Goal: Information Seeking & Learning: Find contact information

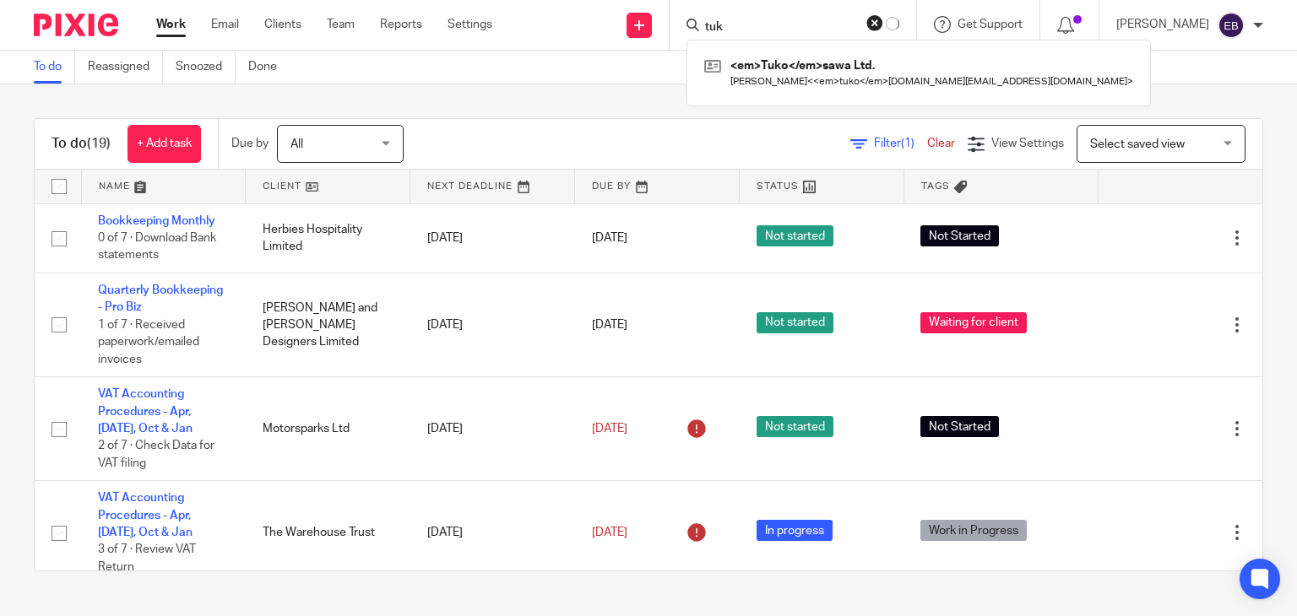
scroll to position [844, 0]
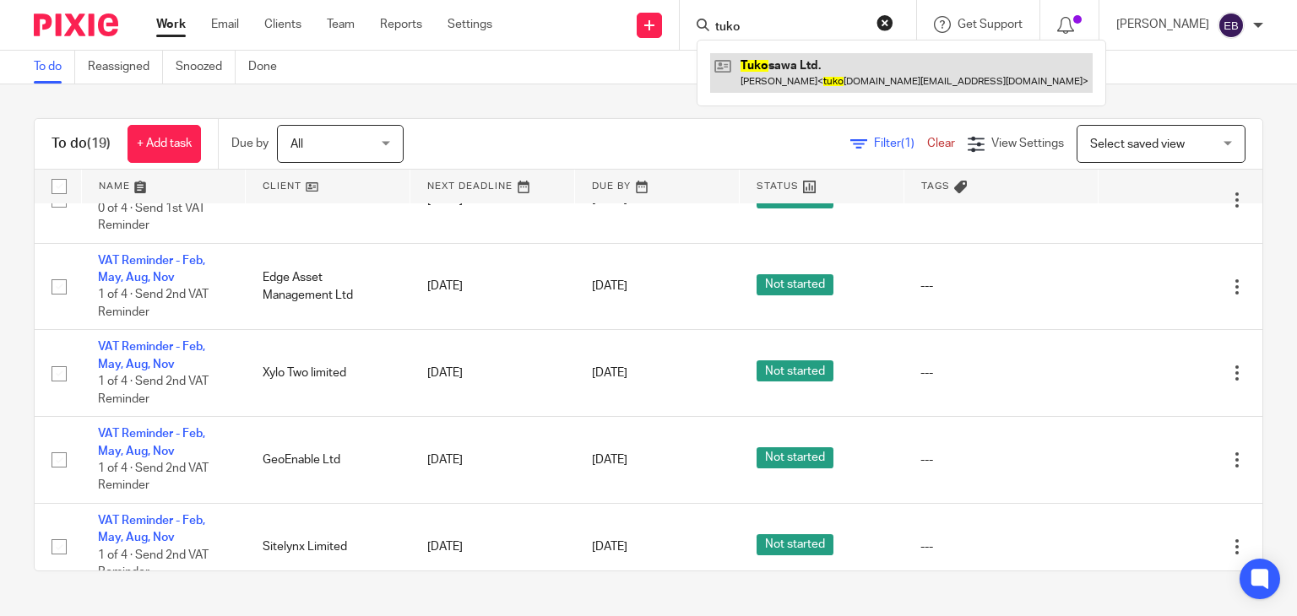
type input "tuko"
click at [800, 75] on link at bounding box center [901, 72] width 382 height 39
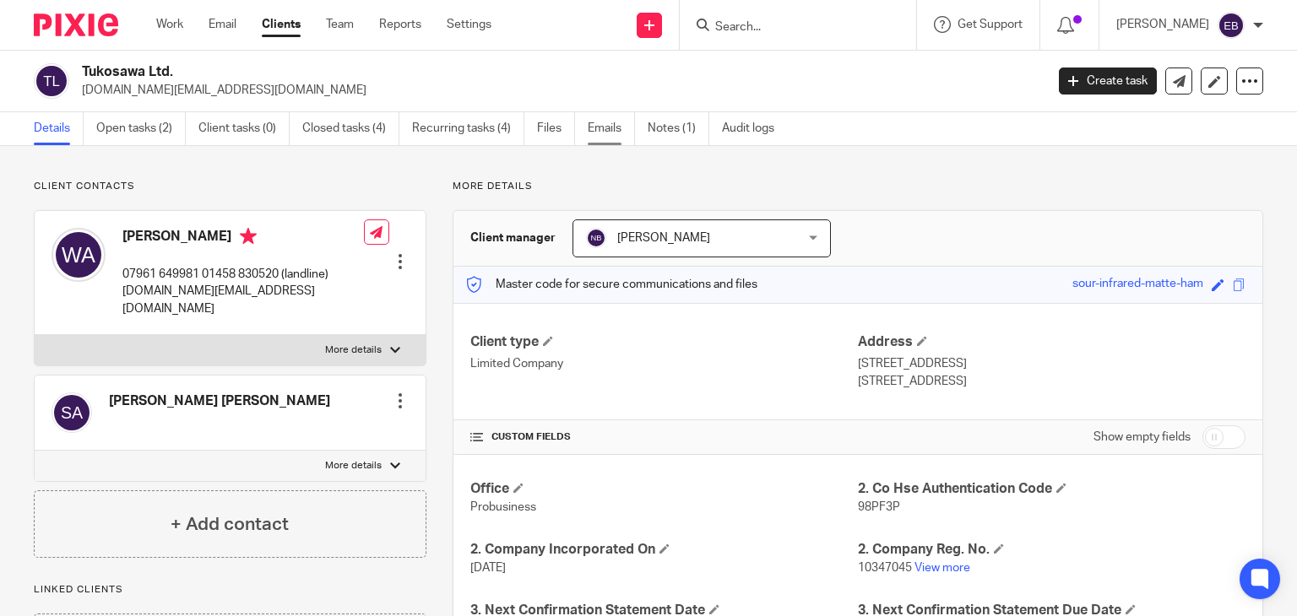
click at [619, 136] on link "Emails" at bounding box center [611, 128] width 47 height 33
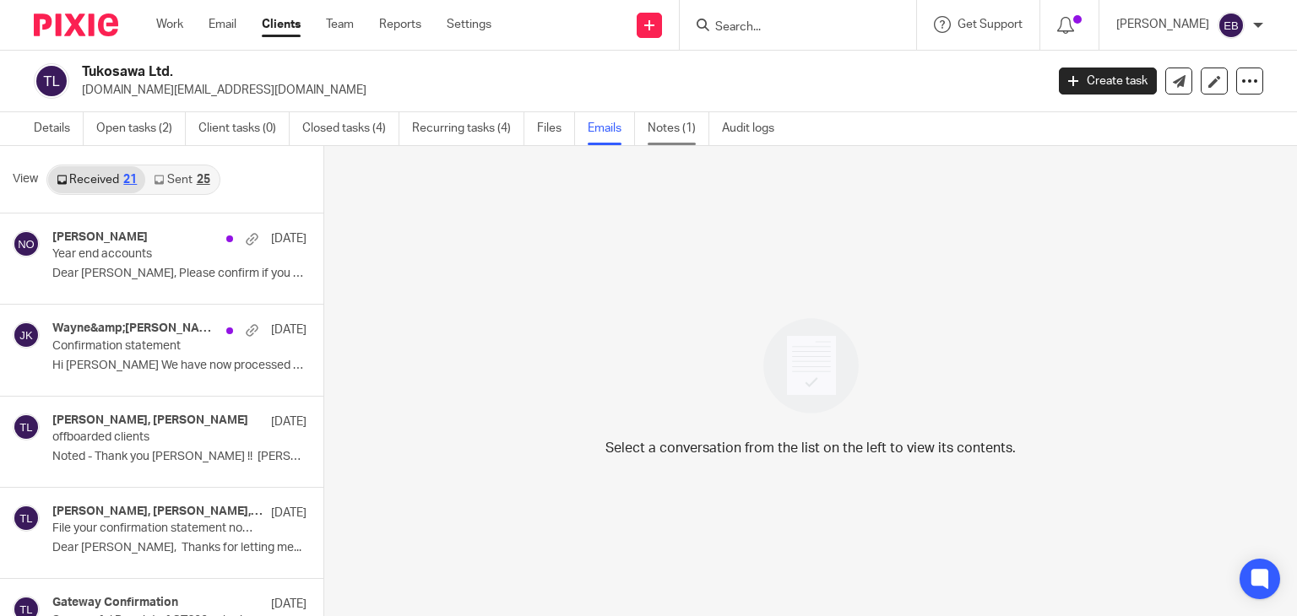
click at [680, 119] on link "Notes (1)" at bounding box center [679, 128] width 62 height 33
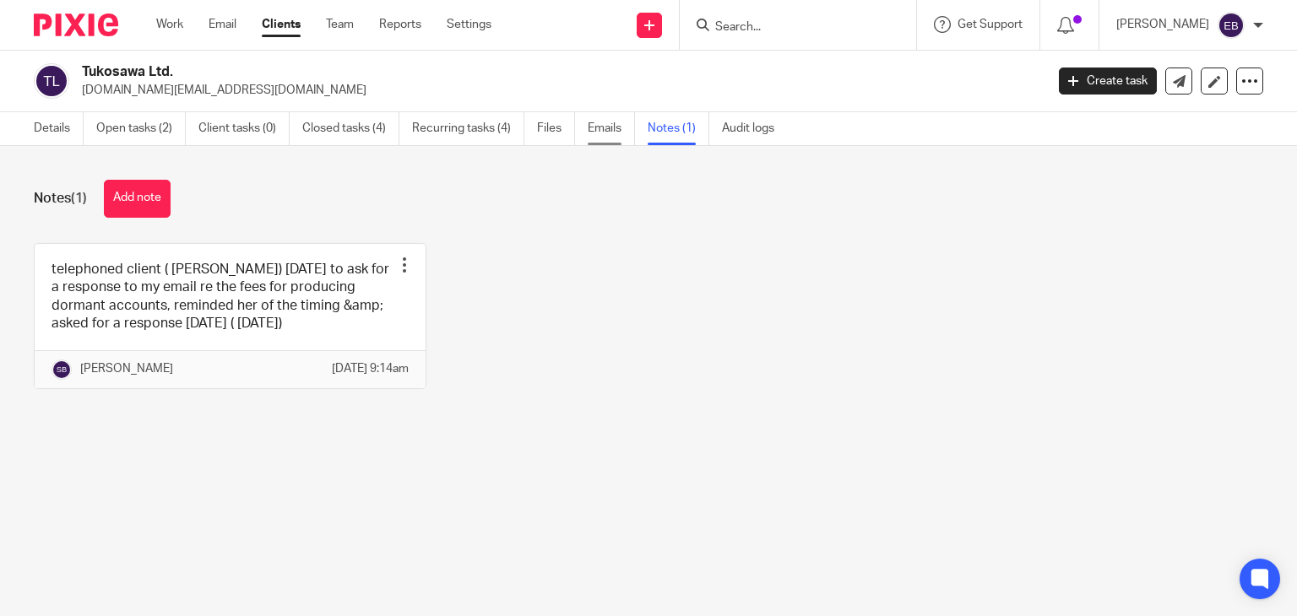
click at [610, 126] on link "Emails" at bounding box center [611, 128] width 47 height 33
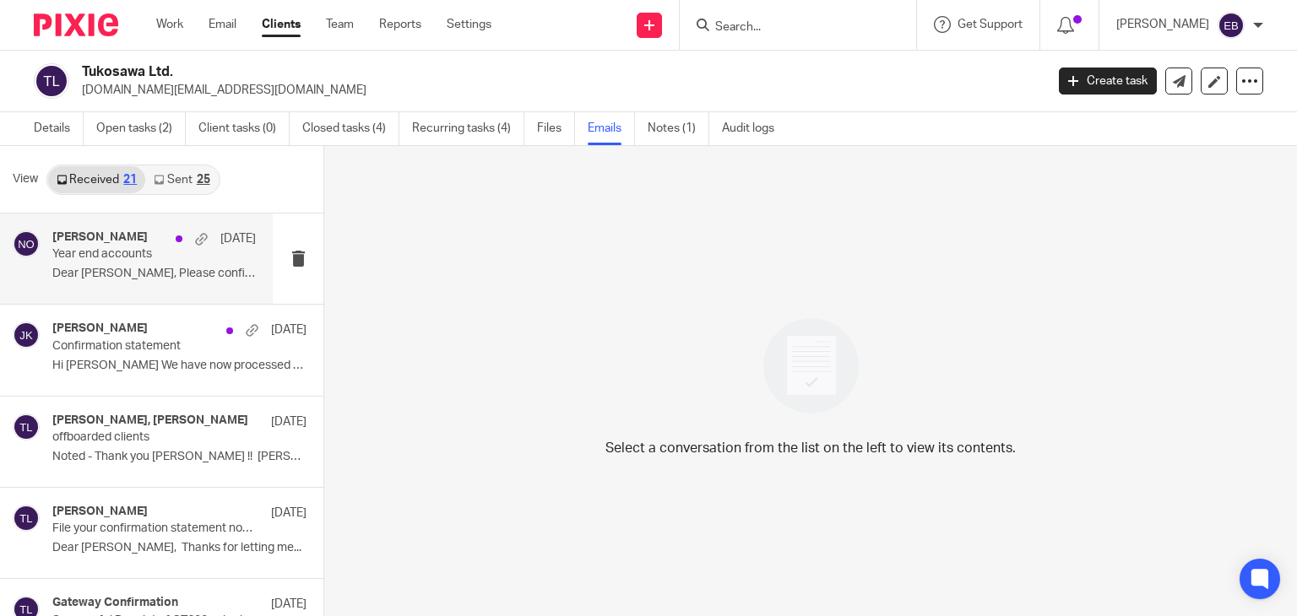
click at [150, 278] on p "Dear Wayne, Please confirm if you wish us..." at bounding box center [153, 274] width 203 height 14
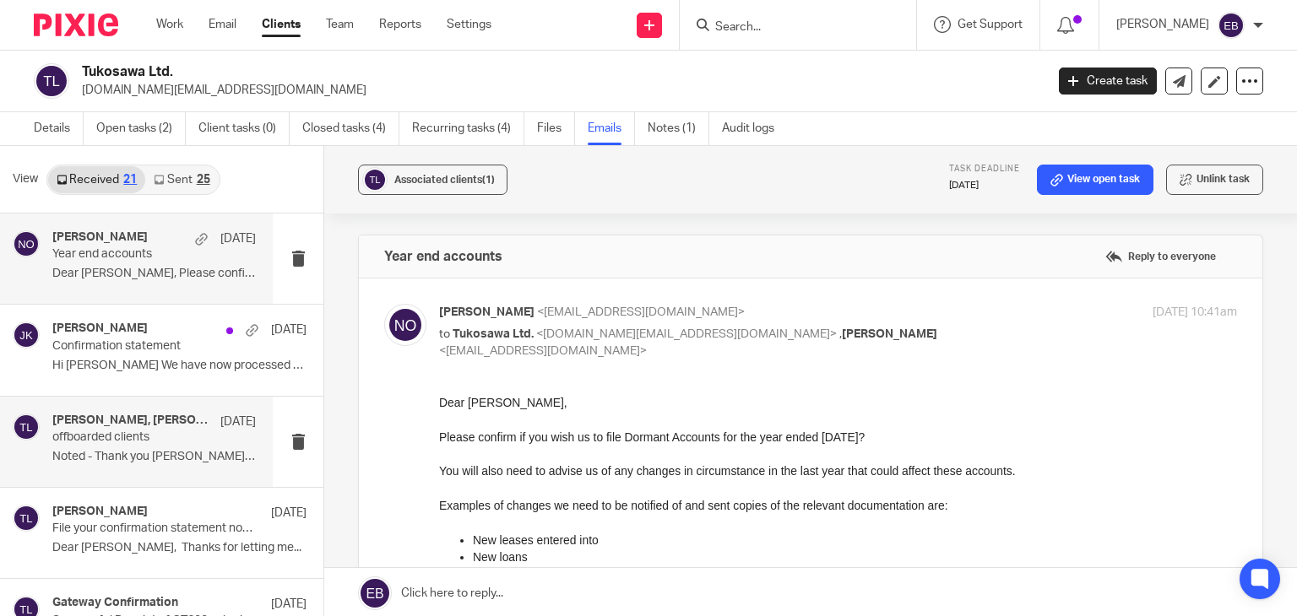
click at [116, 471] on div "Johanne Kassardjian, Sonia Bird 28 Aug offboarded clients Noted - Thank you Son…" at bounding box center [136, 442] width 273 height 90
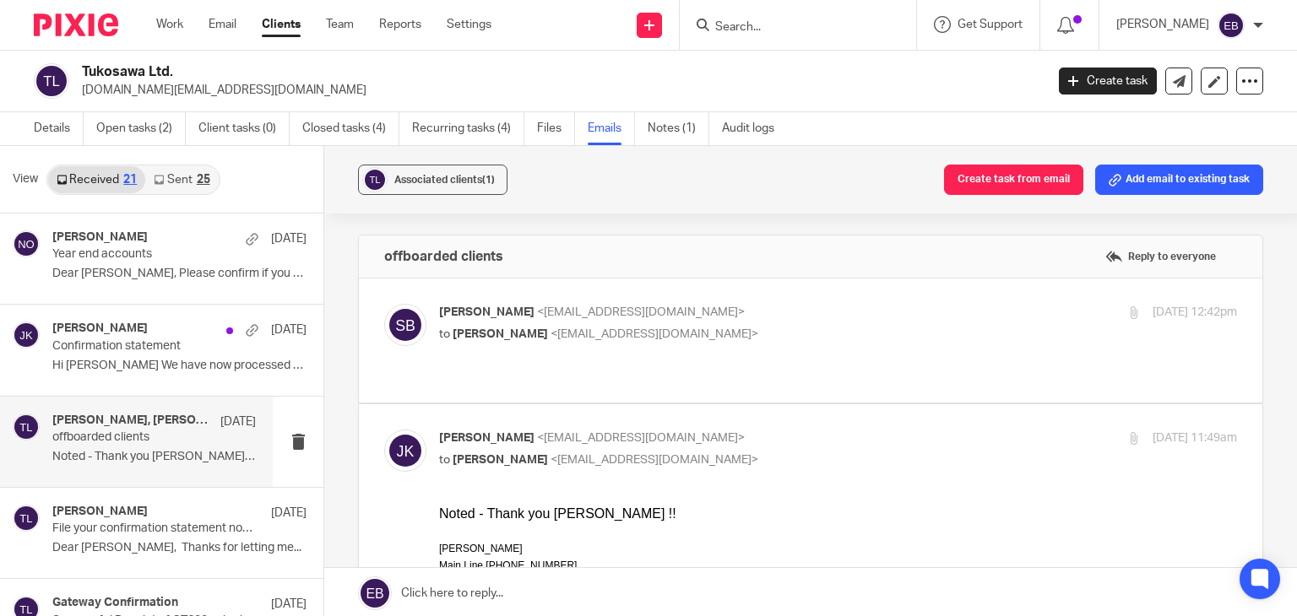
click at [824, 291] on label at bounding box center [810, 341] width 903 height 124
click at [384, 303] on input "checkbox" at bounding box center [383, 303] width 1 height 1
checkbox input "true"
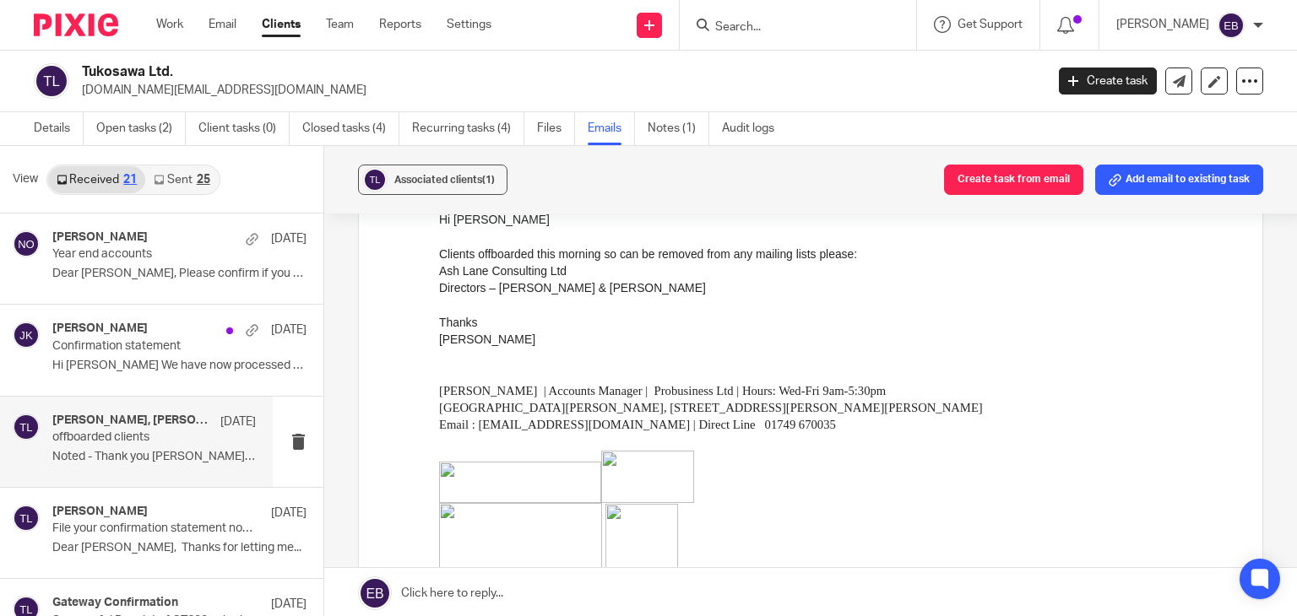
scroll to position [169, 0]
click at [791, 28] on input "Search" at bounding box center [789, 27] width 152 height 15
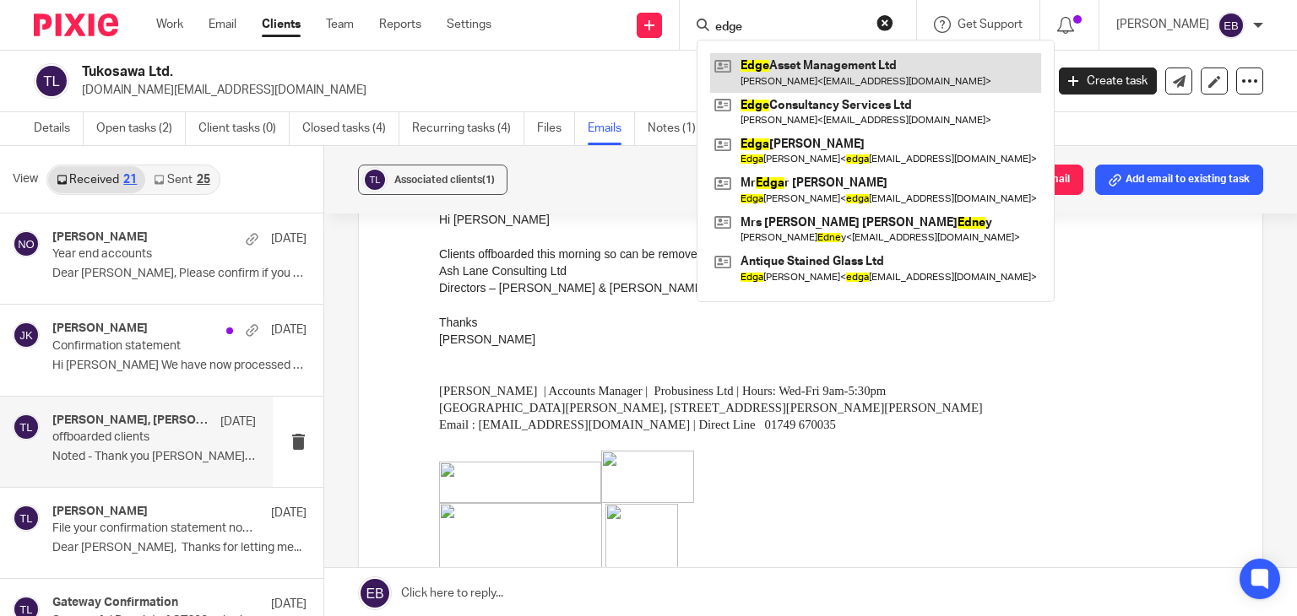
type input "edge"
click at [891, 84] on link at bounding box center [875, 72] width 331 height 39
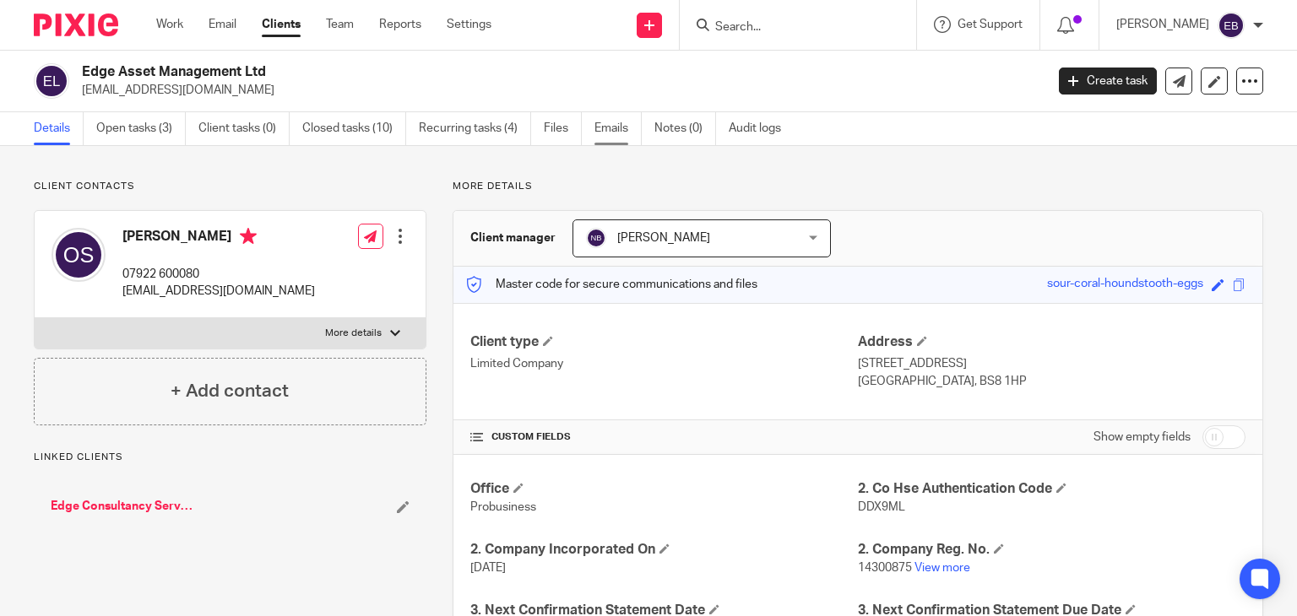
click at [613, 133] on link "Emails" at bounding box center [617, 128] width 47 height 33
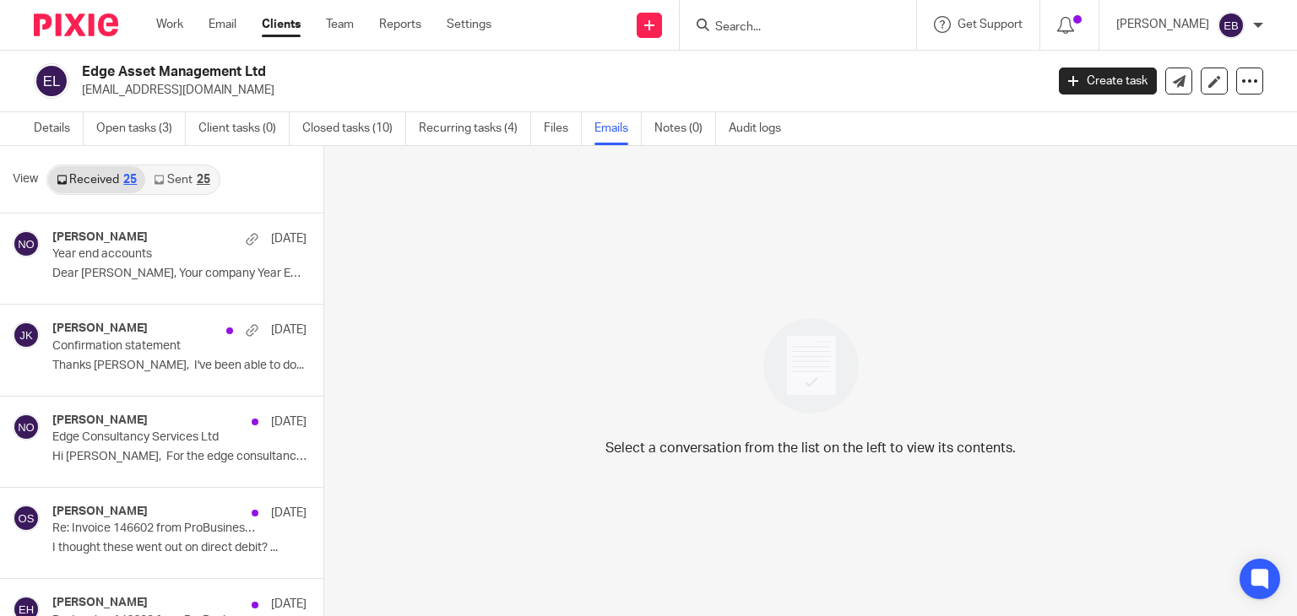
click at [797, 32] on input "Search" at bounding box center [789, 27] width 152 height 15
drag, startPoint x: 781, startPoint y: 25, endPoint x: 713, endPoint y: 25, distance: 68.4
click at [713, 25] on div "pump No results found. Try searching for the name of a client or contact..." at bounding box center [798, 25] width 236 height 50
type input "pitman"
click at [893, 30] on button "reset" at bounding box center [884, 22] width 17 height 17
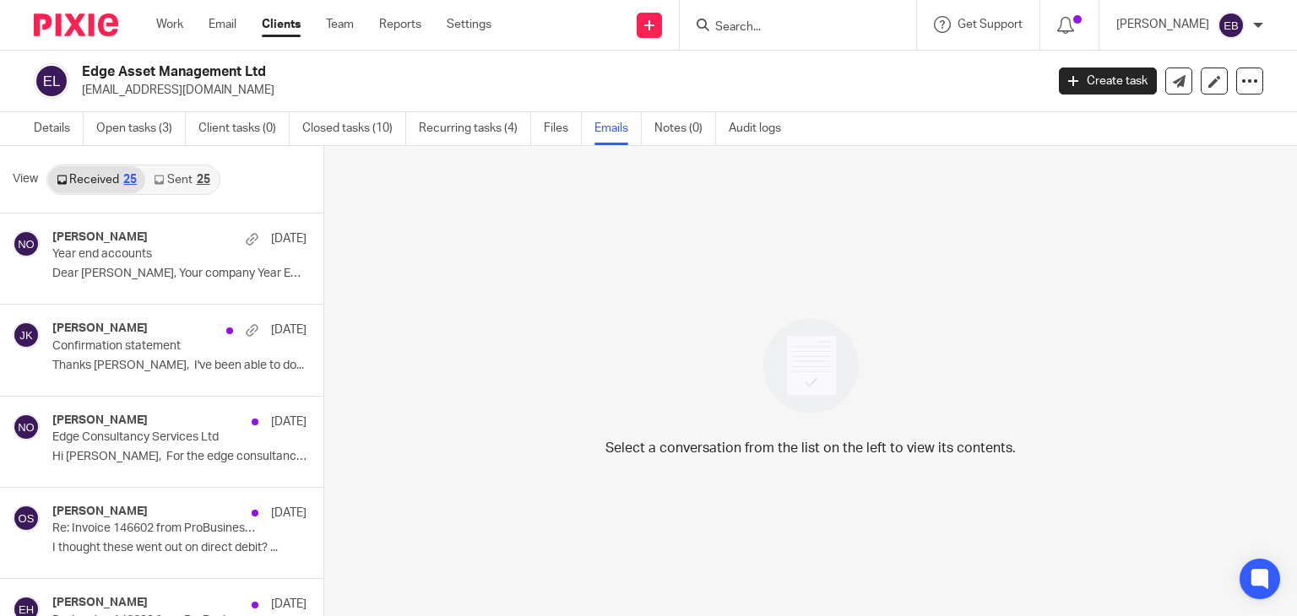
click at [294, 32] on link "Clients" at bounding box center [281, 24] width 39 height 17
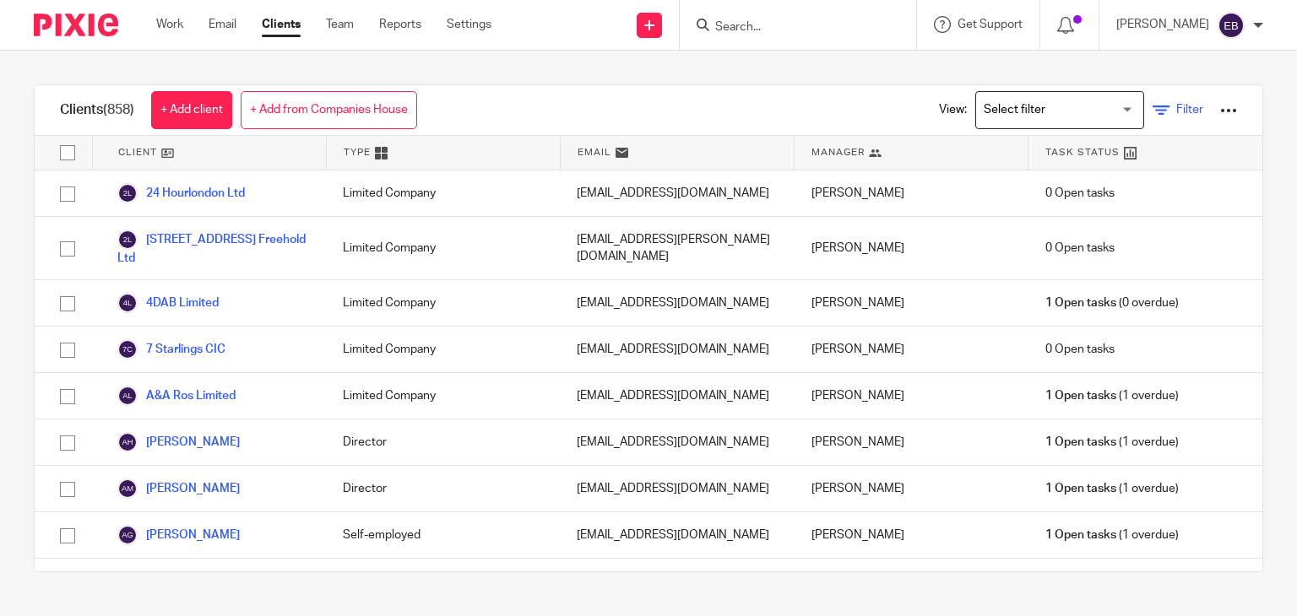
click at [1153, 117] on icon at bounding box center [1161, 110] width 17 height 17
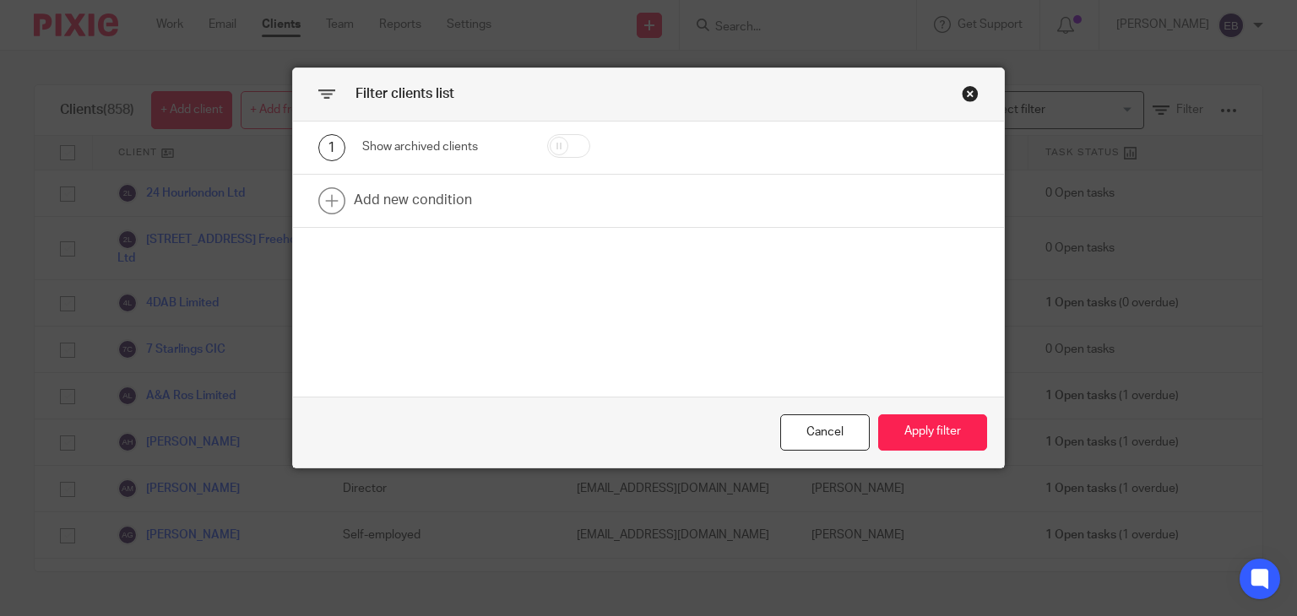
click at [547, 152] on input "checkbox" at bounding box center [568, 146] width 43 height 24
checkbox input "true"
click at [462, 207] on link at bounding box center [649, 201] width 712 height 52
drag, startPoint x: 424, startPoint y: 188, endPoint x: 466, endPoint y: 258, distance: 81.1
click at [426, 190] on div "Field" at bounding box center [434, 205] width 116 height 35
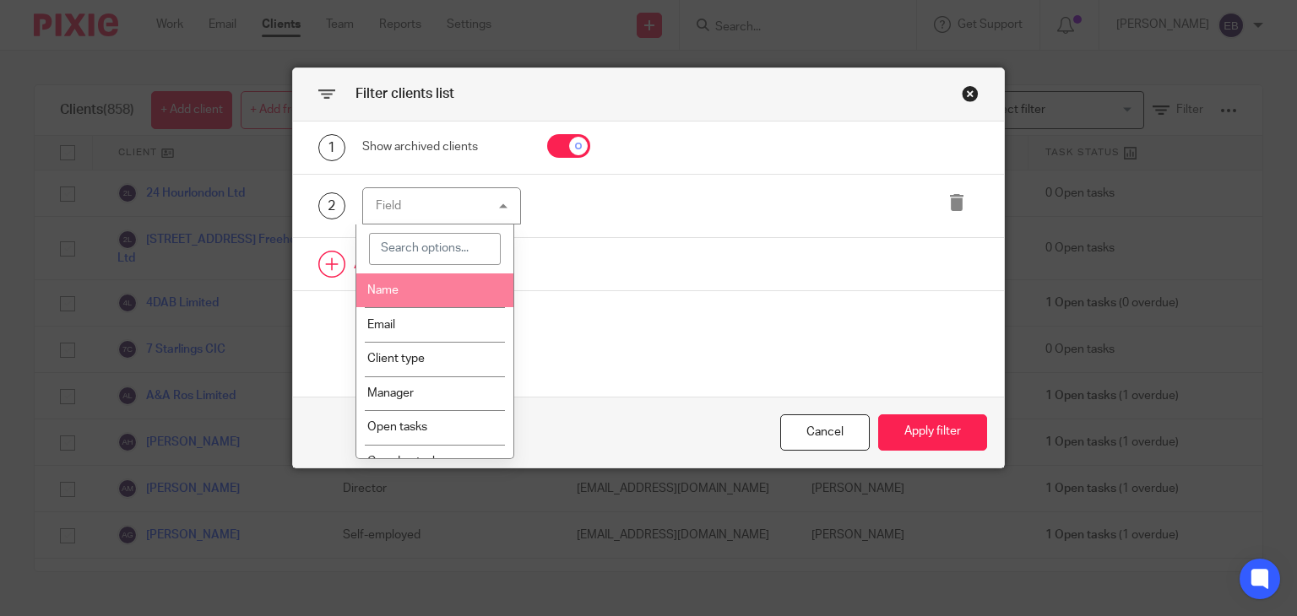
click at [426, 285] on li "Name" at bounding box center [434, 291] width 157 height 35
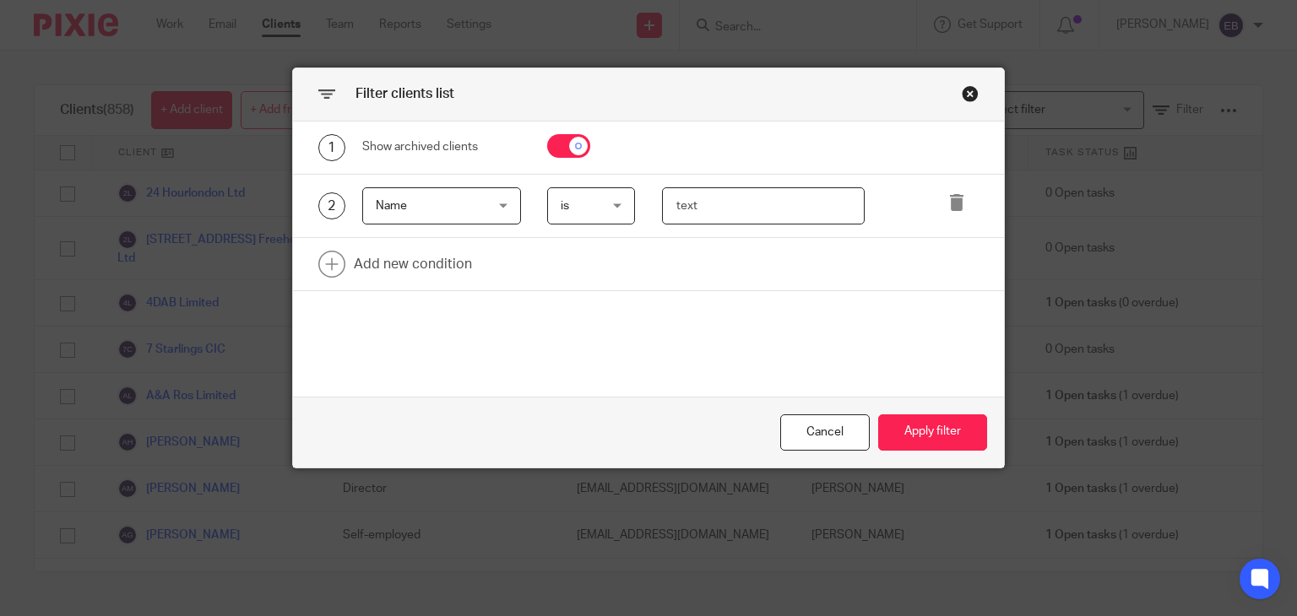
drag, startPoint x: 729, startPoint y: 200, endPoint x: 757, endPoint y: 178, distance: 34.8
click at [738, 195] on input "text" at bounding box center [763, 206] width 203 height 38
type input "pitman"
click at [899, 420] on button "Apply filter" at bounding box center [932, 433] width 109 height 36
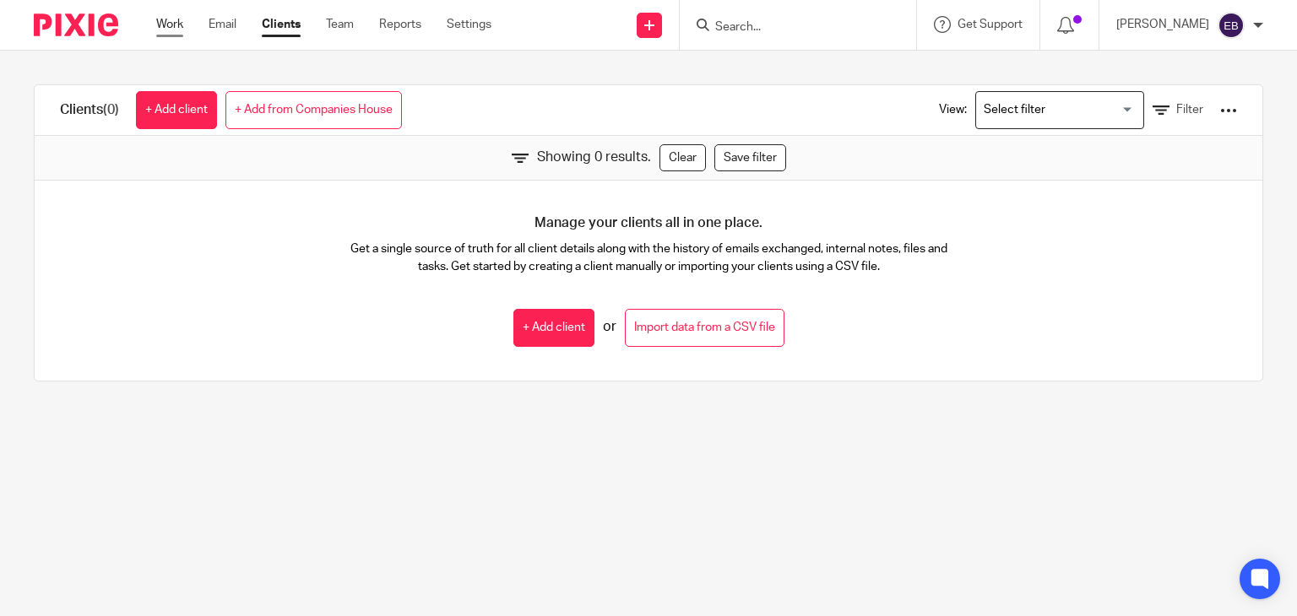
click at [171, 23] on link "Work" at bounding box center [169, 24] width 27 height 17
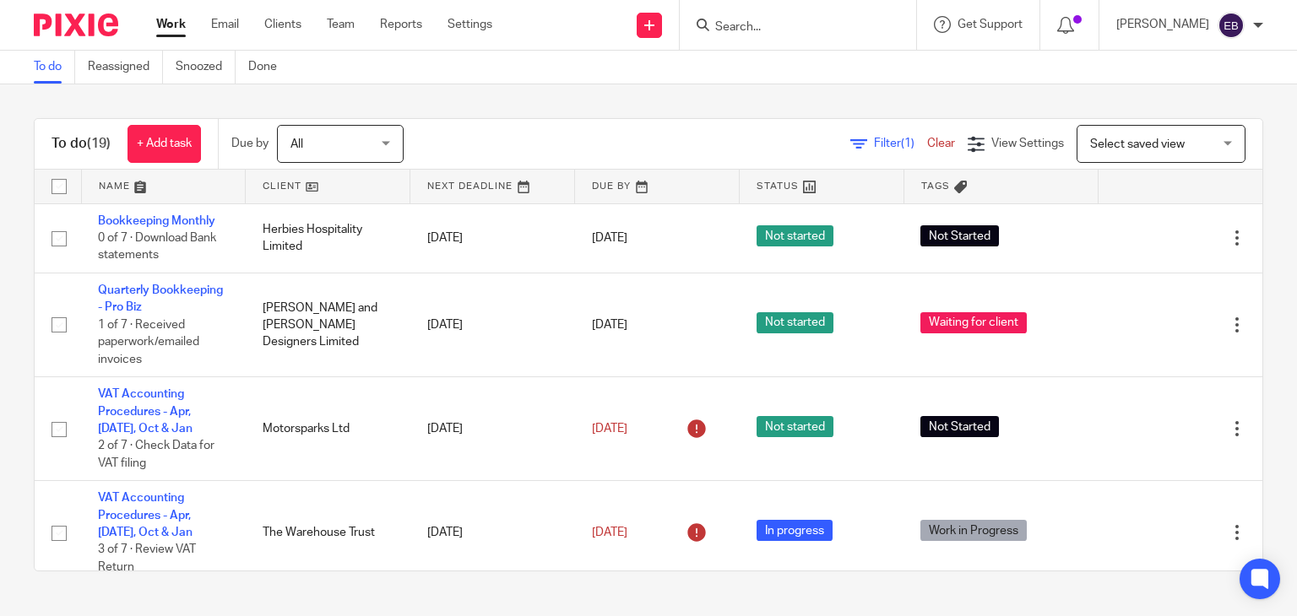
click at [770, 24] on input "Search" at bounding box center [789, 27] width 152 height 15
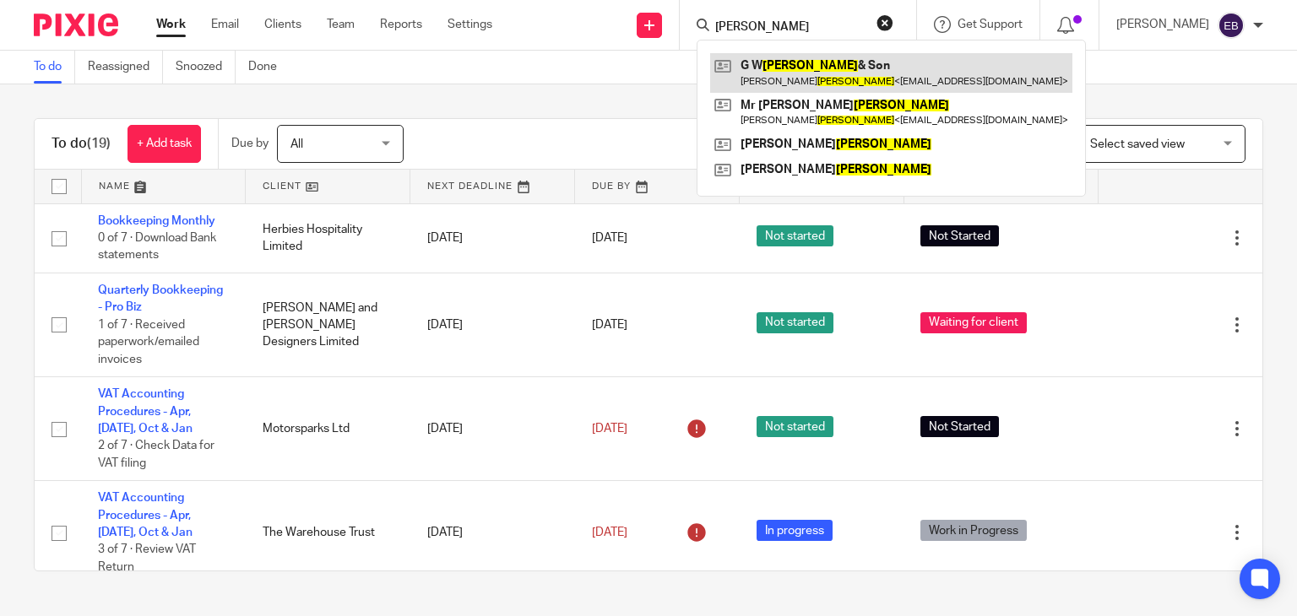
type input "[PERSON_NAME]"
click at [801, 72] on link at bounding box center [891, 72] width 362 height 39
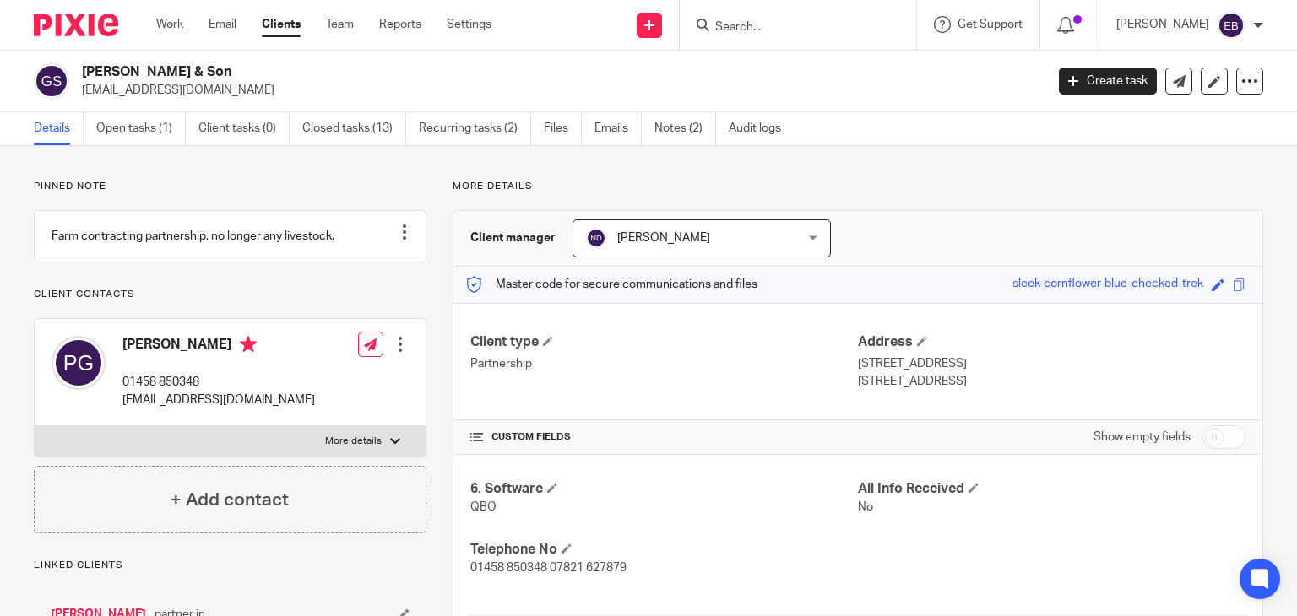
click at [794, 20] on input "Search" at bounding box center [789, 27] width 152 height 15
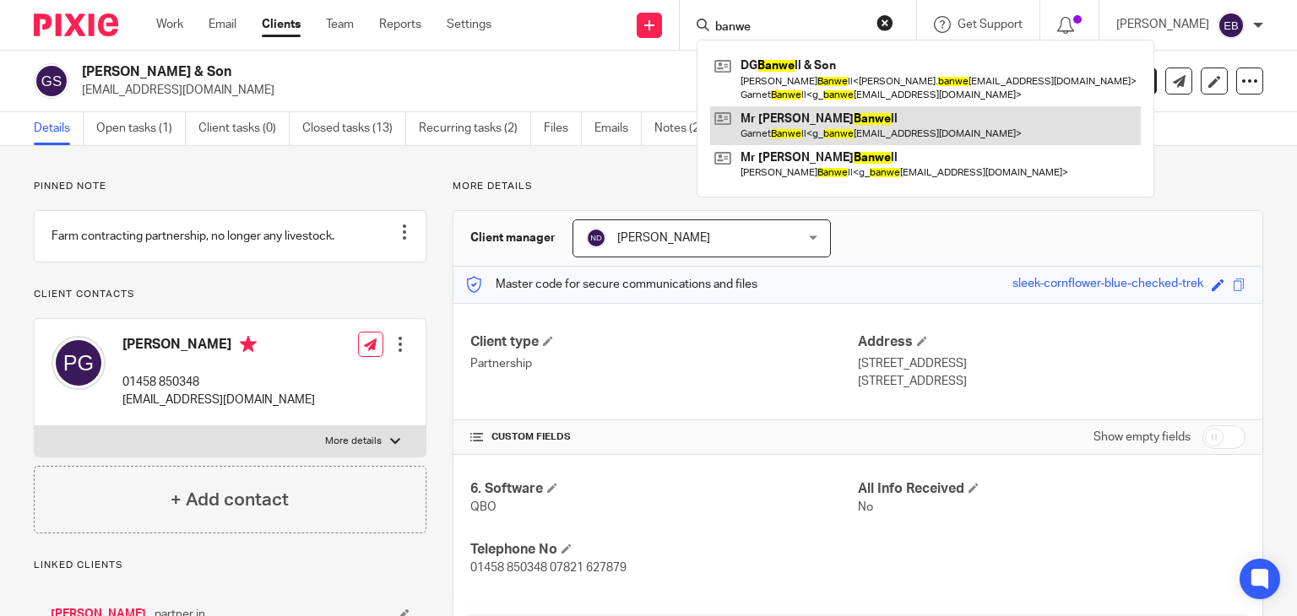
type input "banwe"
click at [815, 126] on link at bounding box center [925, 125] width 431 height 39
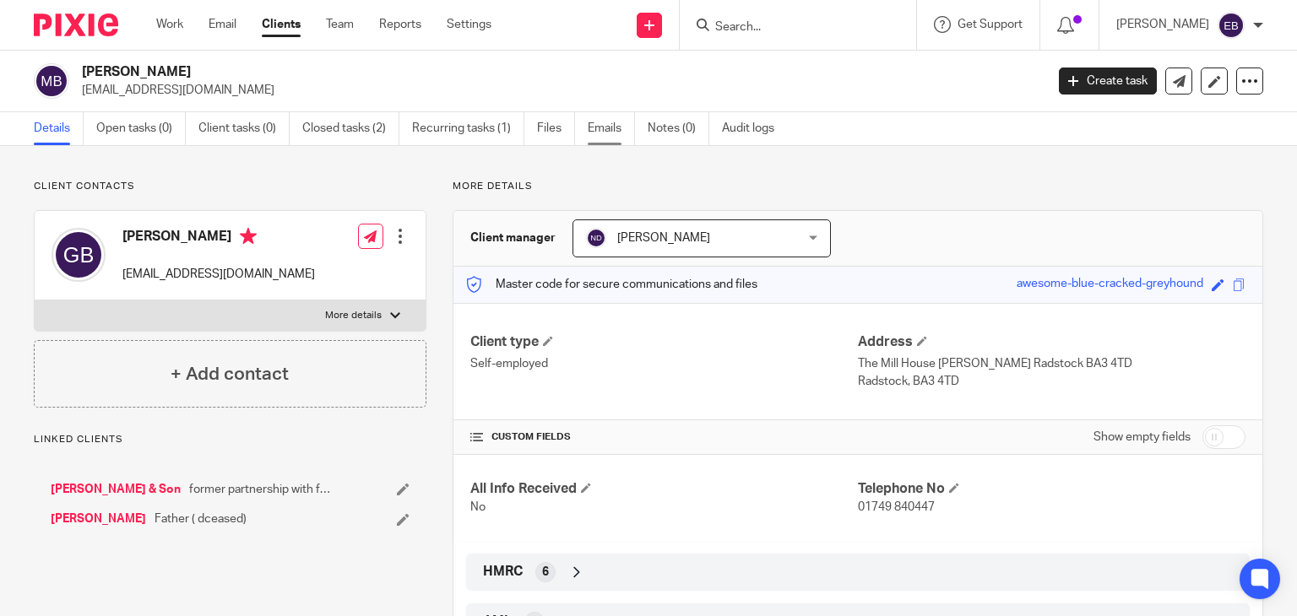
click at [608, 133] on link "Emails" at bounding box center [611, 128] width 47 height 33
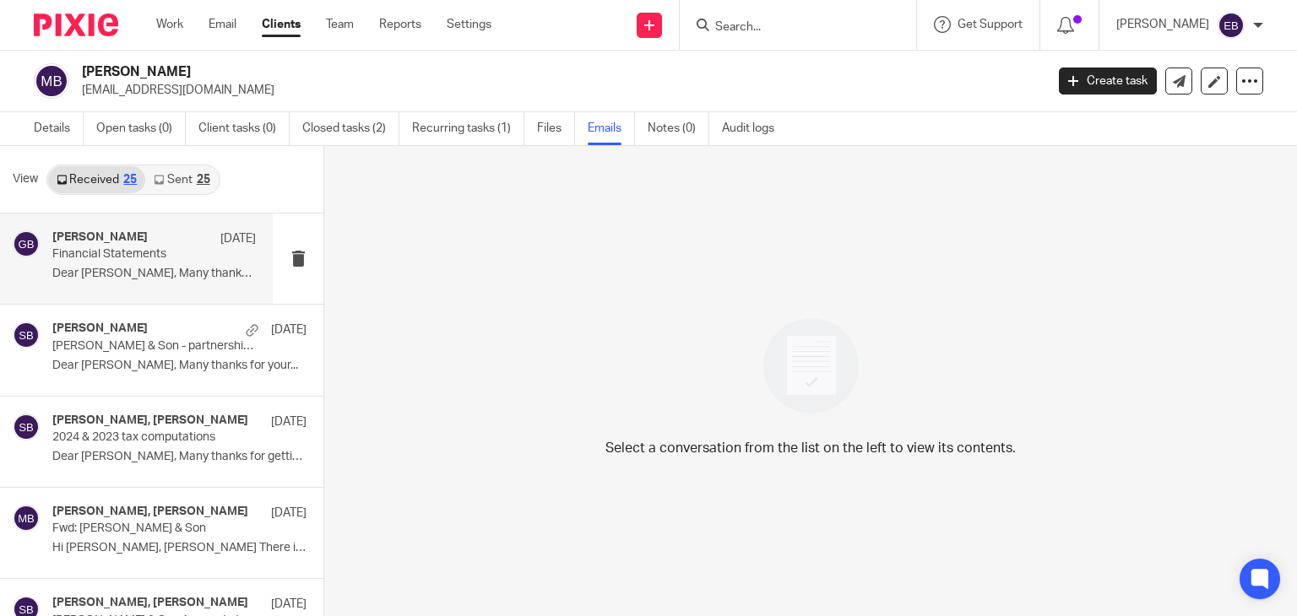
click at [149, 251] on p "Financial Statements" at bounding box center [133, 254] width 163 height 14
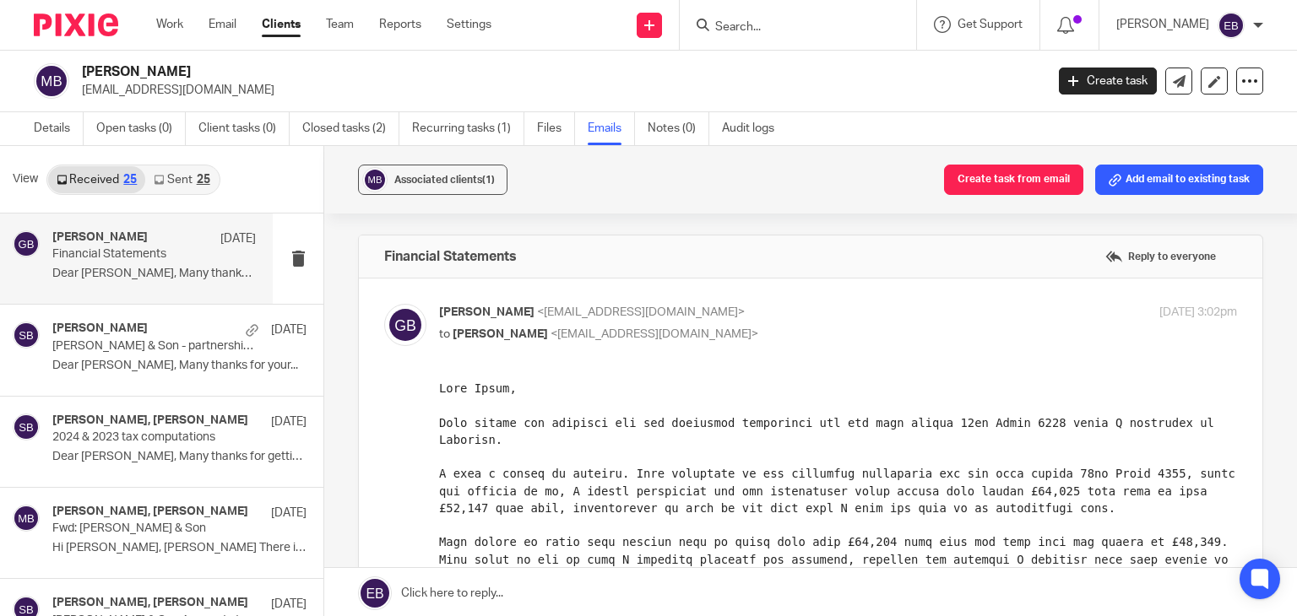
drag, startPoint x: 216, startPoint y: 95, endPoint x: 79, endPoint y: 93, distance: 136.8
click at [79, 93] on div "[PERSON_NAME] [EMAIL_ADDRESS][DOMAIN_NAME]" at bounding box center [534, 80] width 1000 height 35
copy p "[EMAIL_ADDRESS][DOMAIN_NAME]"
click at [41, 129] on link "Details" at bounding box center [59, 128] width 50 height 33
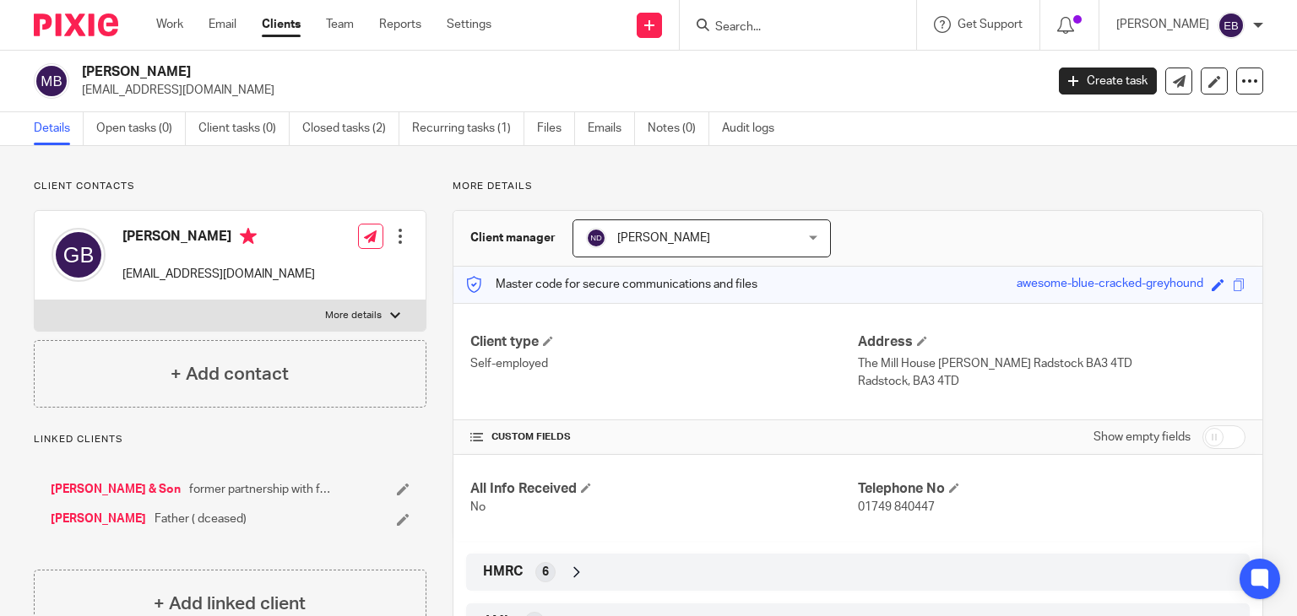
click at [802, 20] on input "Search" at bounding box center [789, 27] width 152 height 15
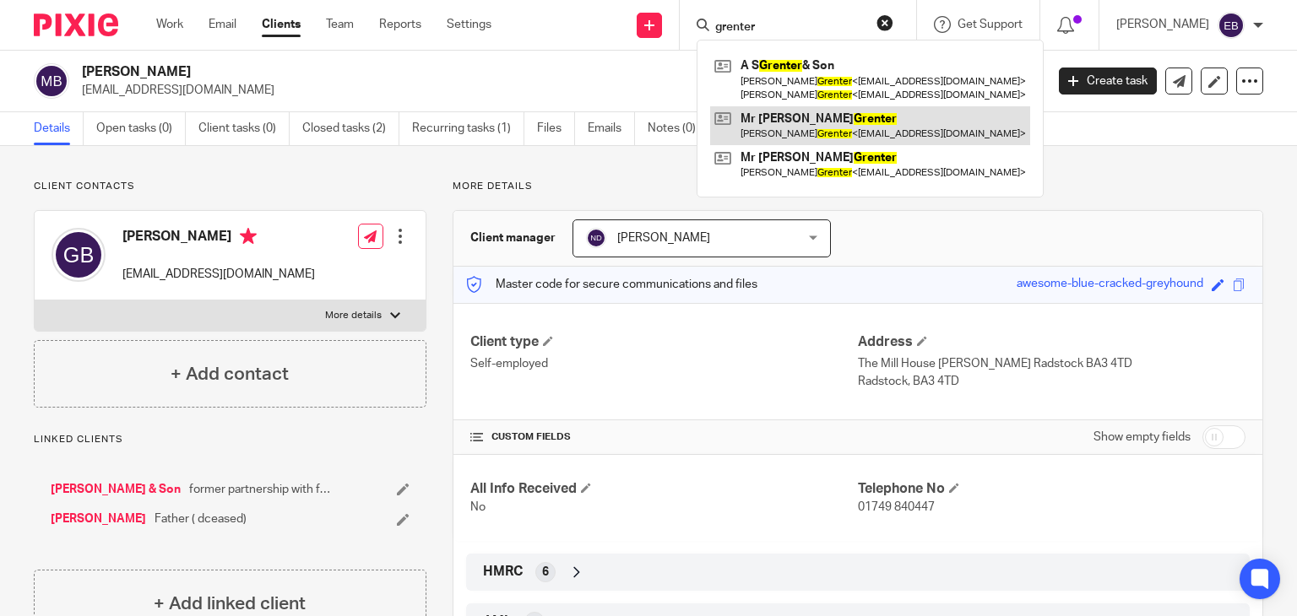
type input "grenter"
click at [800, 125] on link at bounding box center [870, 125] width 320 height 39
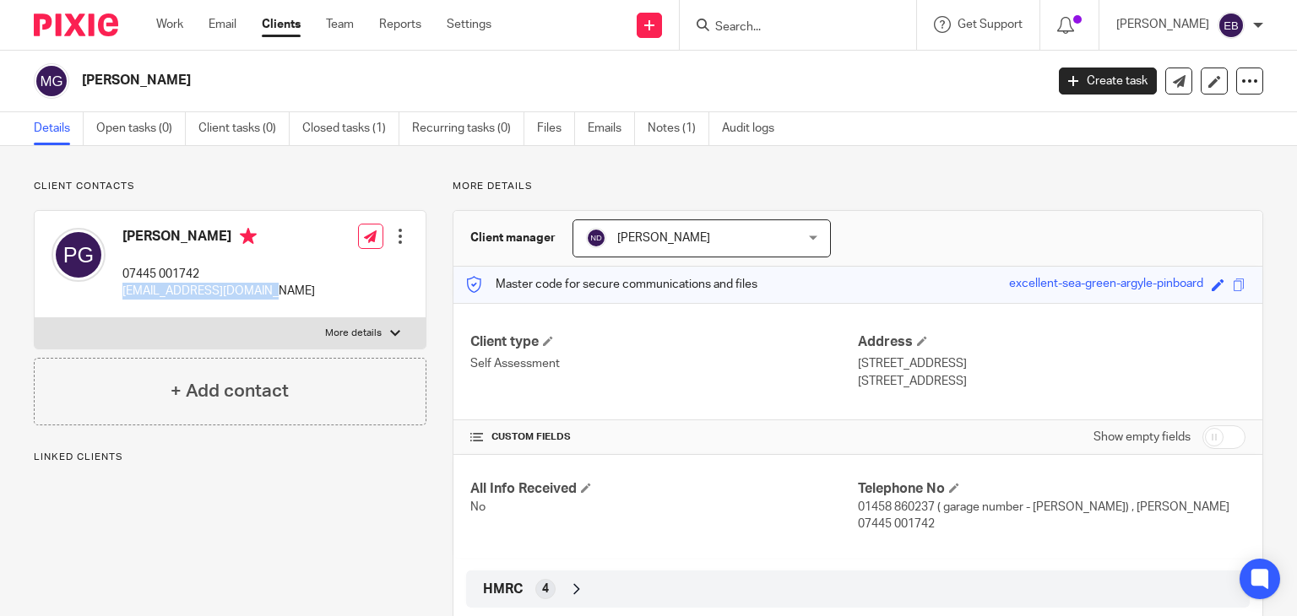
drag, startPoint x: 264, startPoint y: 294, endPoint x: 121, endPoint y: 301, distance: 143.7
click at [121, 301] on div "Peter Grenter 07445 001742 petergrenter1@gmail.com Edit contact Create client f…" at bounding box center [230, 264] width 391 height 107
copy p "petergrenter1@gmail.com"
click at [614, 122] on link "Emails" at bounding box center [611, 128] width 47 height 33
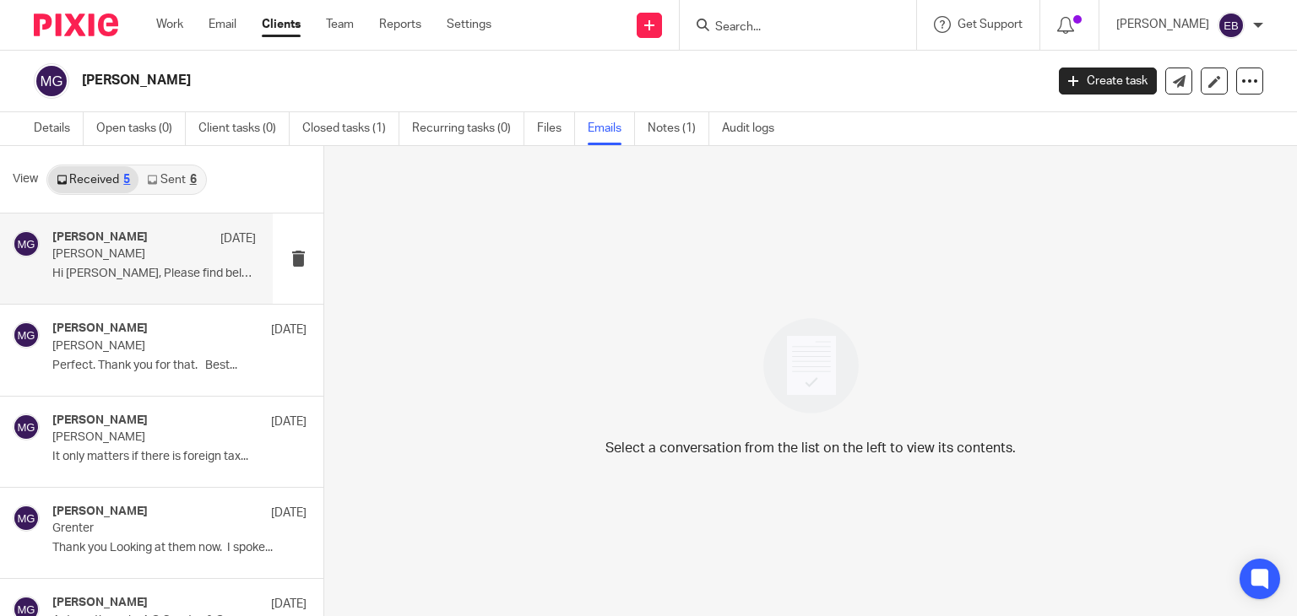
click at [145, 274] on p "Hi Sonia, Please find below photos of the..." at bounding box center [153, 274] width 203 height 14
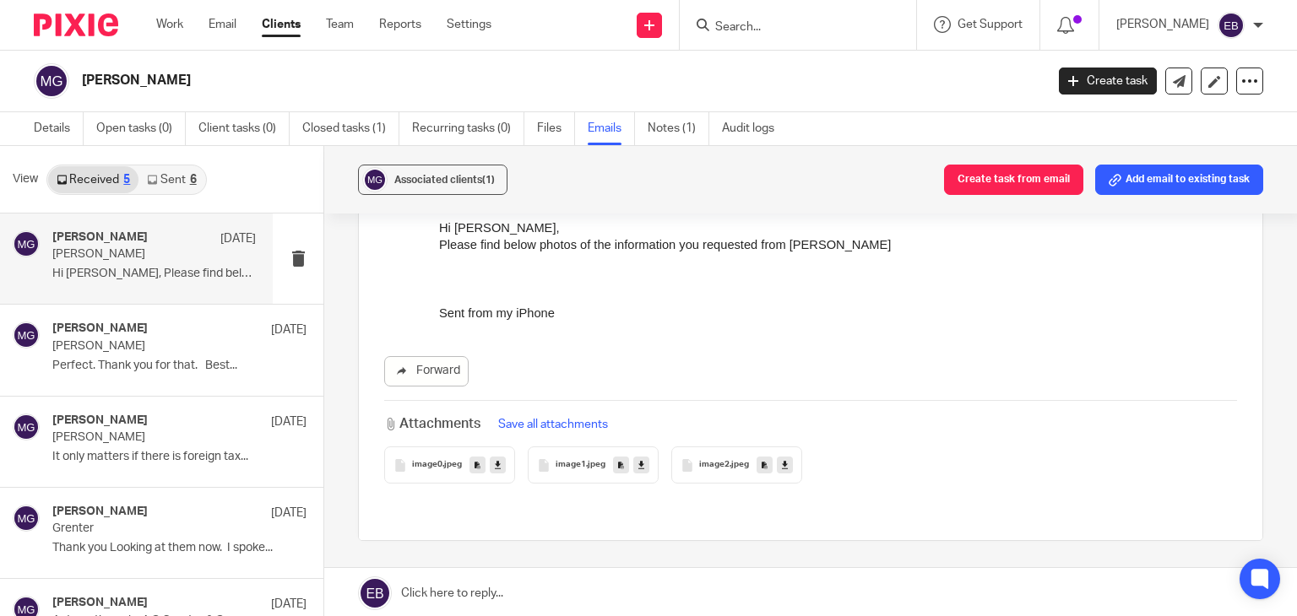
scroll to position [169, 0]
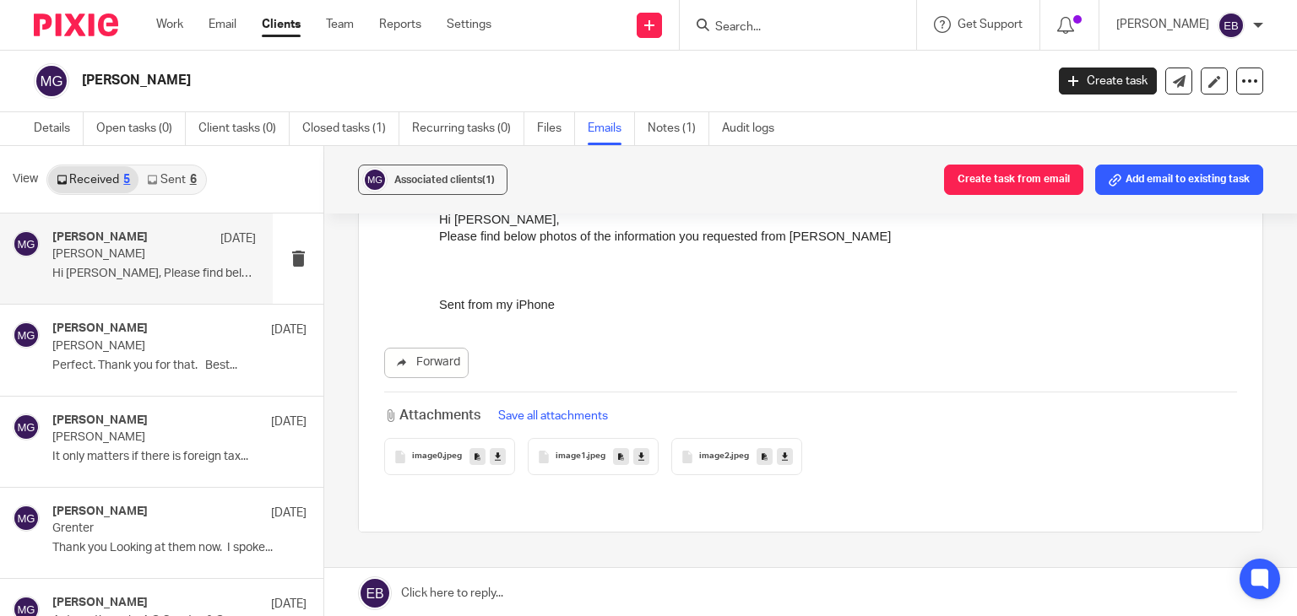
click at [442, 452] on span ".jpeg" at bounding box center [451, 457] width 19 height 10
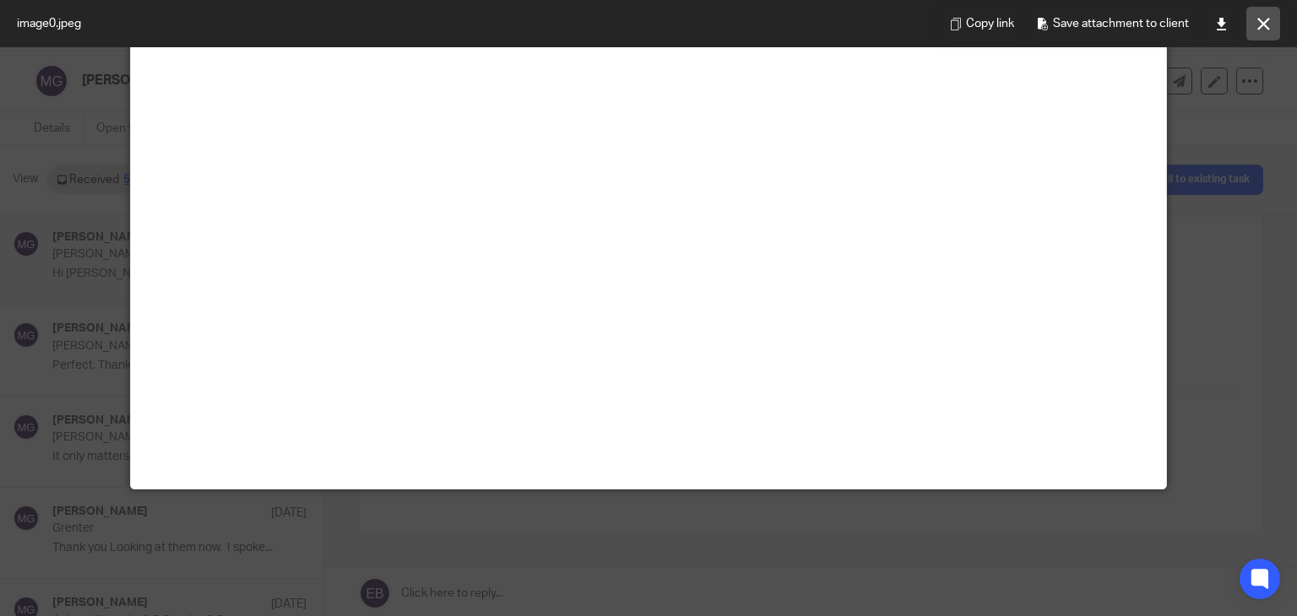
click at [1267, 29] on icon at bounding box center [1263, 24] width 13 height 13
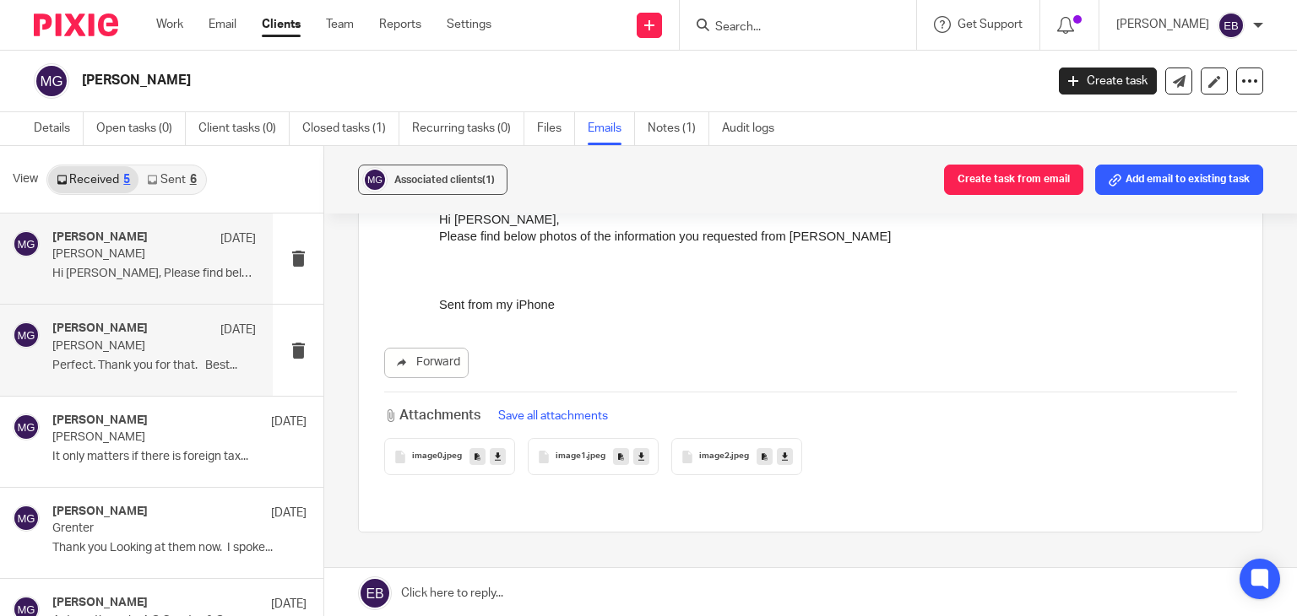
click at [124, 333] on div "Sonia Bird 21 Aug" at bounding box center [153, 330] width 203 height 17
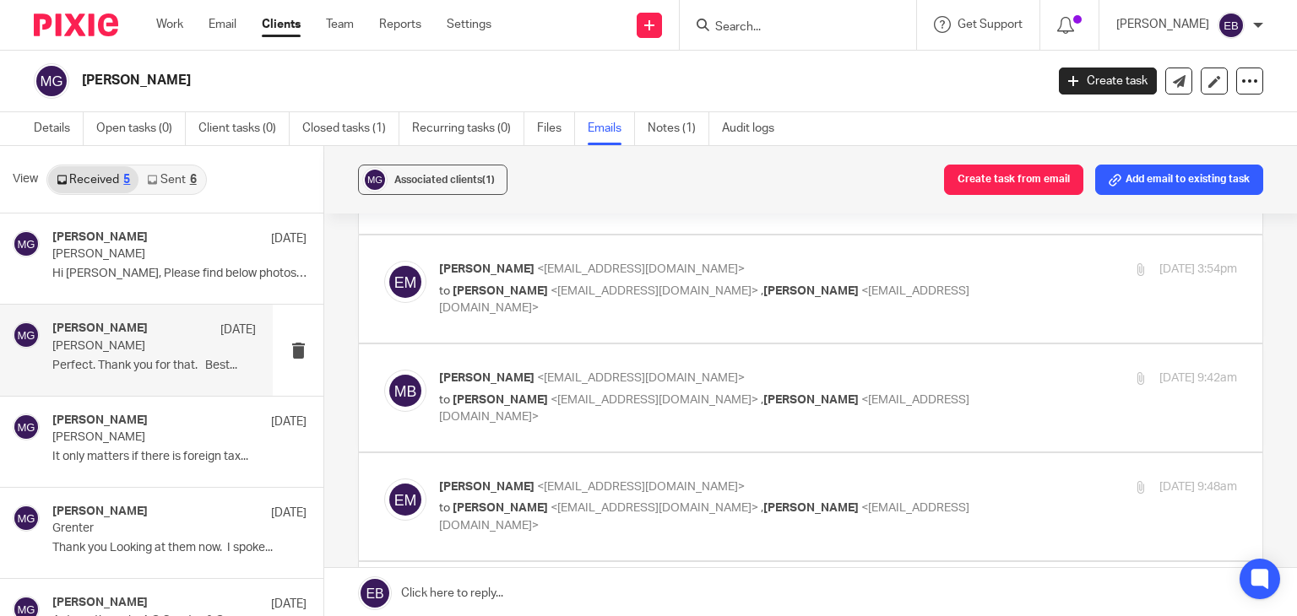
scroll to position [0, 0]
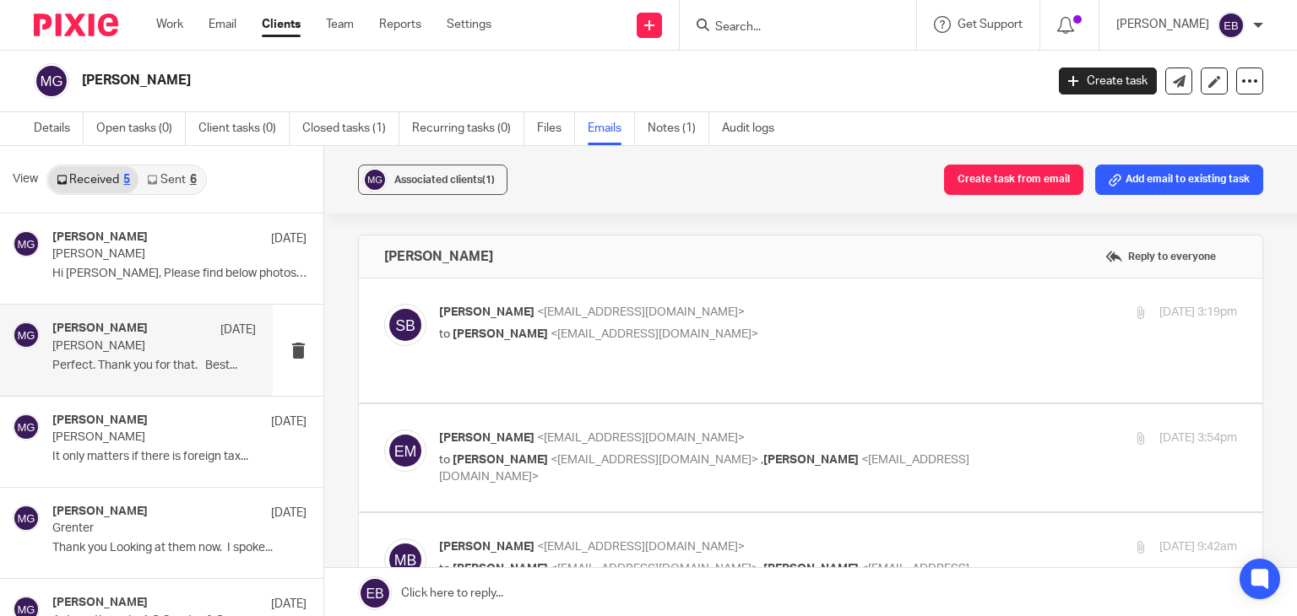
click at [854, 312] on p "Sonia Bird <soniabird@probusinessuk.com>" at bounding box center [705, 313] width 532 height 18
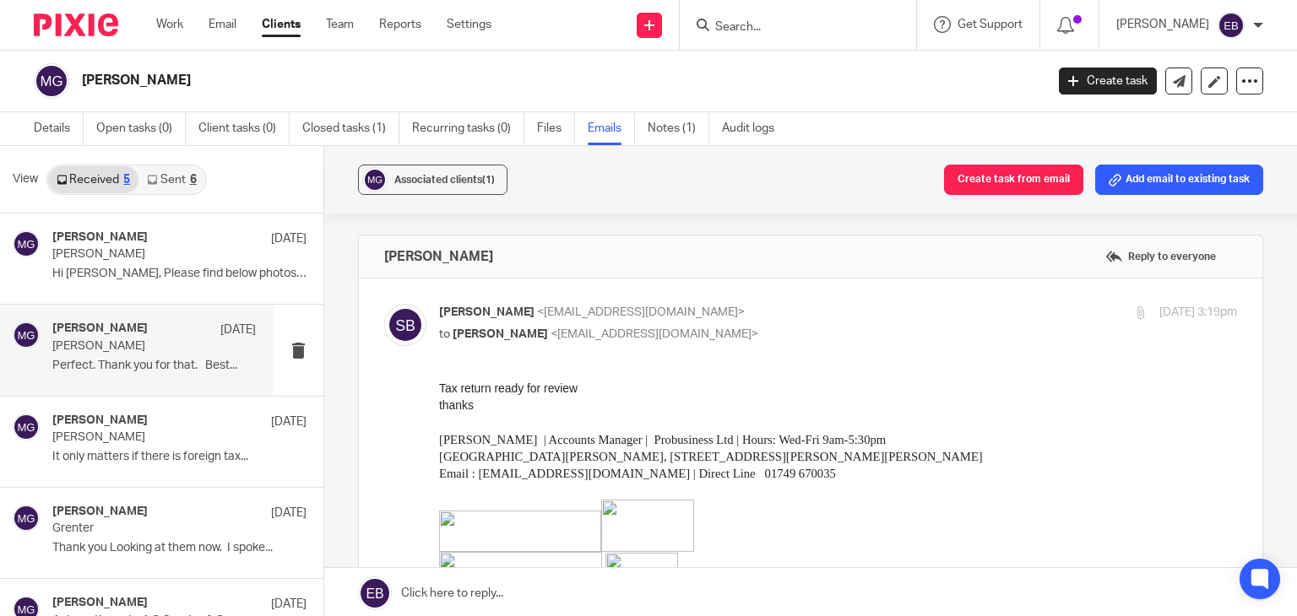
click at [851, 312] on p "Sonia Bird <soniabird@probusinessuk.com>" at bounding box center [705, 313] width 532 height 18
checkbox input "false"
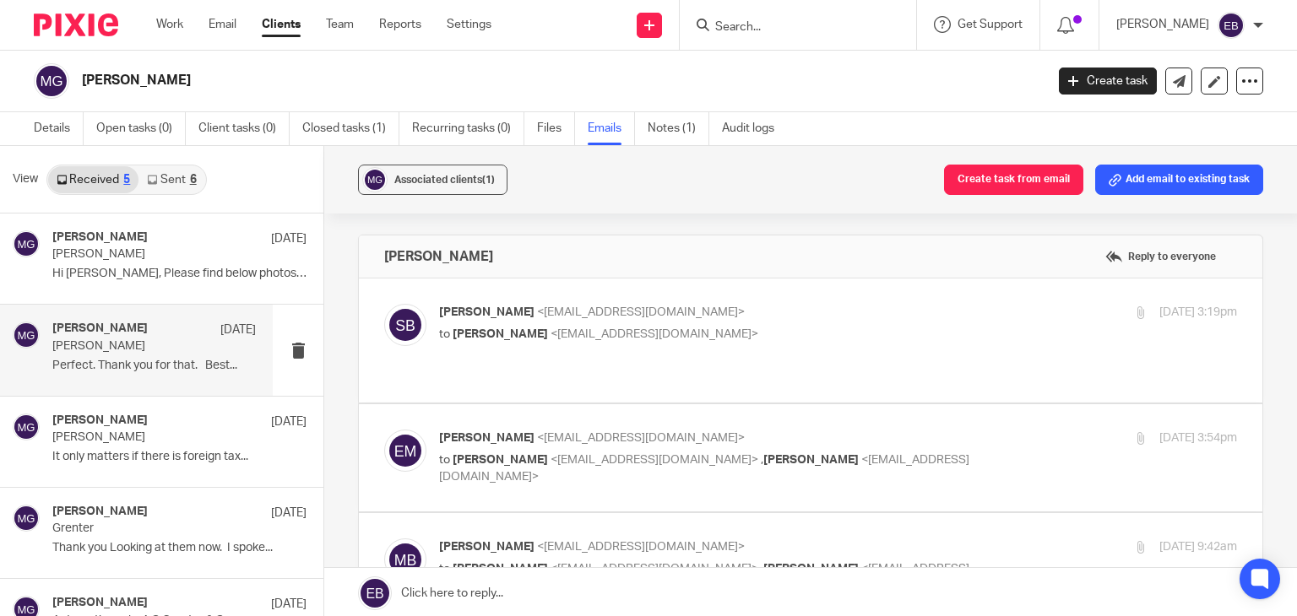
click at [816, 430] on p "Erik Molnar <erikmolnar@probusinessuk.com>" at bounding box center [705, 439] width 532 height 18
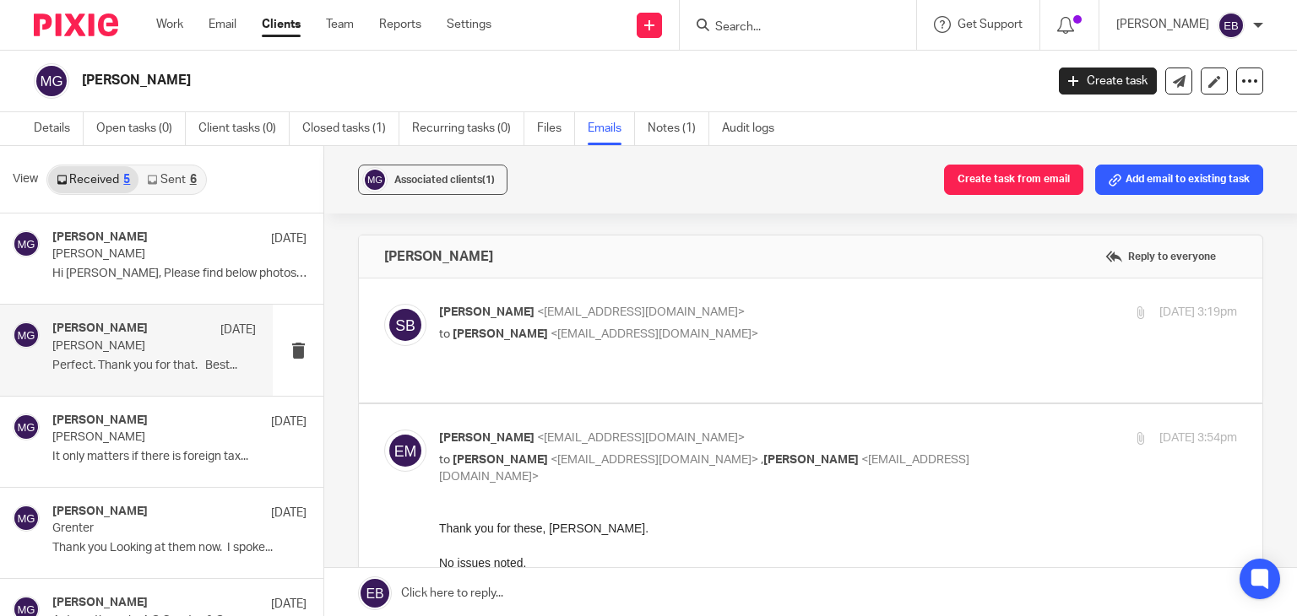
click at [816, 430] on p "Erik Molnar <erikmolnar@probusinessuk.com>" at bounding box center [705, 439] width 532 height 18
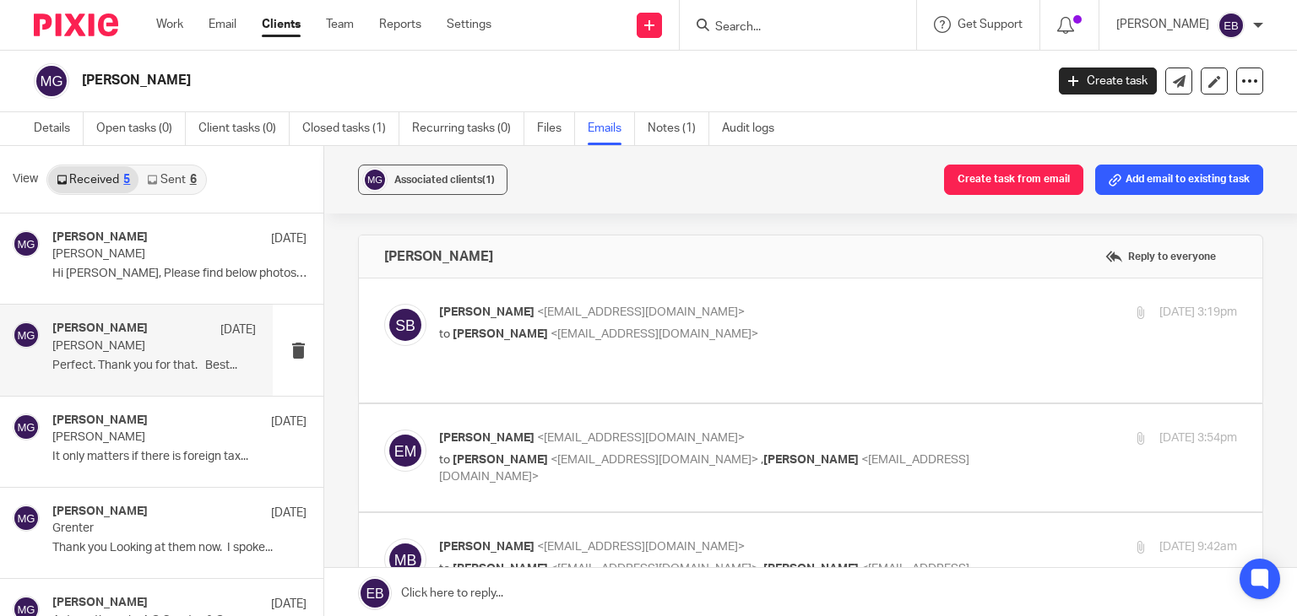
click at [816, 430] on p "Erik Molnar <erikmolnar@probusinessuk.com>" at bounding box center [705, 439] width 532 height 18
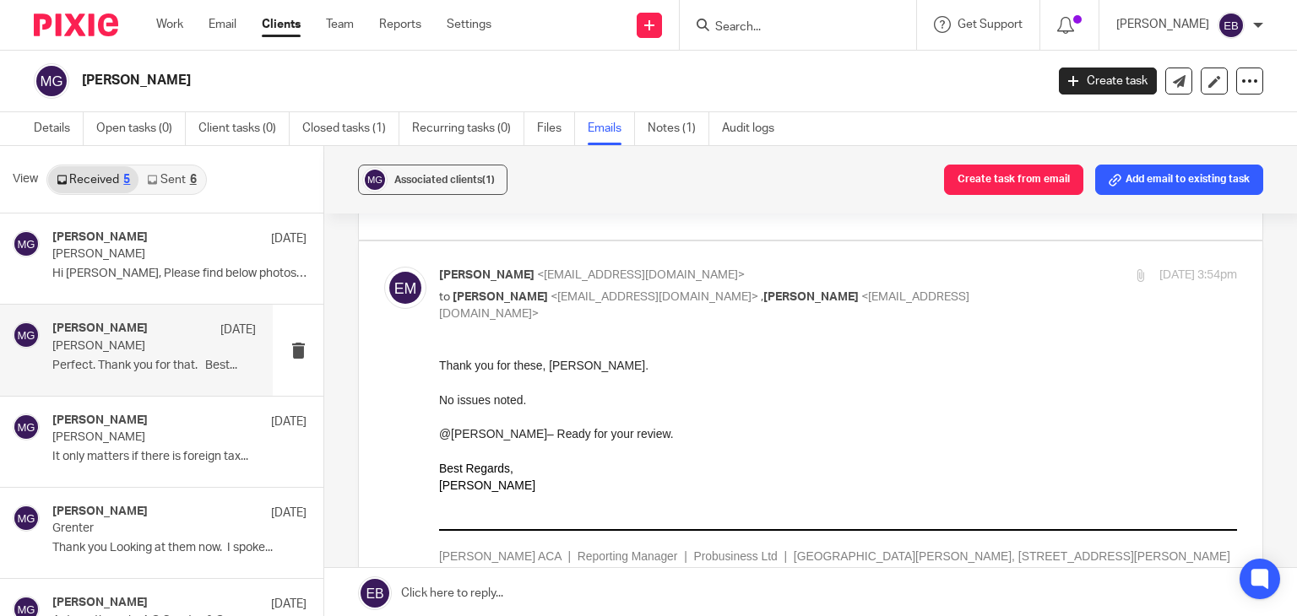
scroll to position [169, 0]
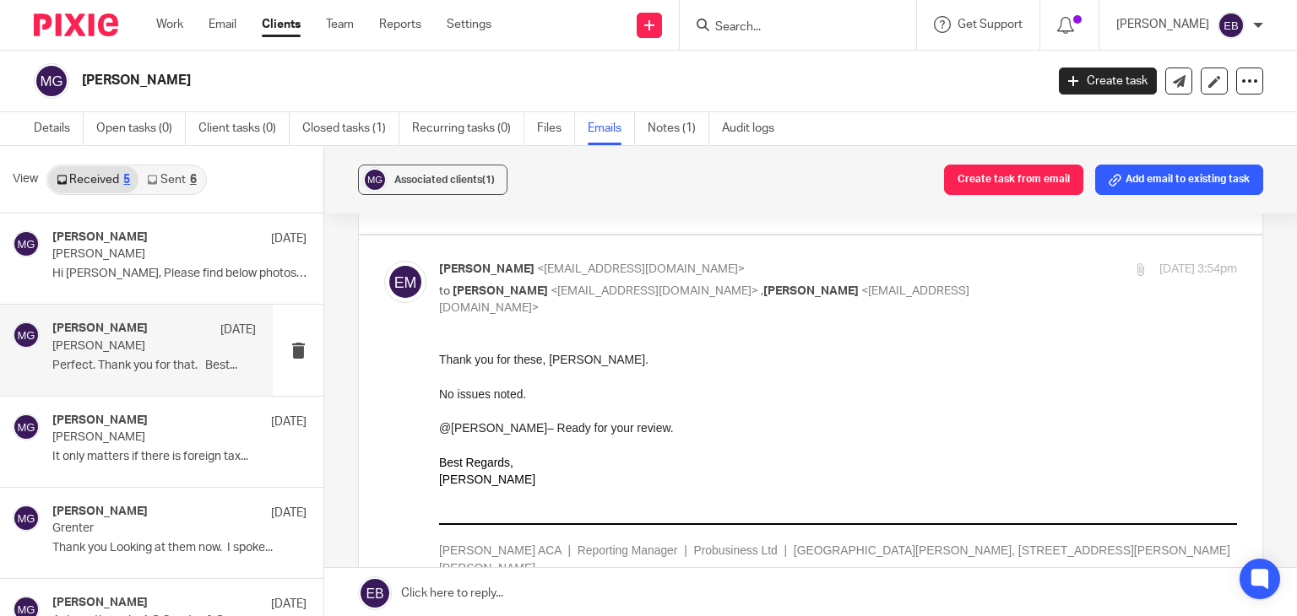
click at [821, 283] on p "to Sonia Bird <soniabird@probusinessuk.com> , Martin Bowe <martinbowe@probusine…" at bounding box center [705, 300] width 532 height 35
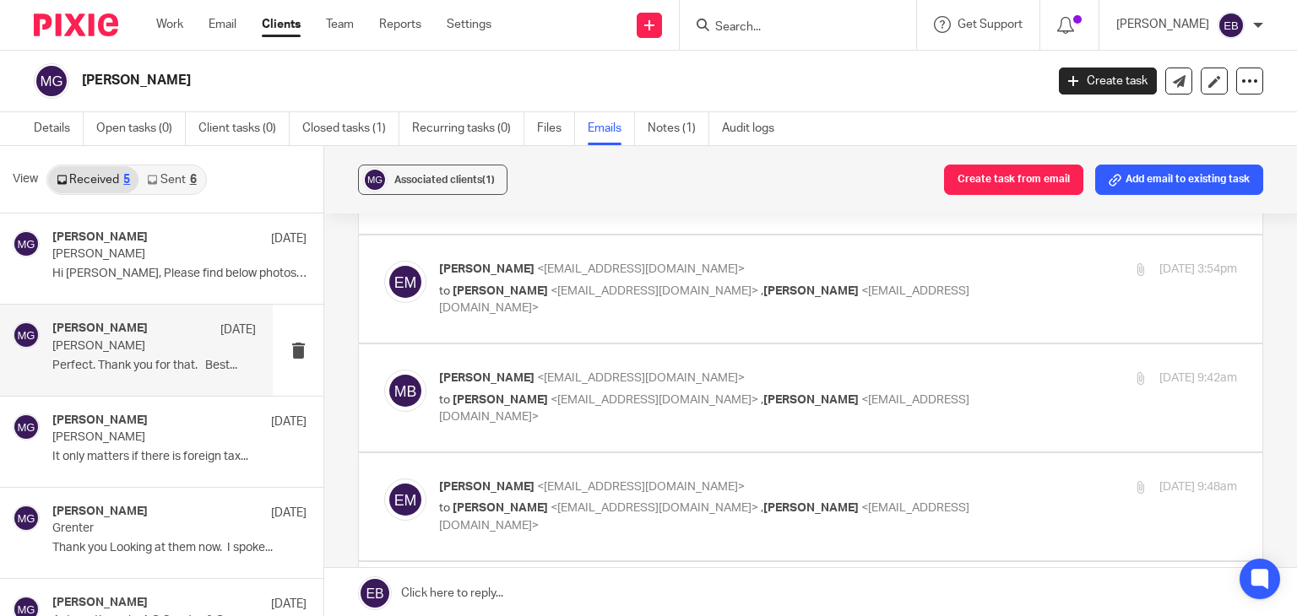
click at [809, 308] on label at bounding box center [810, 289] width 903 height 107
click at [384, 261] on input "checkbox" at bounding box center [383, 260] width 1 height 1
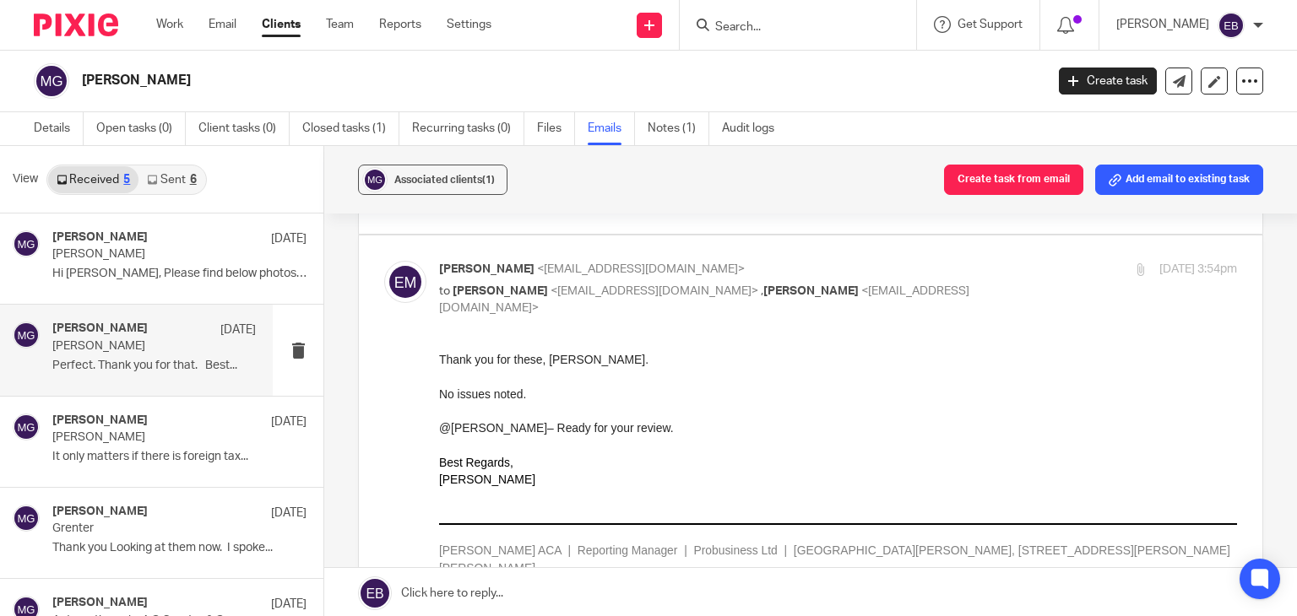
scroll to position [0, 0]
click at [826, 283] on p "to Sonia Bird <soniabird@probusinessuk.com> , Martin Bowe <martinbowe@probusine…" at bounding box center [705, 300] width 532 height 35
checkbox input "false"
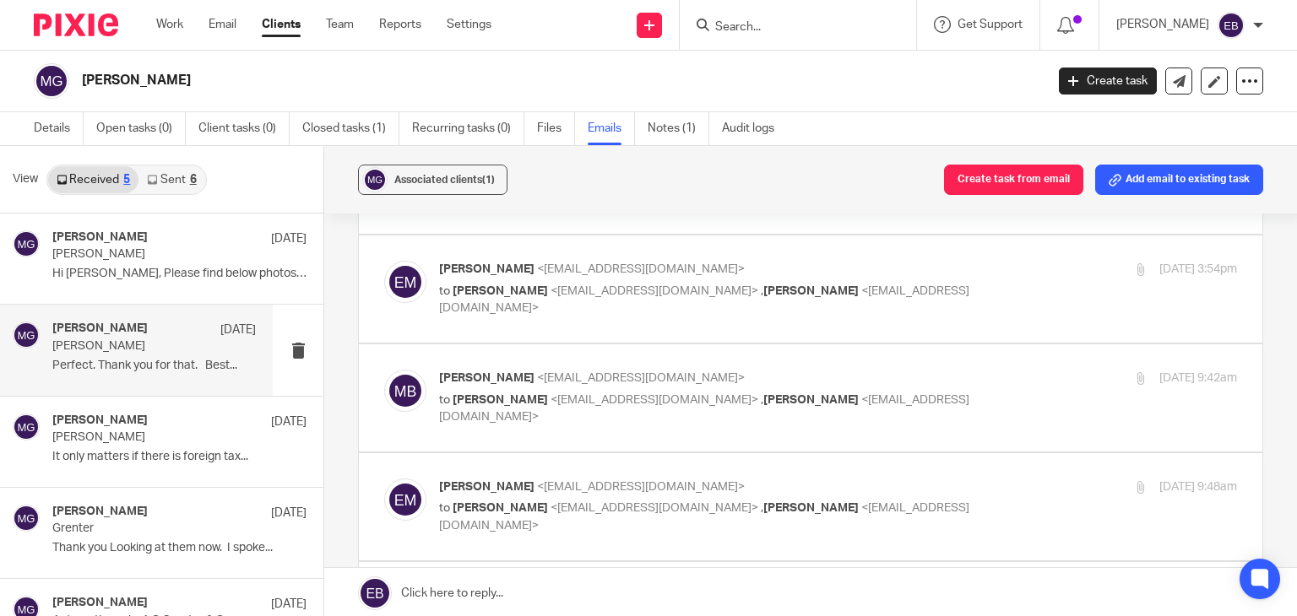
click at [817, 344] on label at bounding box center [810, 397] width 903 height 107
click at [384, 369] on input "checkbox" at bounding box center [383, 369] width 1 height 1
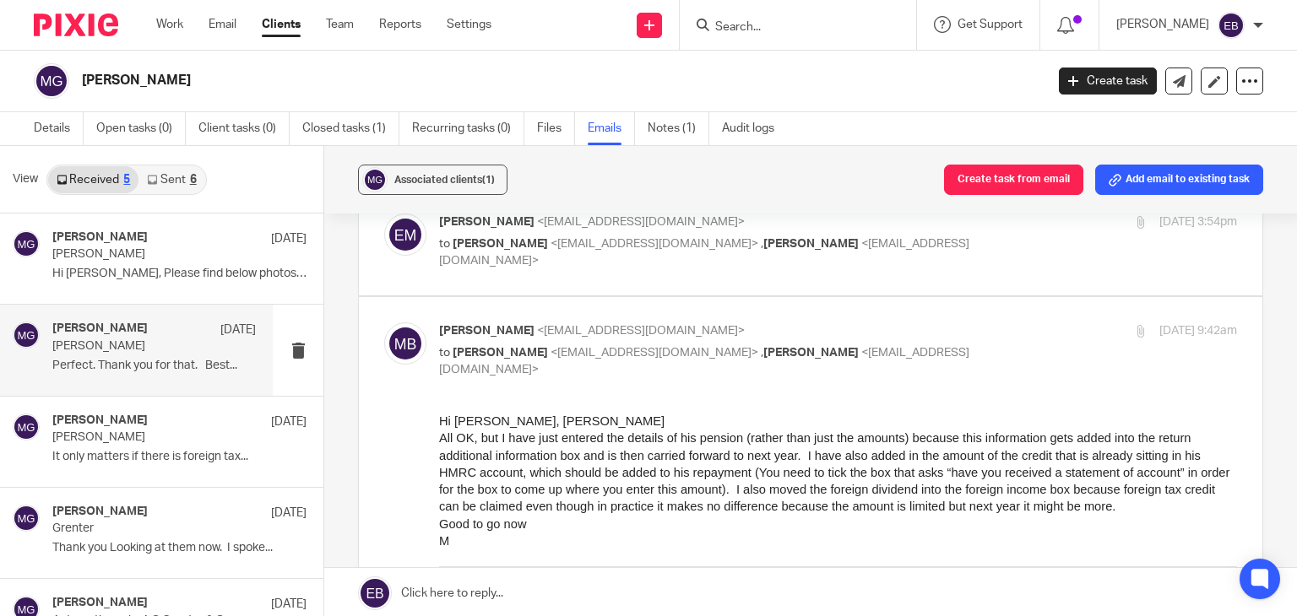
scroll to position [253, 0]
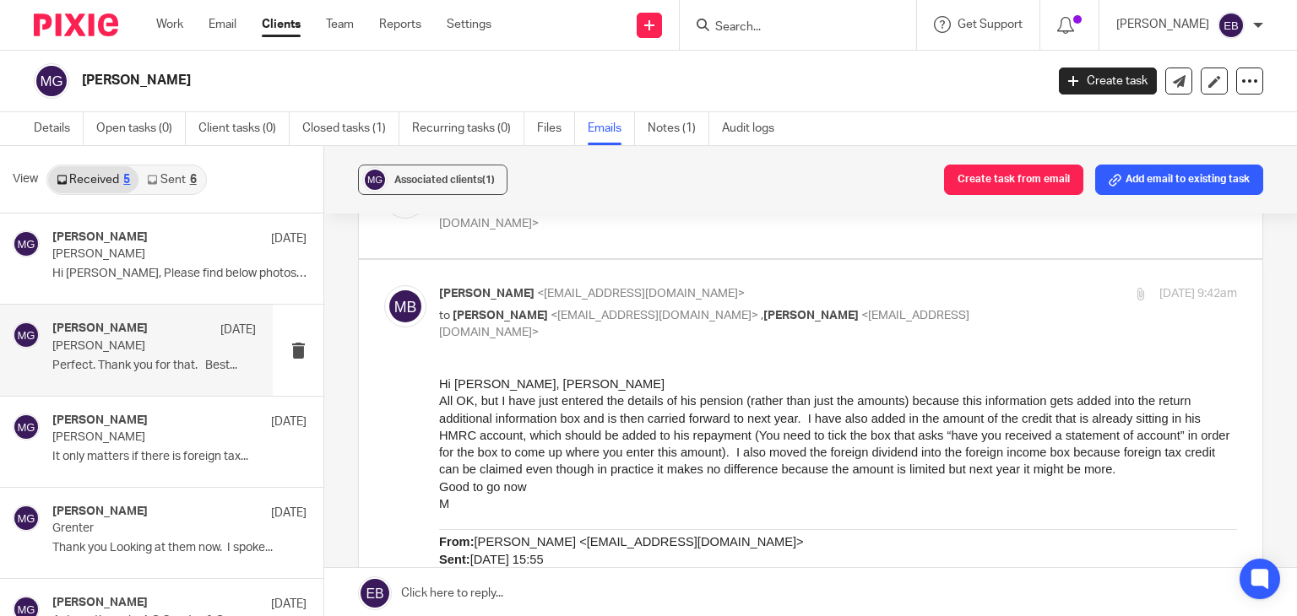
click at [800, 285] on p "Martin Bowe <martinbowe@probusinessuk.com>" at bounding box center [705, 294] width 532 height 18
checkbox input "false"
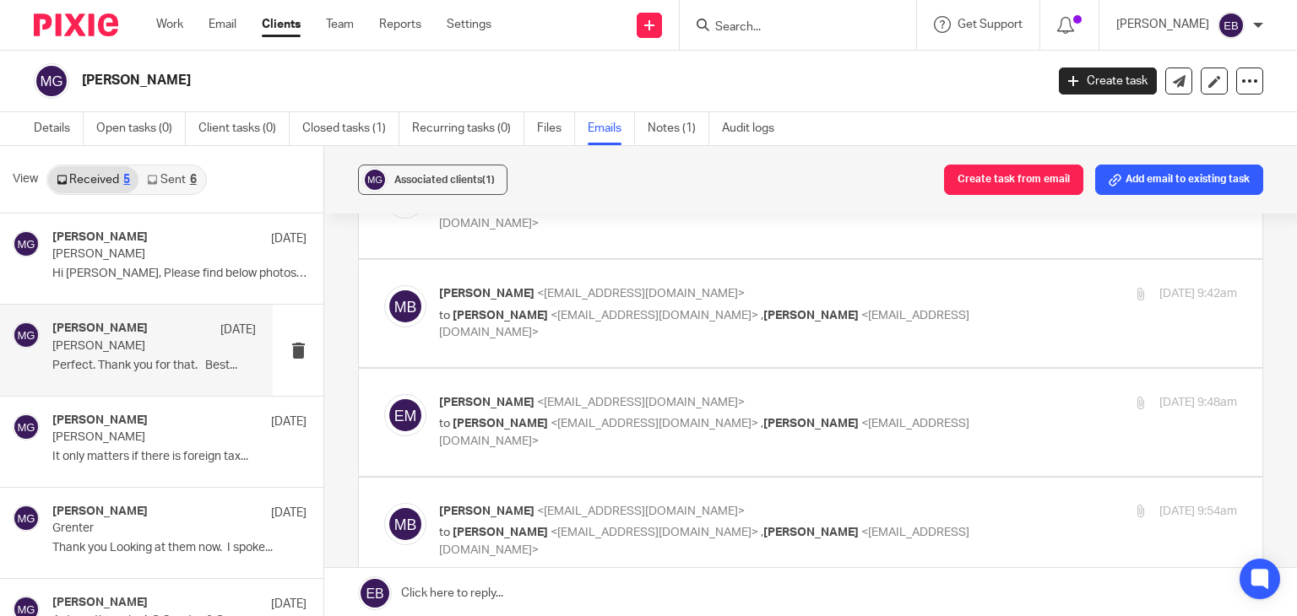
click at [776, 369] on label at bounding box center [810, 422] width 903 height 107
click at [384, 393] on input "checkbox" at bounding box center [383, 393] width 1 height 1
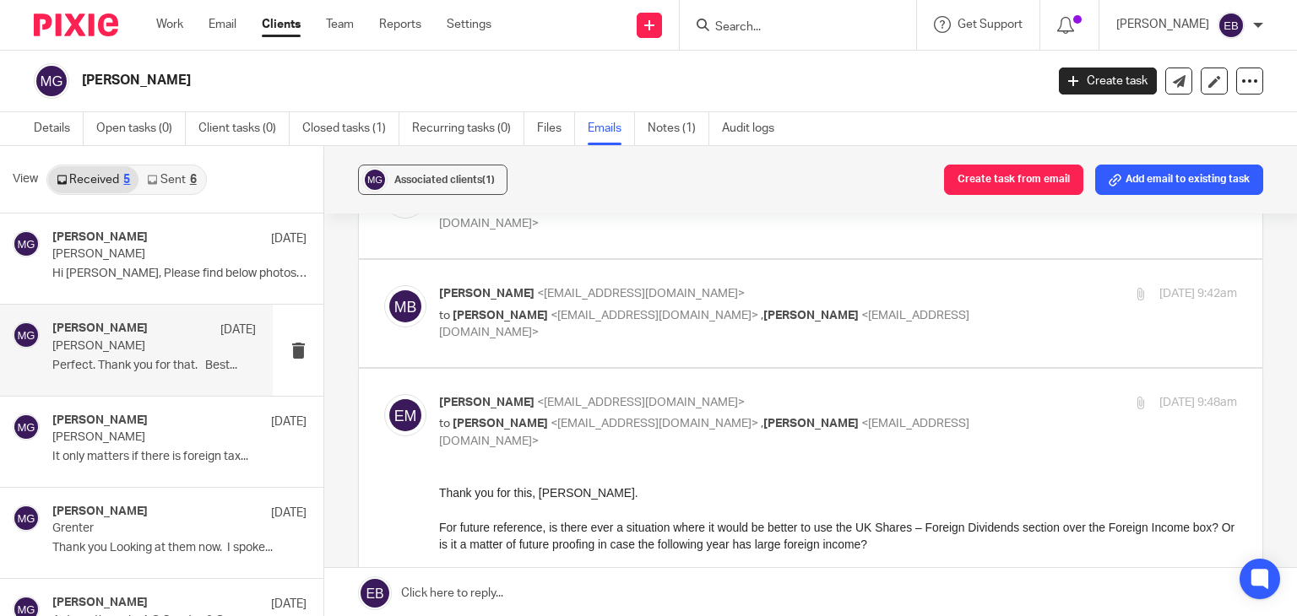
scroll to position [0, 0]
click at [814, 394] on p "Erik Molnar <erikmolnar@probusinessuk.com>" at bounding box center [705, 403] width 532 height 18
checkbox input "false"
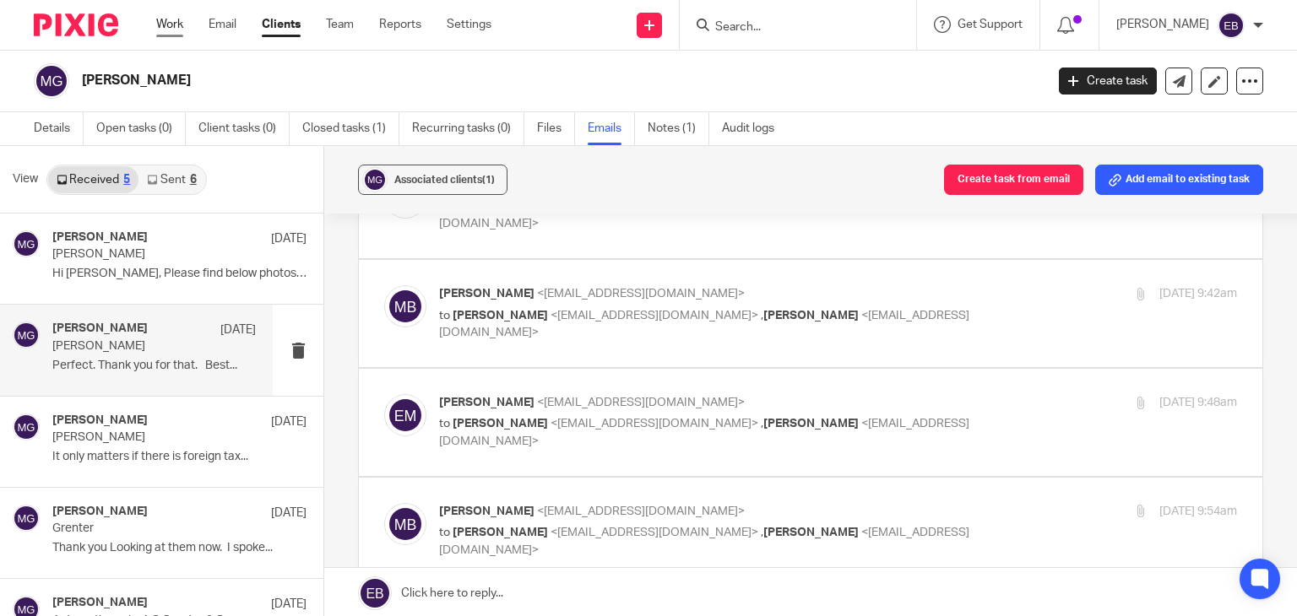
click at [178, 25] on link "Work" at bounding box center [169, 24] width 27 height 17
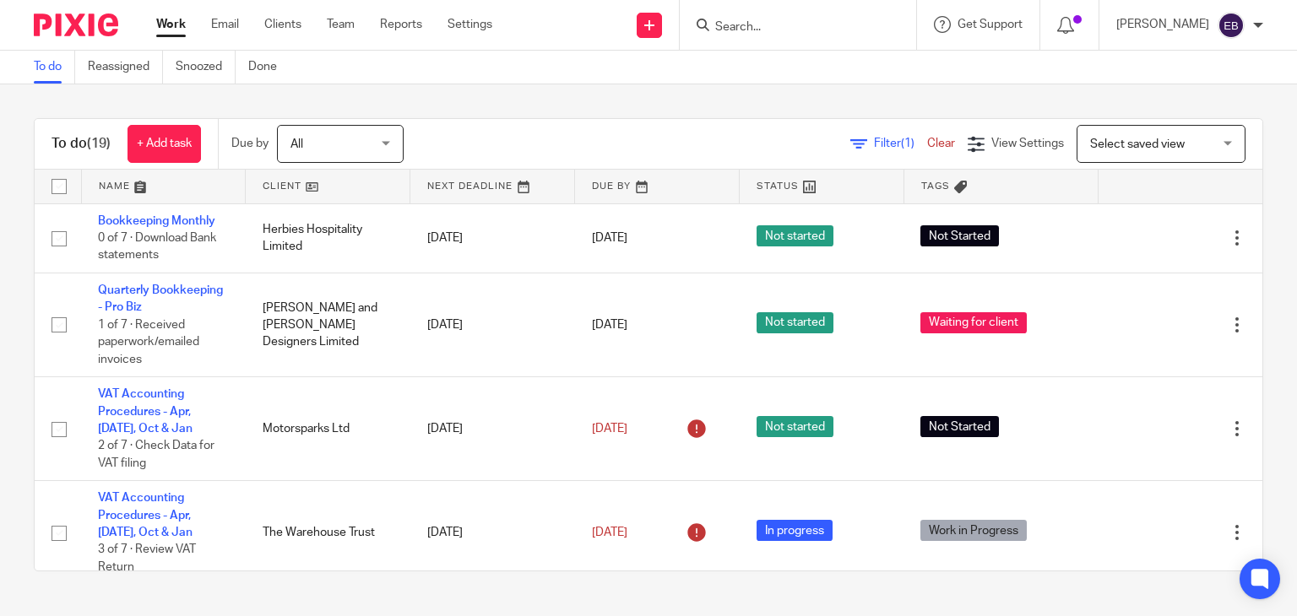
click at [790, 34] on input "Search" at bounding box center [789, 27] width 152 height 15
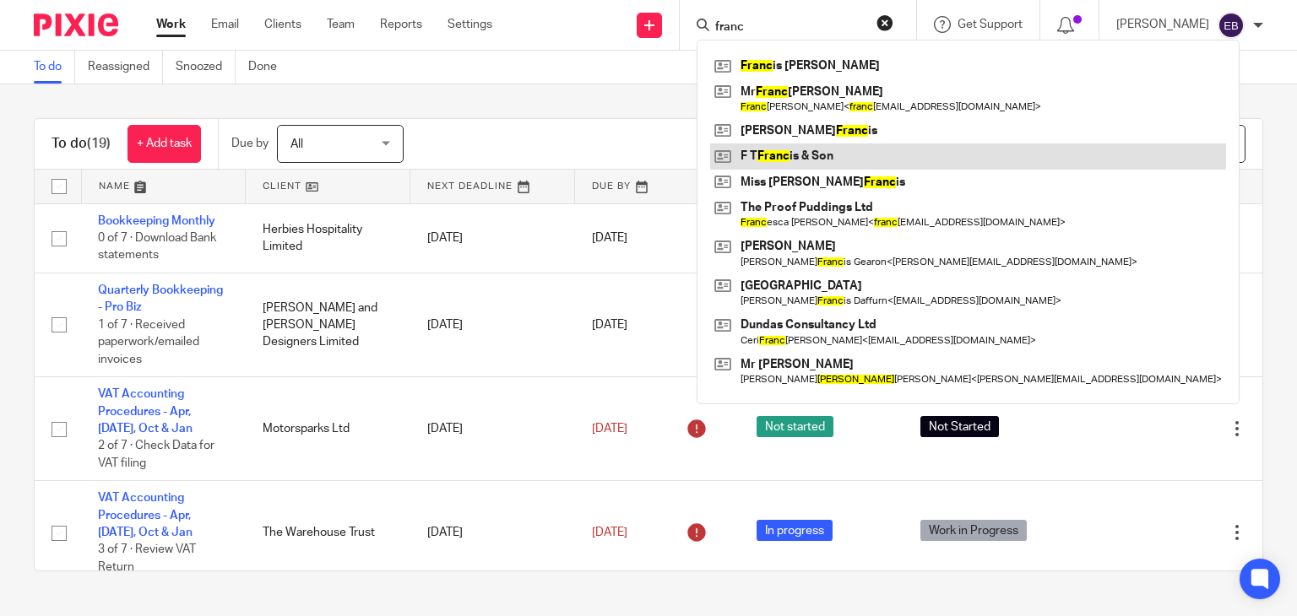
type input "franc"
click at [821, 149] on link at bounding box center [968, 156] width 516 height 25
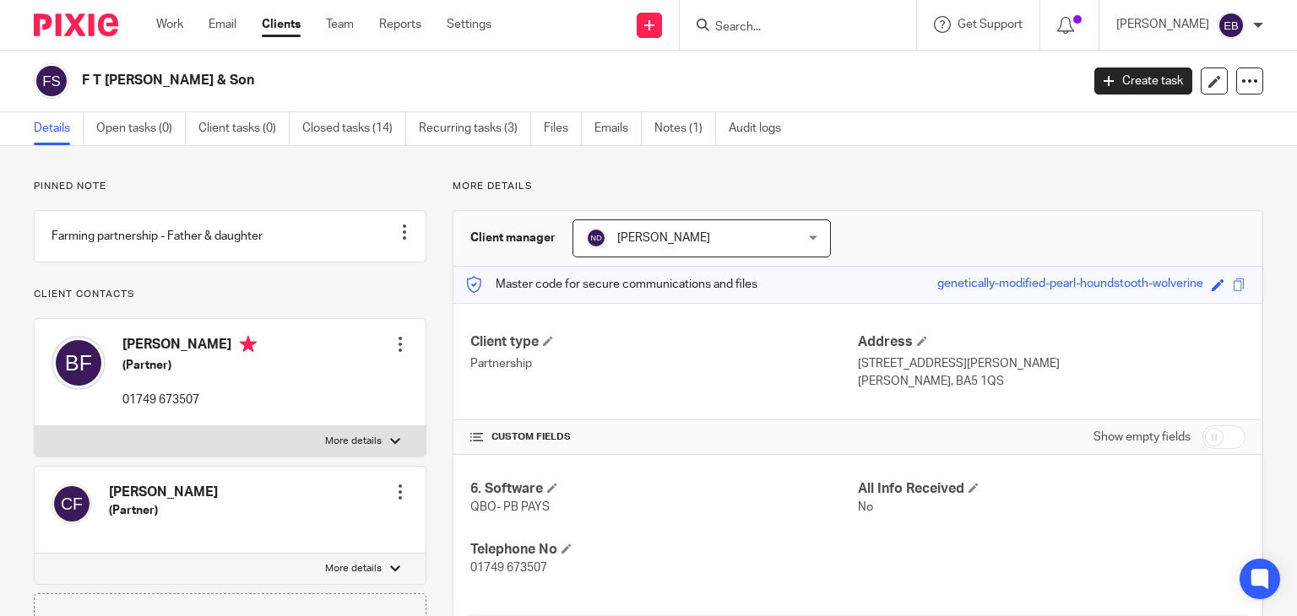
click at [796, 24] on input "Search" at bounding box center [789, 27] width 152 height 15
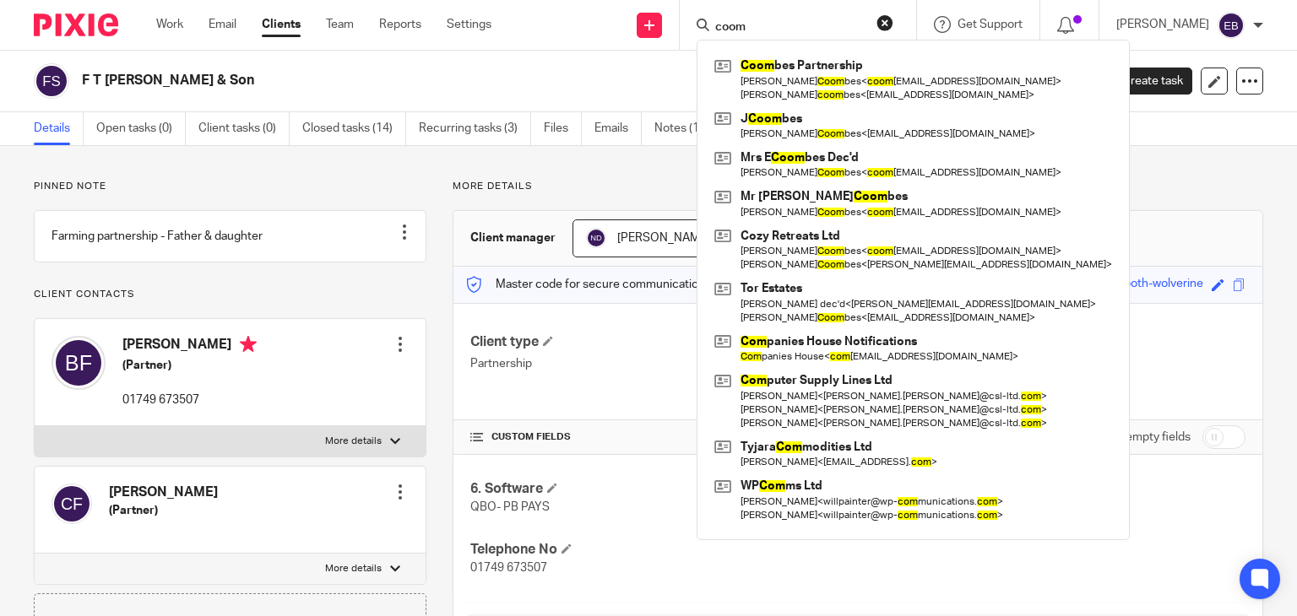
type input "coom"
click at [893, 14] on button "reset" at bounding box center [884, 22] width 17 height 17
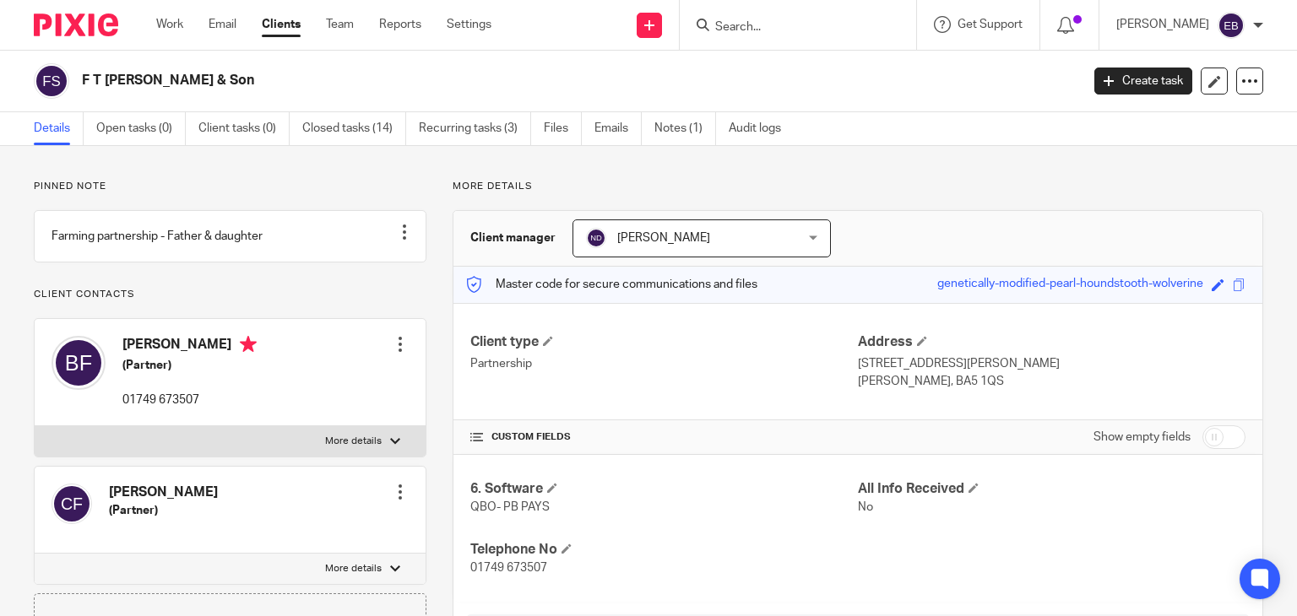
click at [632, 171] on div "Pinned note Farming partnership - Father & daughter Unpin note Edit note Client…" at bounding box center [648, 535] width 1297 height 778
click at [780, 27] on input "Search" at bounding box center [789, 27] width 152 height 15
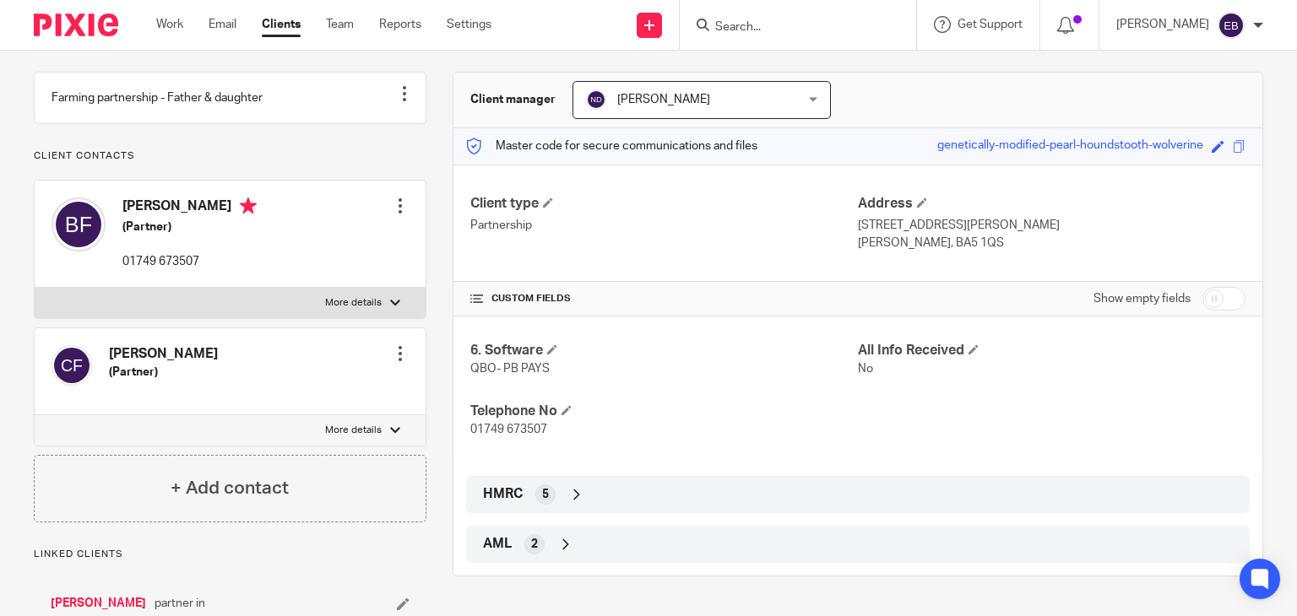
scroll to position [169, 0]
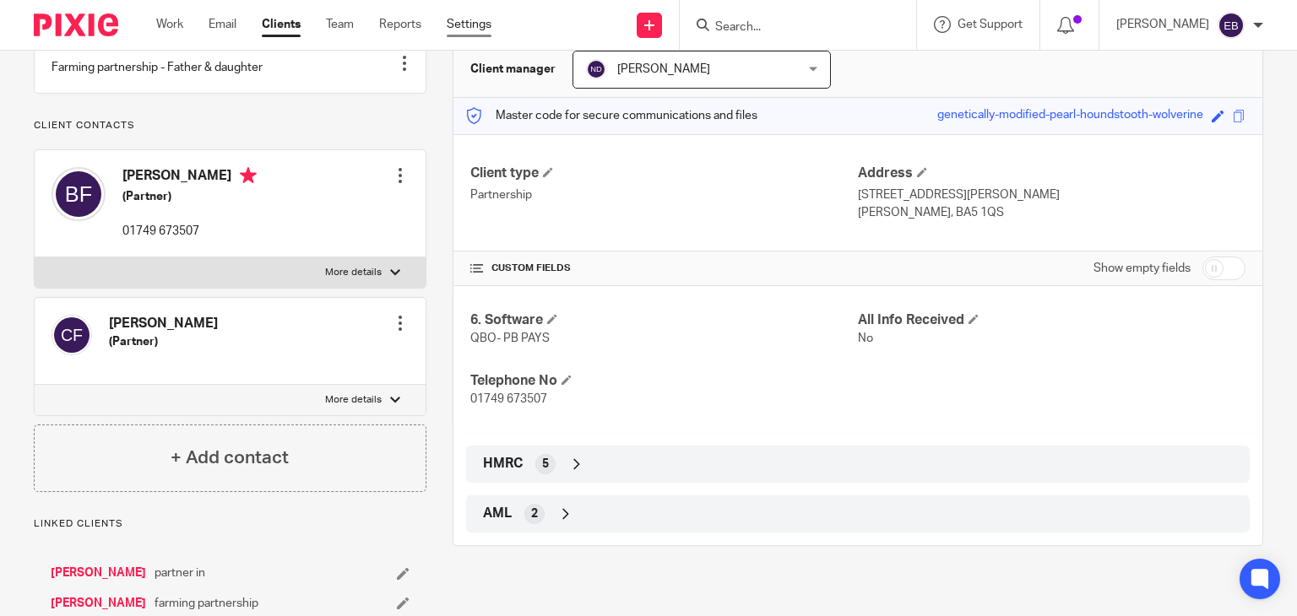
drag, startPoint x: 165, startPoint y: 19, endPoint x: 469, endPoint y: 28, distance: 304.1
click at [165, 20] on link "Work" at bounding box center [169, 24] width 27 height 17
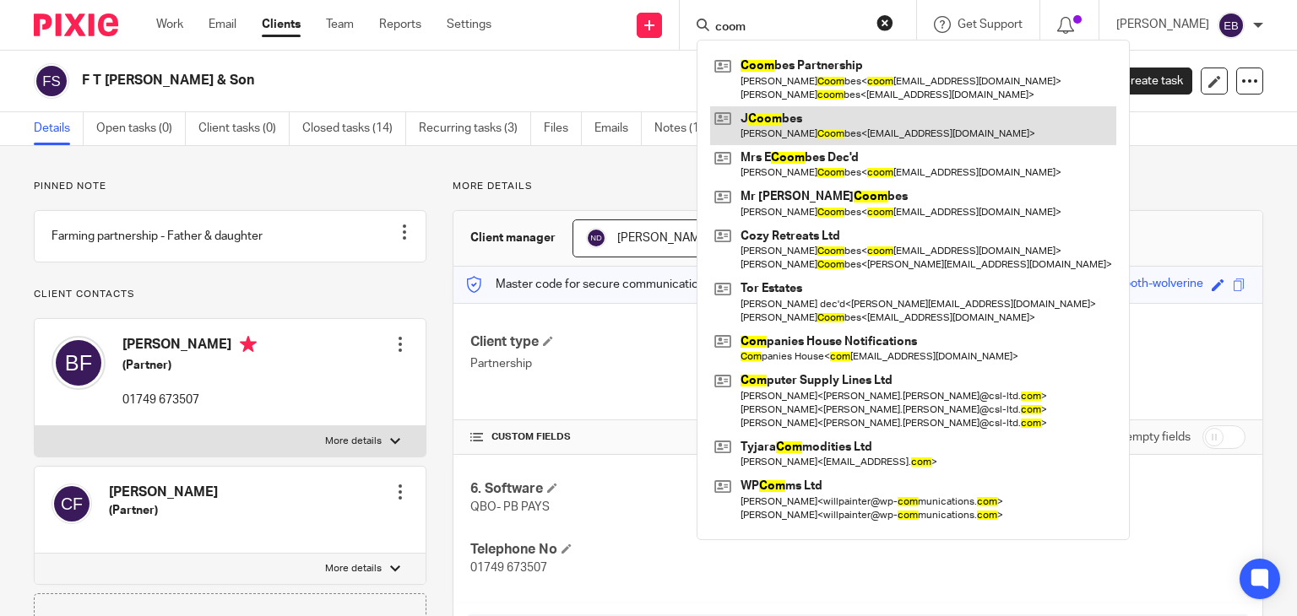
type input "coom"
click at [800, 136] on link at bounding box center [913, 125] width 406 height 39
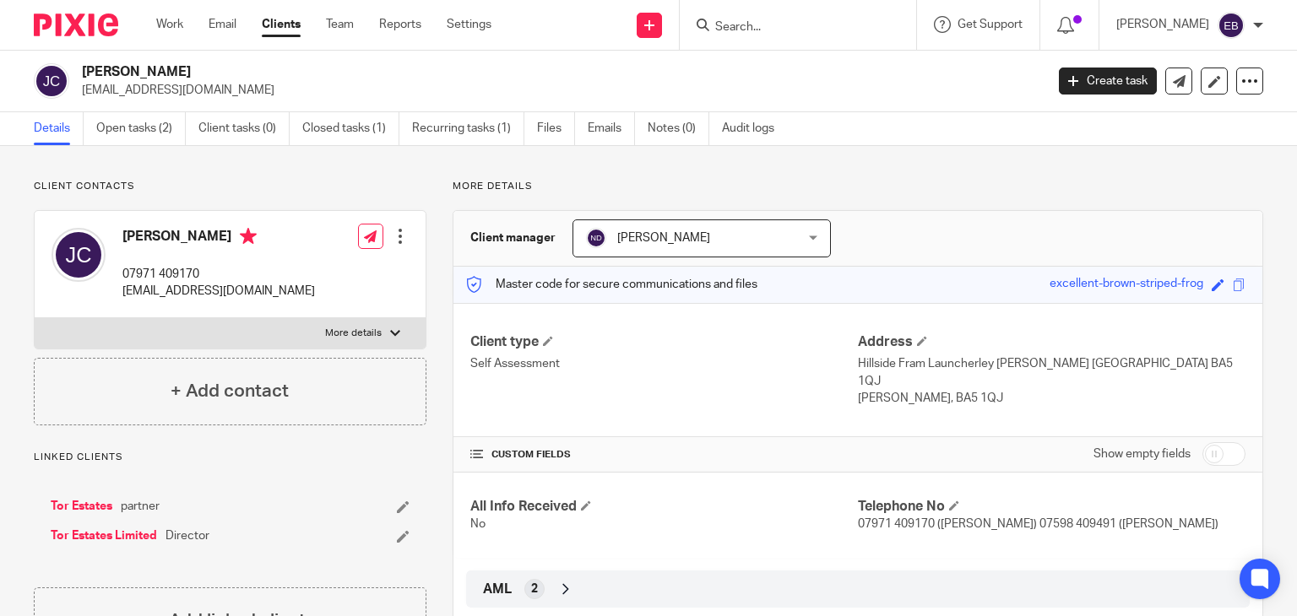
click at [781, 30] on input "Search" at bounding box center [789, 27] width 152 height 15
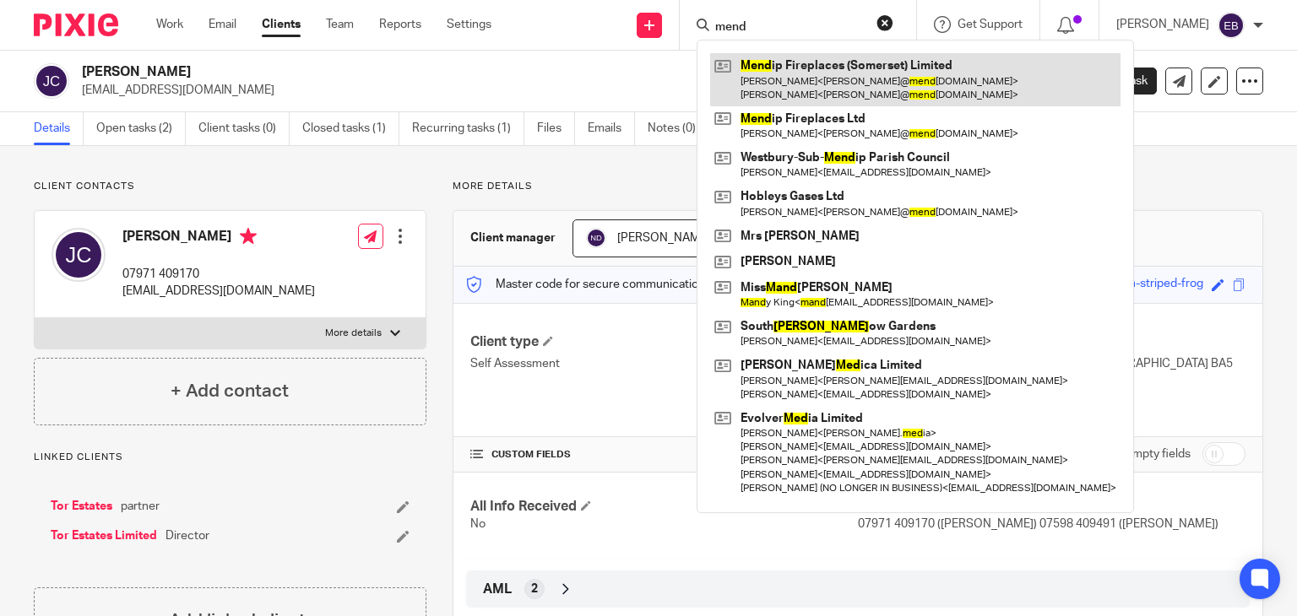
type input "mend"
drag, startPoint x: 797, startPoint y: 68, endPoint x: 853, endPoint y: 68, distance: 55.7
click at [796, 68] on link at bounding box center [915, 79] width 410 height 52
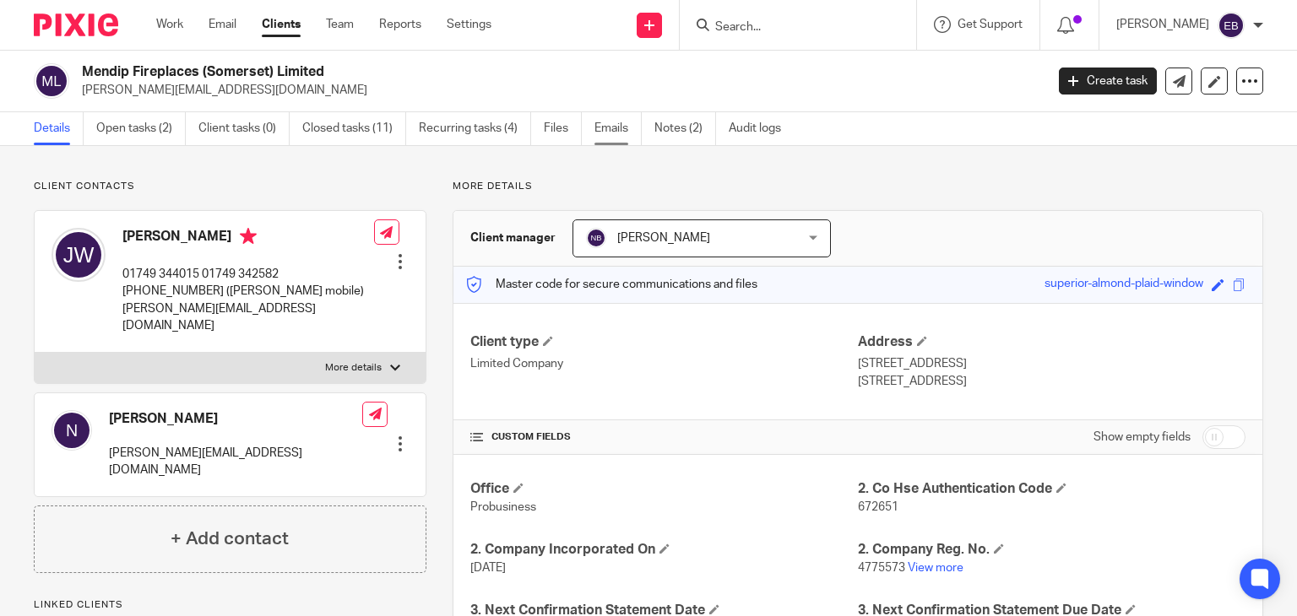
click at [612, 138] on link "Emails" at bounding box center [617, 128] width 47 height 33
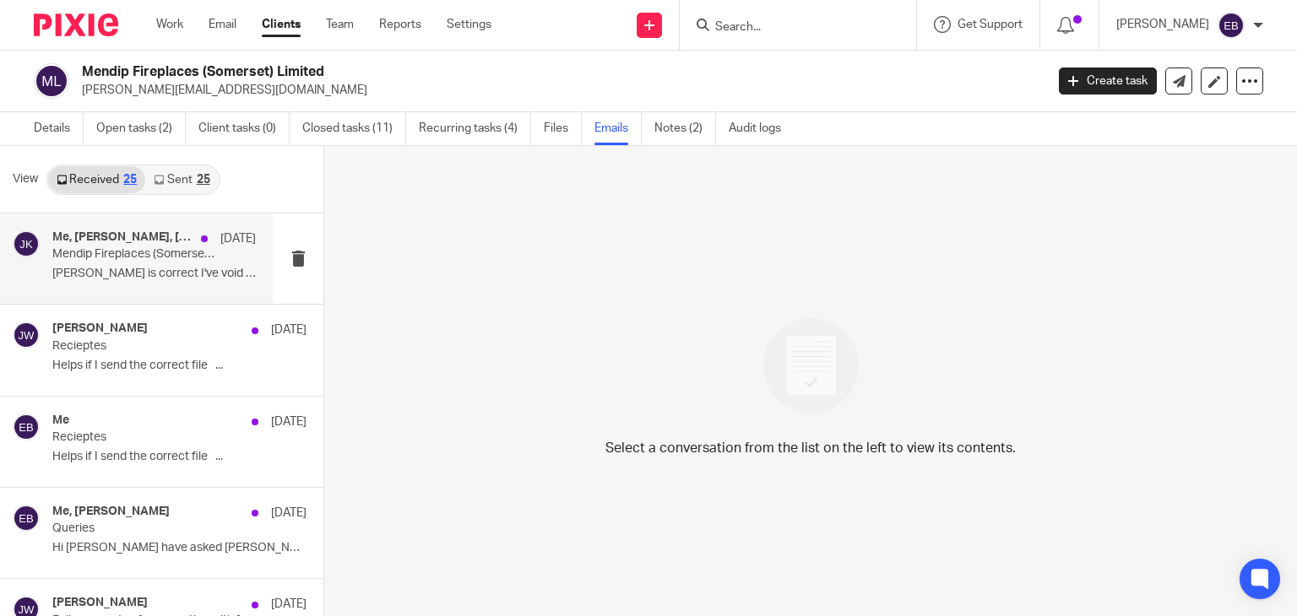
click at [169, 262] on div "Me, [PERSON_NAME], [PERSON_NAME] [DATE] Mendip Fireplaces (Somerset) Ltd - Over…" at bounding box center [153, 259] width 203 height 57
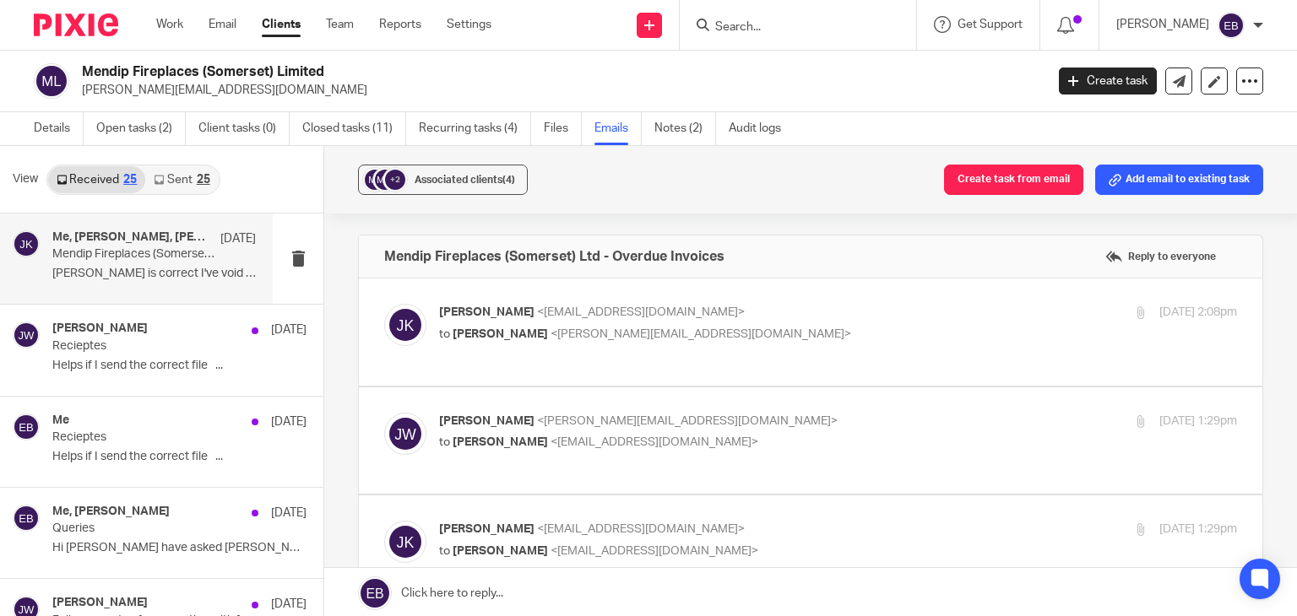
click at [816, 304] on p "[PERSON_NAME] <[EMAIL_ADDRESS][DOMAIN_NAME]>" at bounding box center [705, 313] width 532 height 18
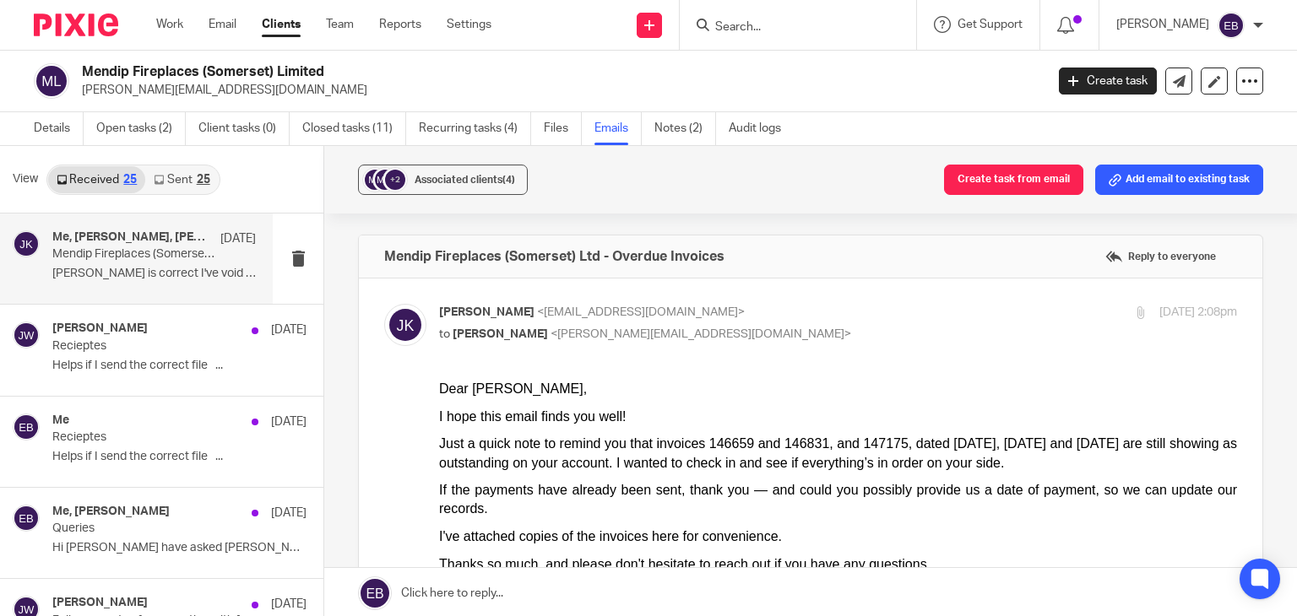
click at [816, 304] on p "[PERSON_NAME] <[EMAIL_ADDRESS][DOMAIN_NAME]>" at bounding box center [705, 313] width 532 height 18
checkbox input "false"
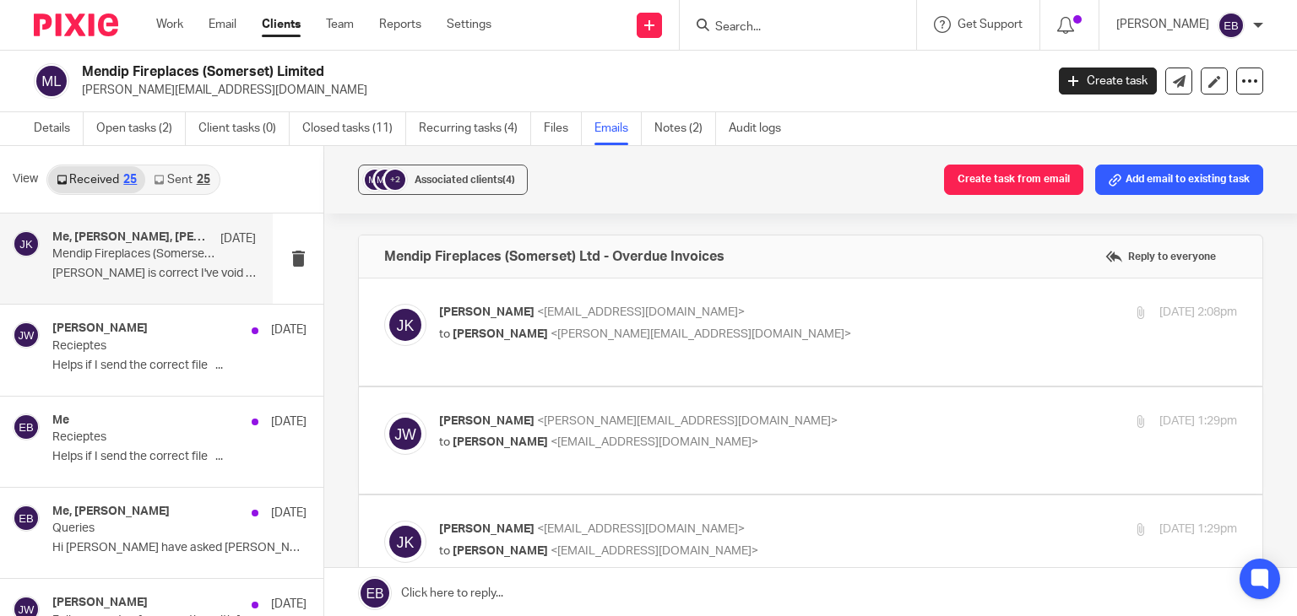
click at [858, 413] on p "Jeremy White <jeremy@mendipfireplaces.co.uk>" at bounding box center [705, 422] width 532 height 18
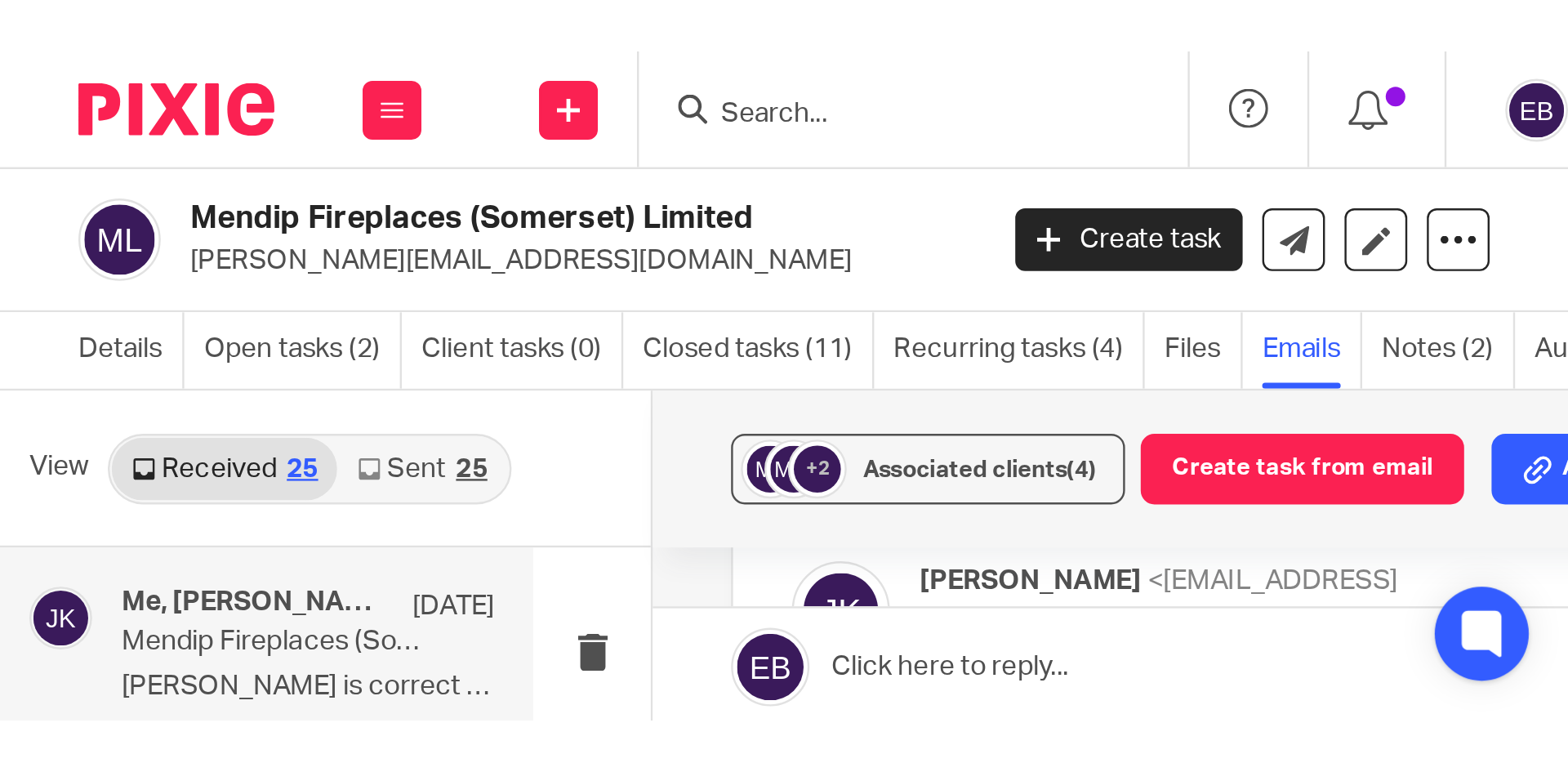
scroll to position [81, 0]
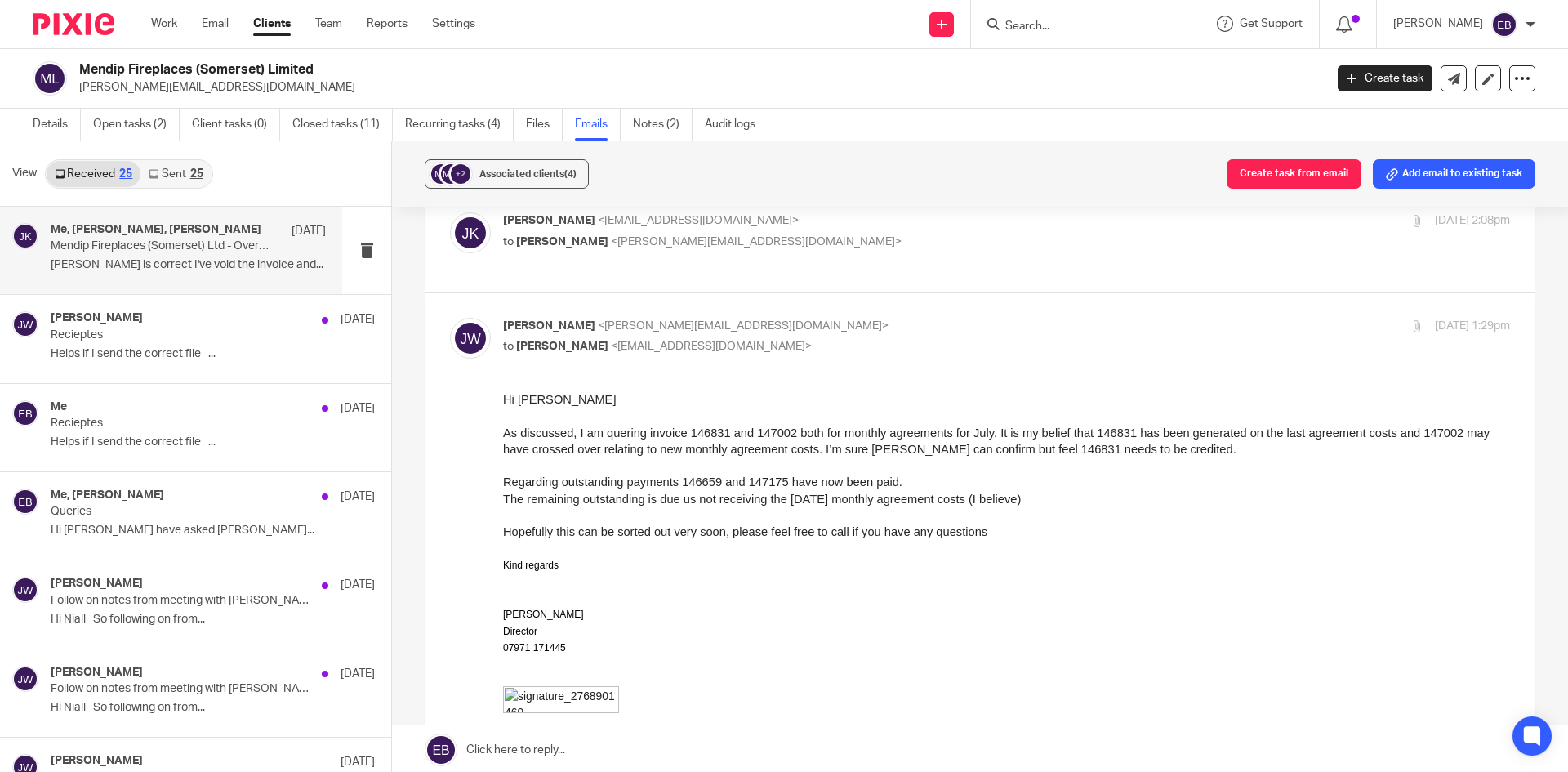
click at [930, 328] on p "Jeremy White <jeremy@mendipfireplaces.co.uk>" at bounding box center [839, 326] width 671 height 17
checkbox input "false"
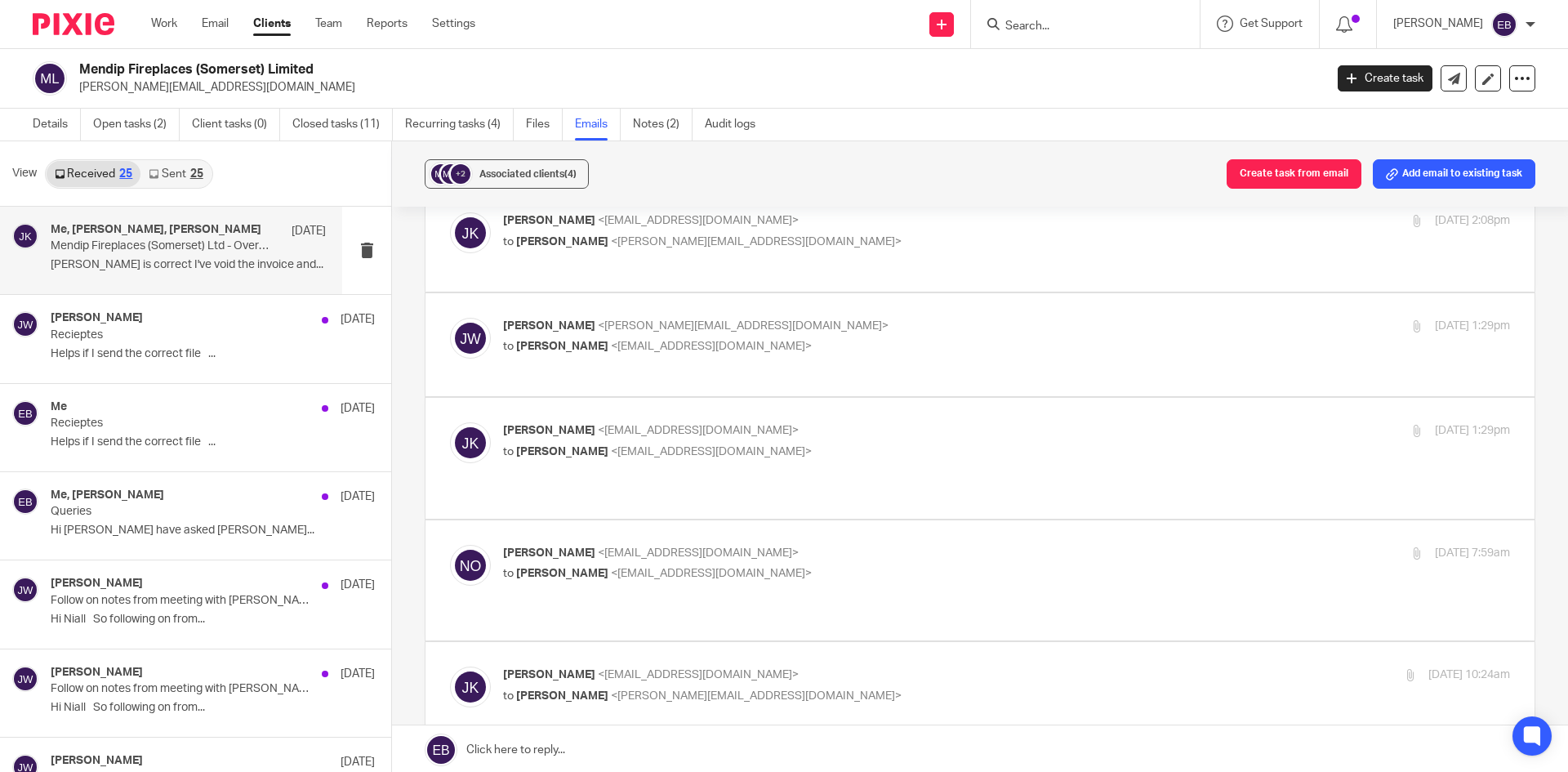
click at [950, 416] on label at bounding box center [980, 458] width 1109 height 120
click at [450, 422] on input "checkbox" at bounding box center [449, 422] width 1 height 1
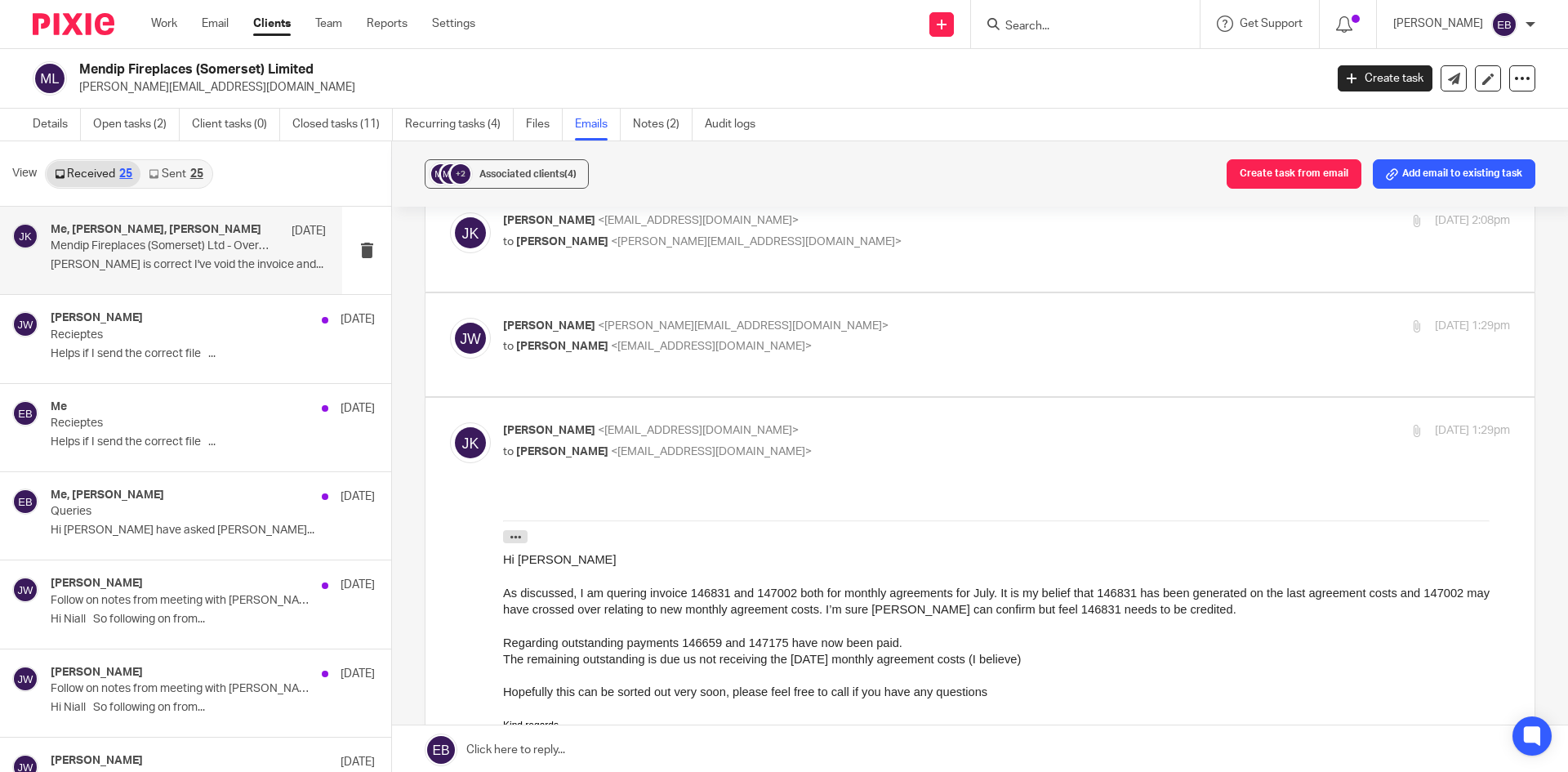
scroll to position [0, 0]
click at [450, 422] on input "checkbox" at bounding box center [449, 422] width 1 height 1
checkbox input "false"
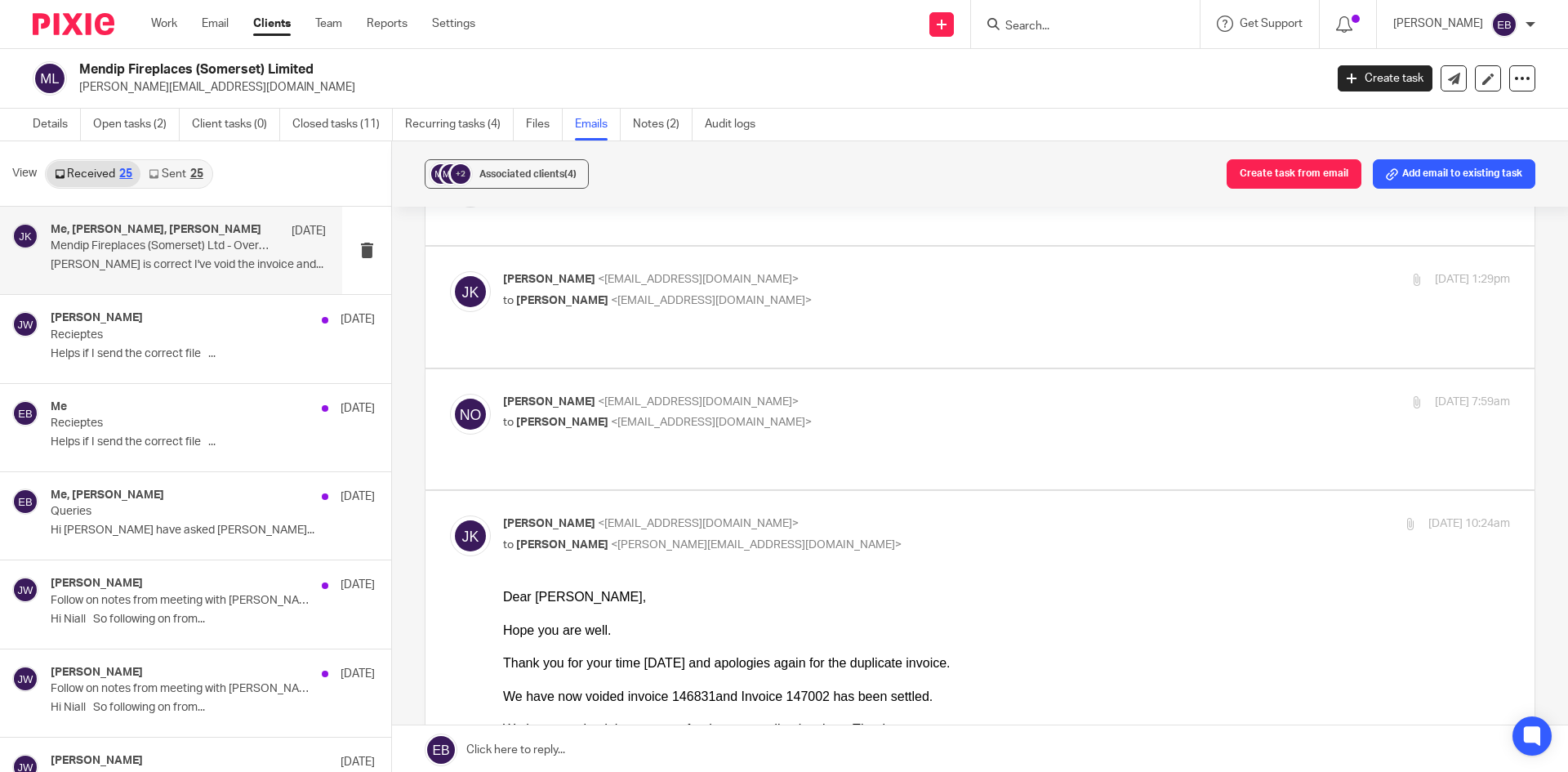
scroll to position [245, 0]
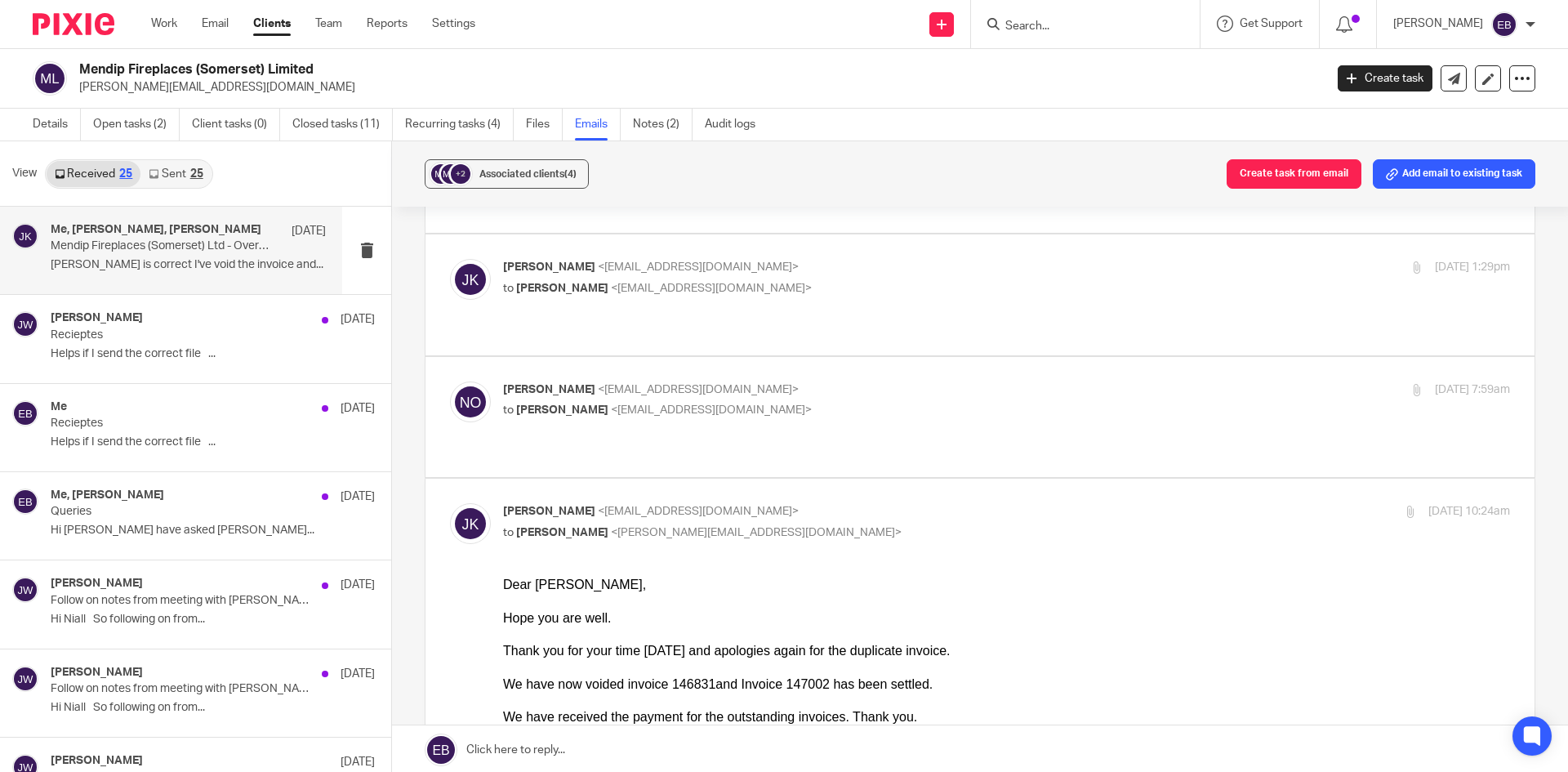
click at [946, 381] on p "Niall O'Driscoll <niallodriscoll@probusinessuk.com>" at bounding box center [839, 390] width 671 height 17
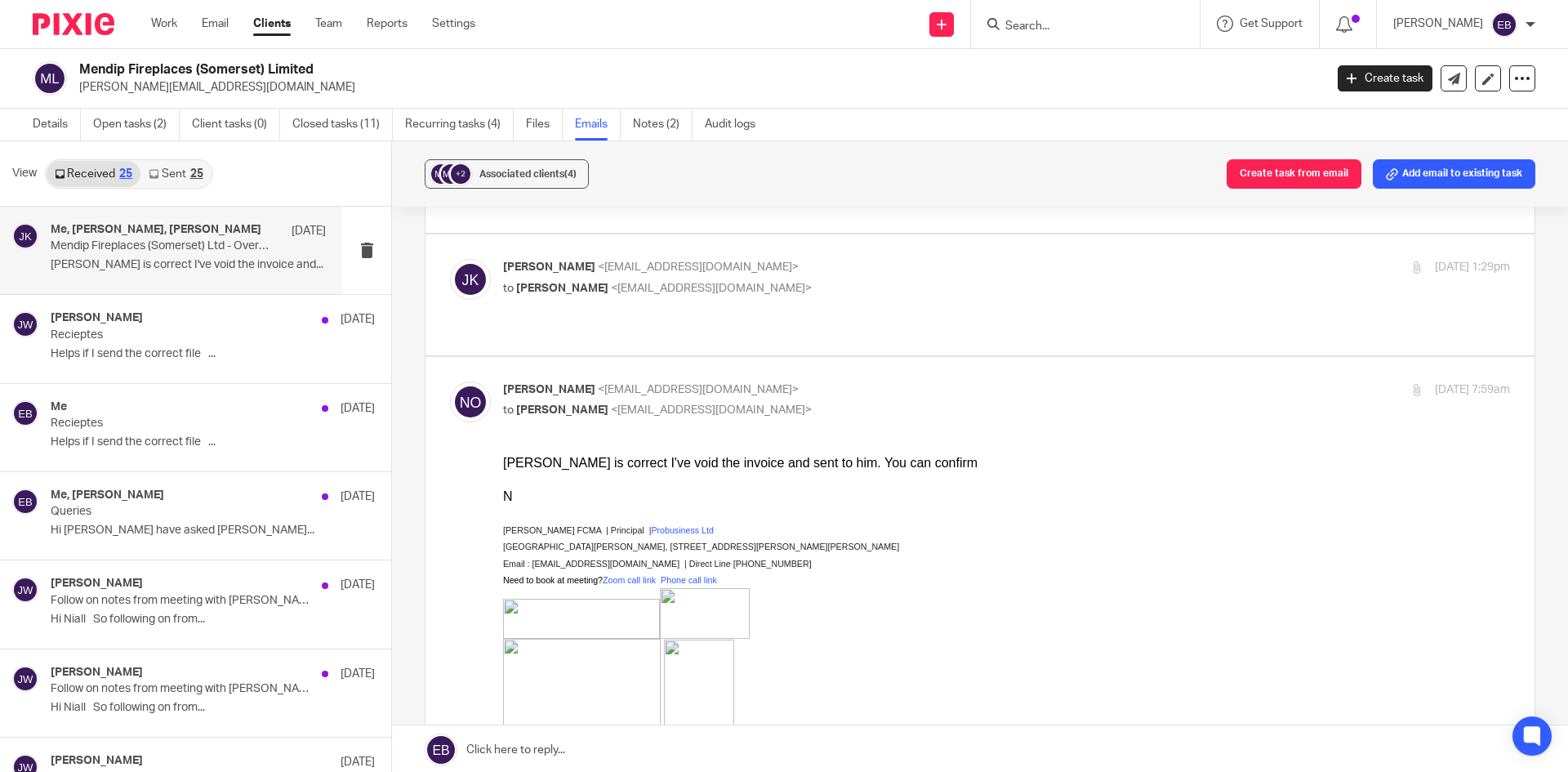
scroll to position [0, 0]
click at [946, 381] on p "Niall O'Driscoll <niallodriscoll@probusinessuk.com>" at bounding box center [839, 390] width 671 height 17
checkbox input "false"
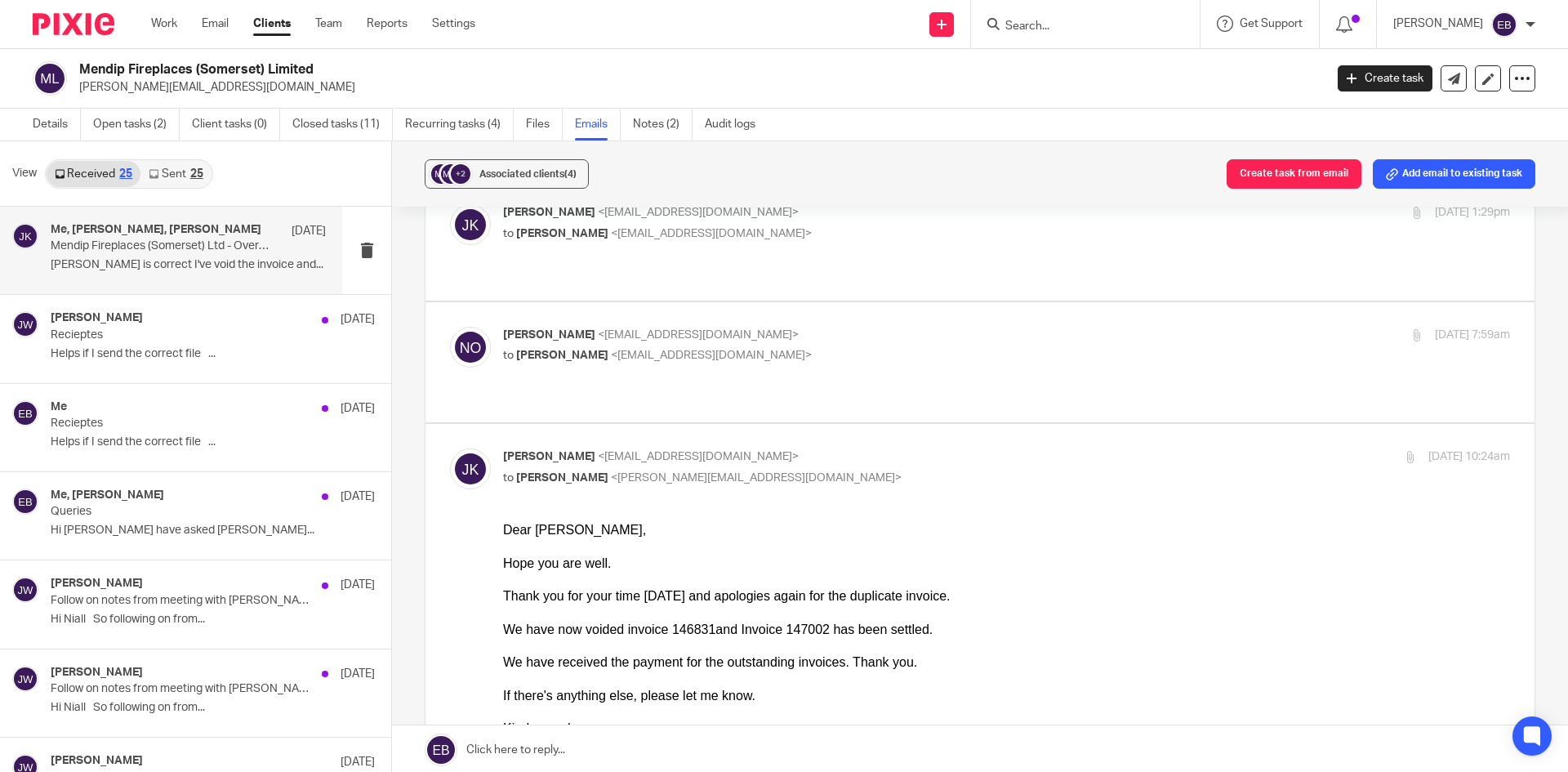
scroll to position [327, 0]
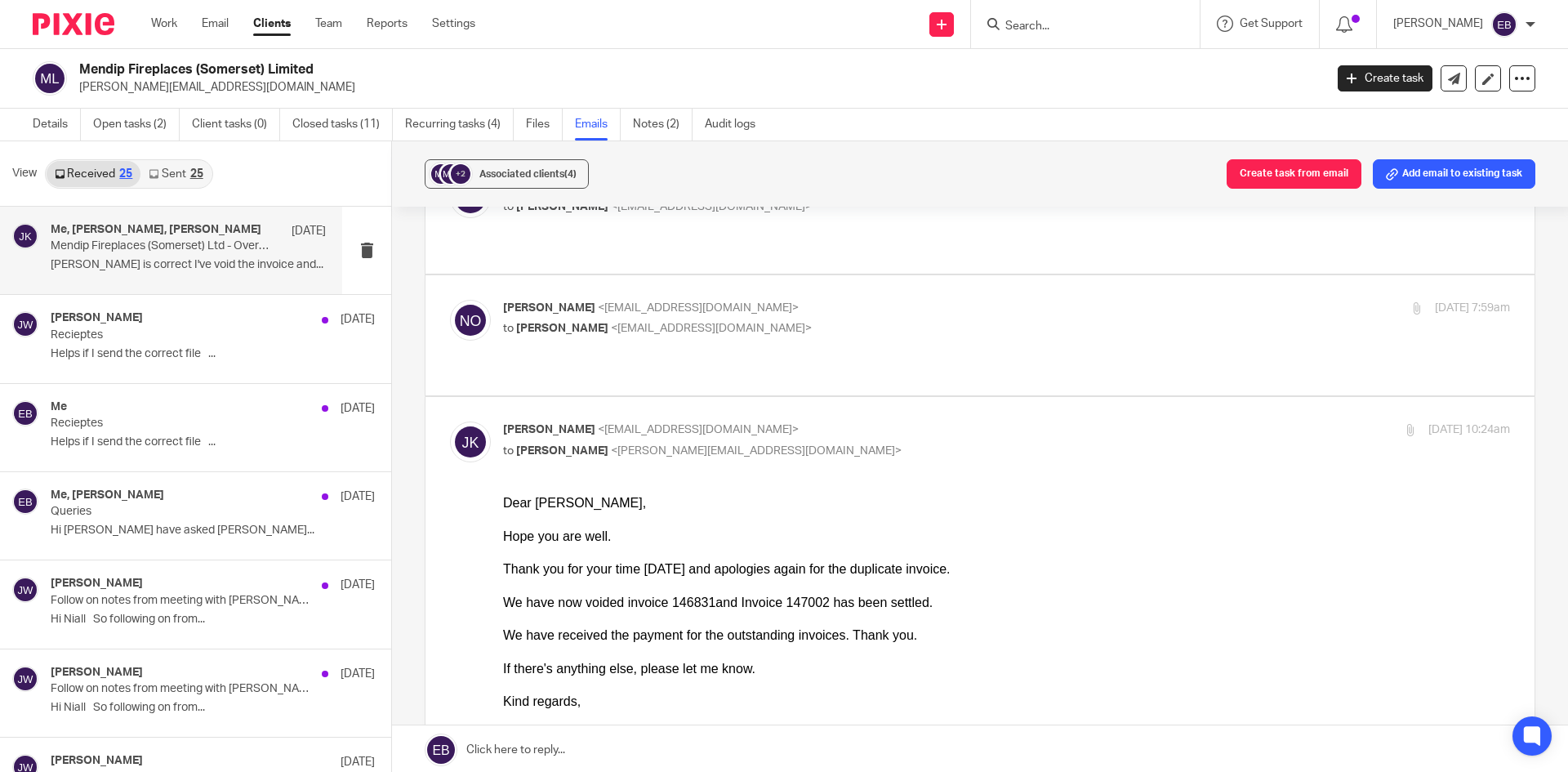
click at [944, 422] on div "Johanne Kassardjian <johannekassardjian@probusinessuk.com> to Jeremy White <jer…" at bounding box center [839, 440] width 671 height 38
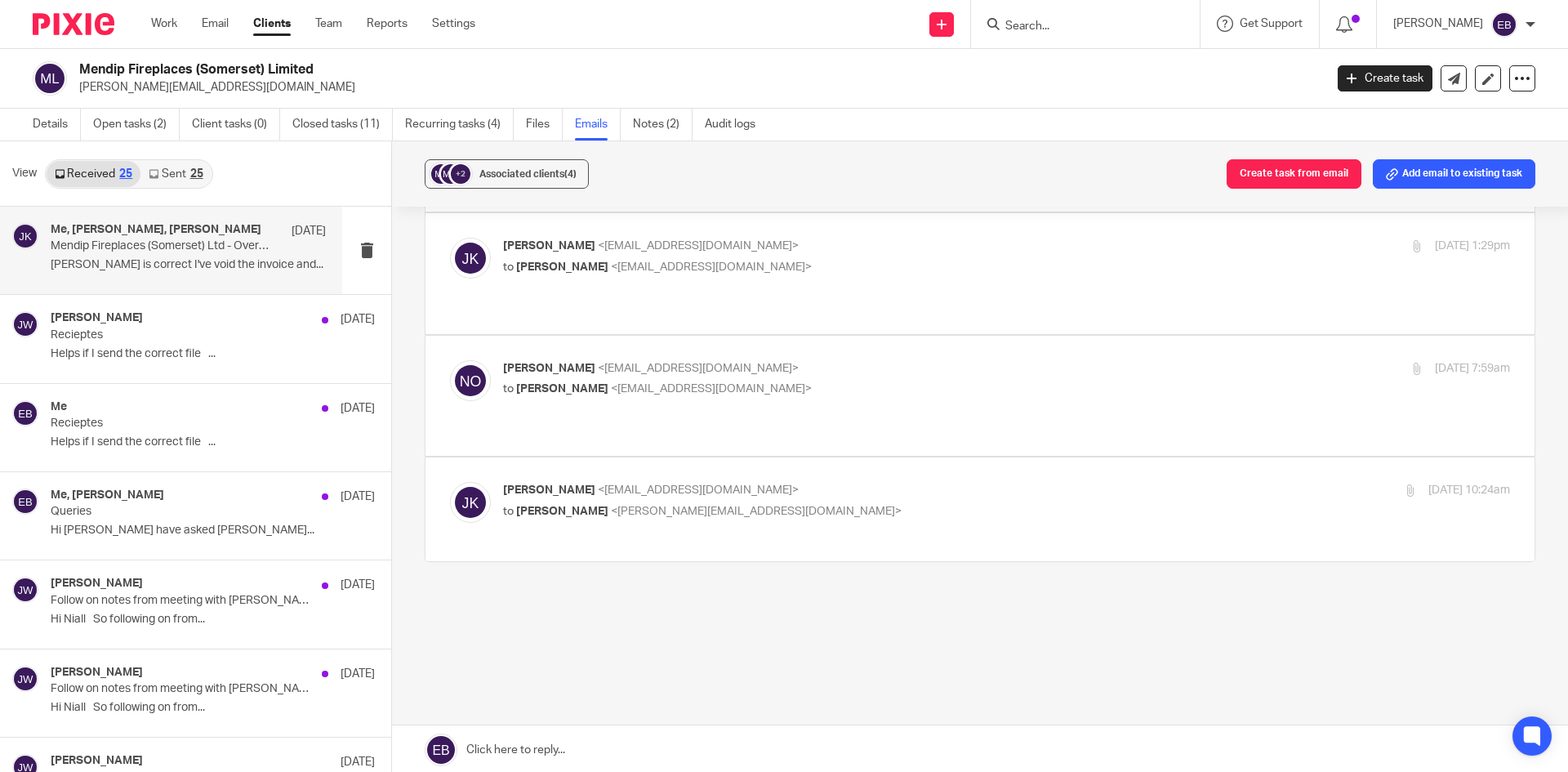
scroll to position [233, 0]
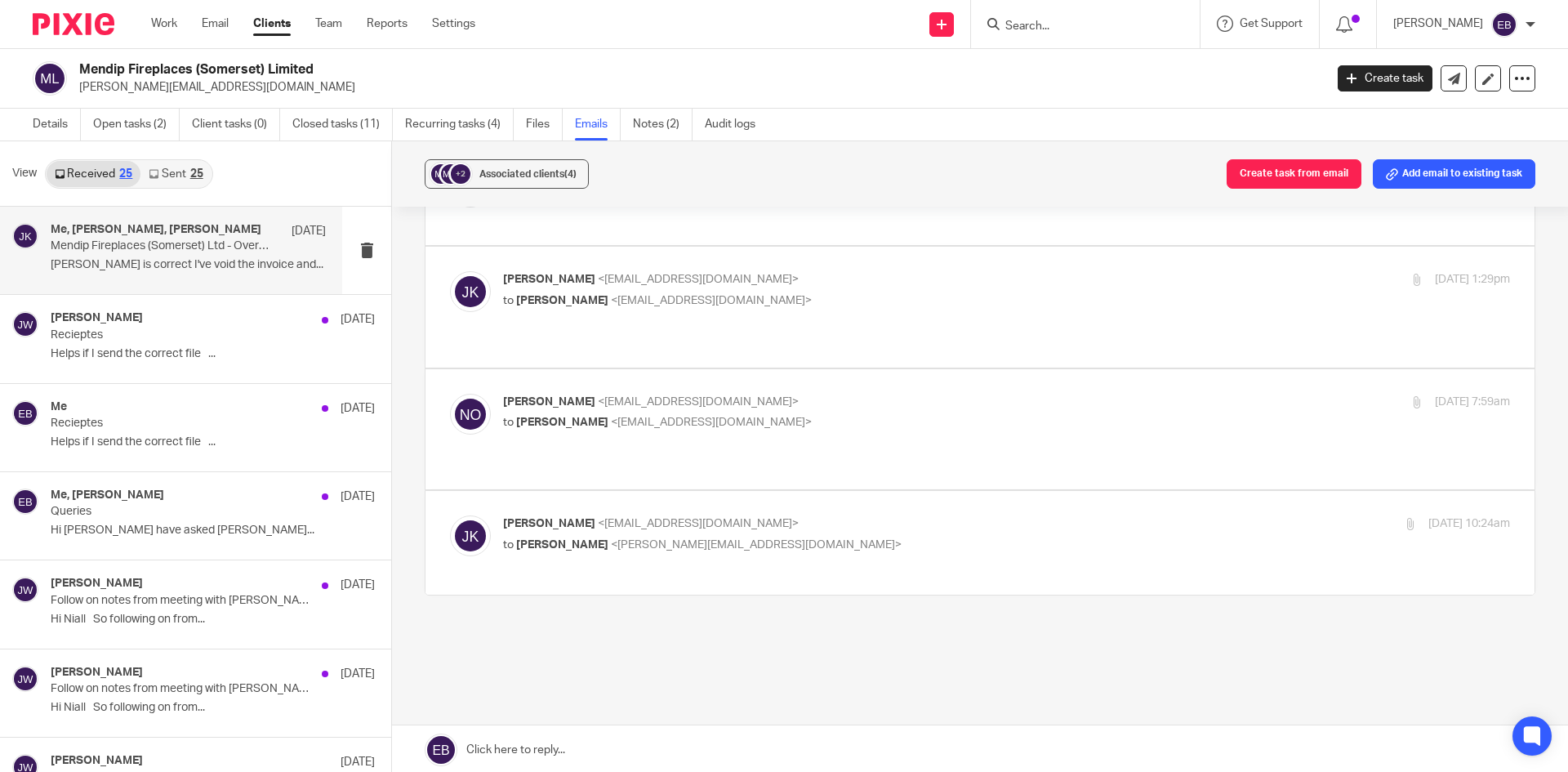
click at [882, 490] on label at bounding box center [980, 542] width 1109 height 104
click at [450, 515] on input "checkbox" at bounding box center [449, 515] width 1 height 1
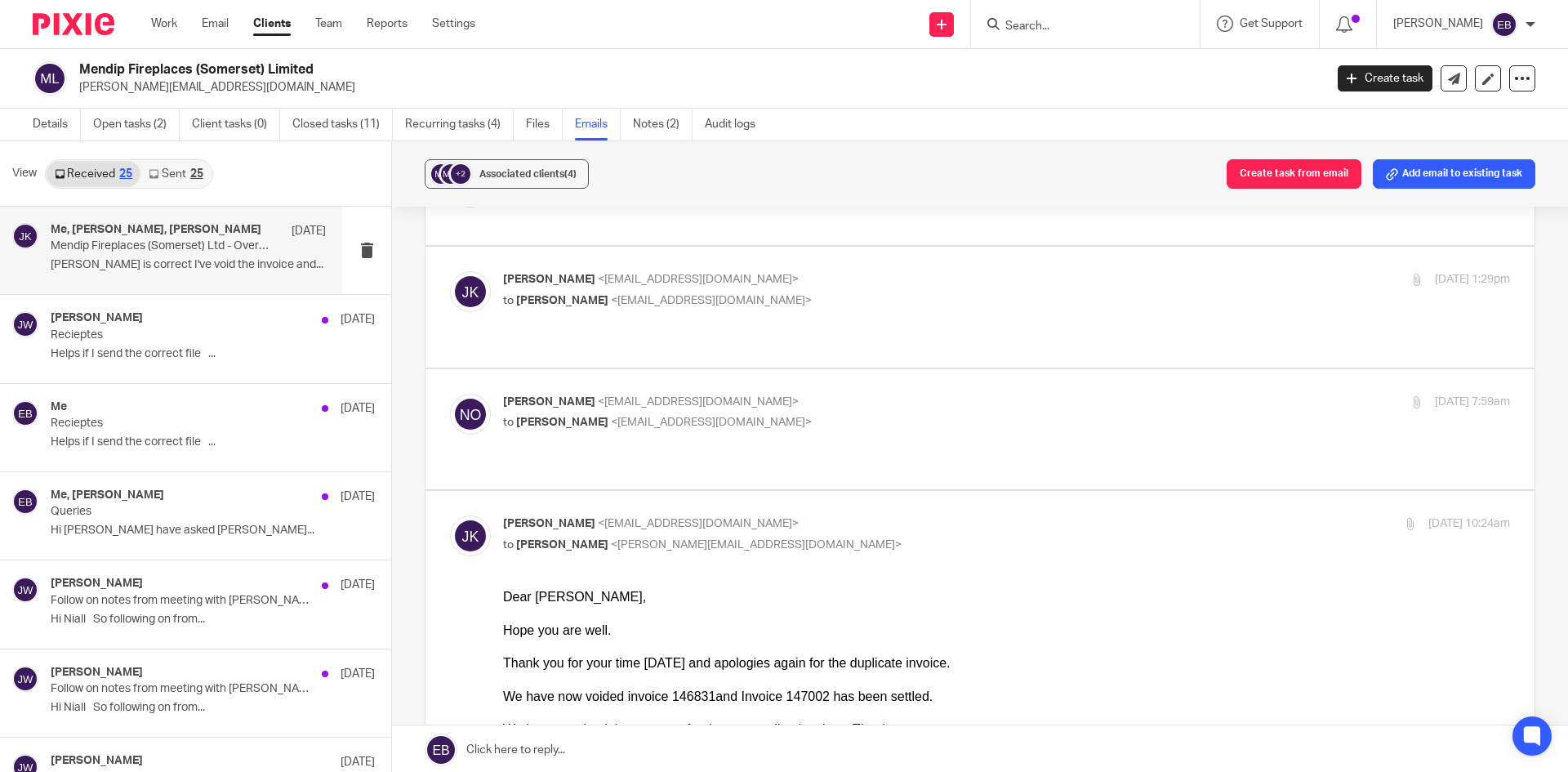
scroll to position [0, 0]
click at [930, 516] on p "Johanne Kassardjian <johannekassardjian@probusinessuk.com>" at bounding box center [839, 524] width 671 height 17
checkbox input "false"
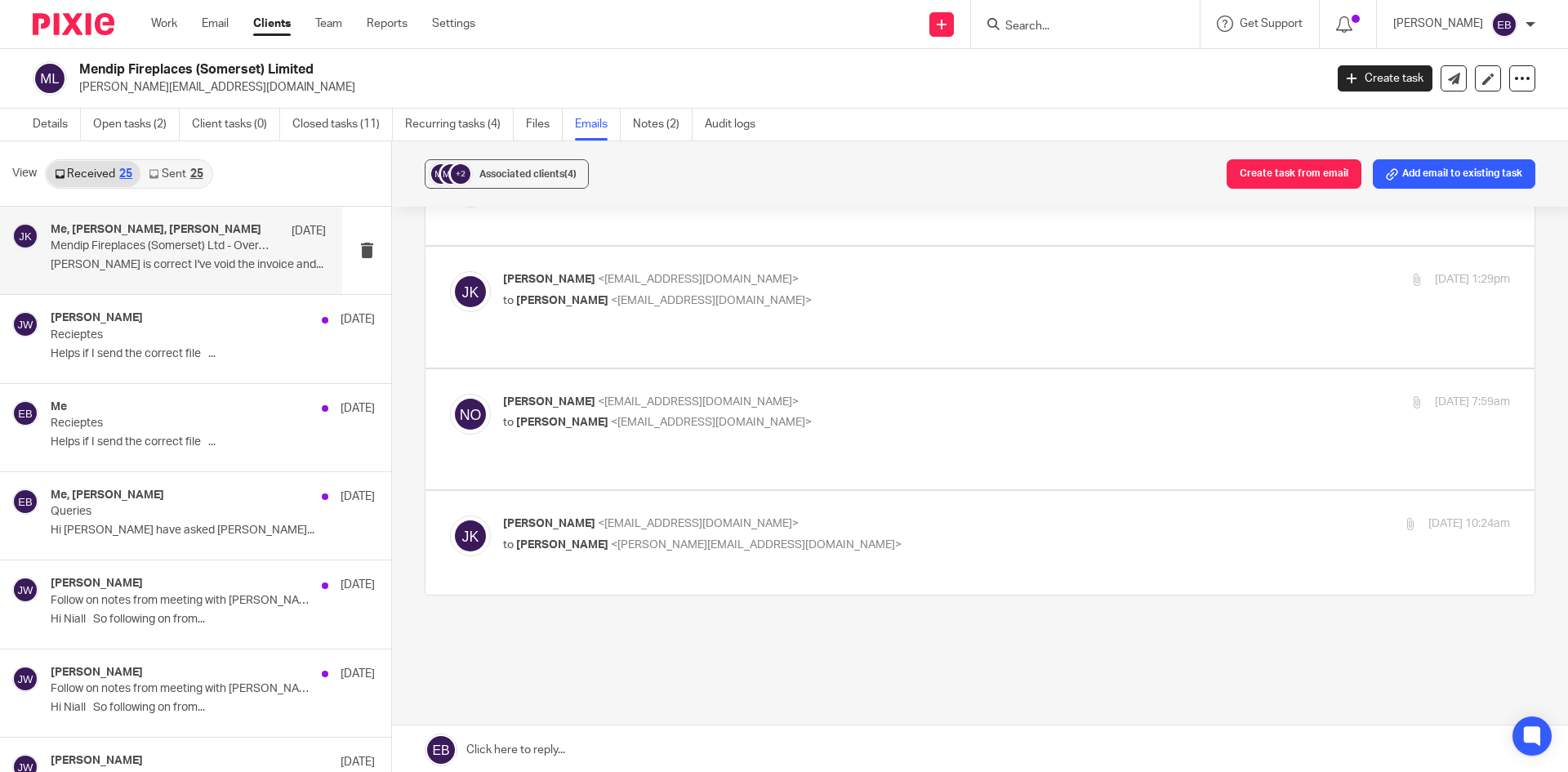
click at [174, 183] on link "Sent 25" at bounding box center [175, 173] width 71 height 26
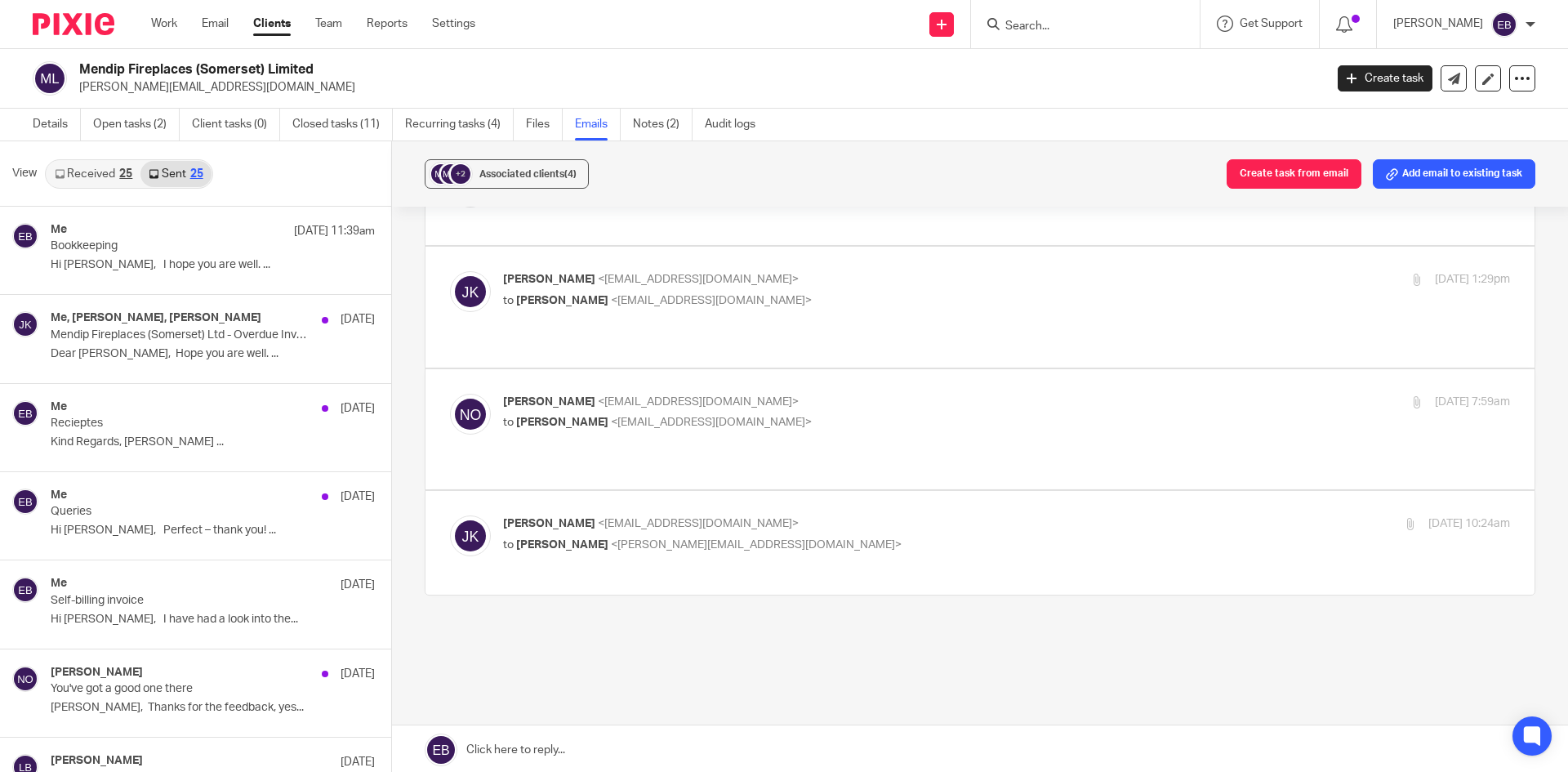
scroll to position [3, 0]
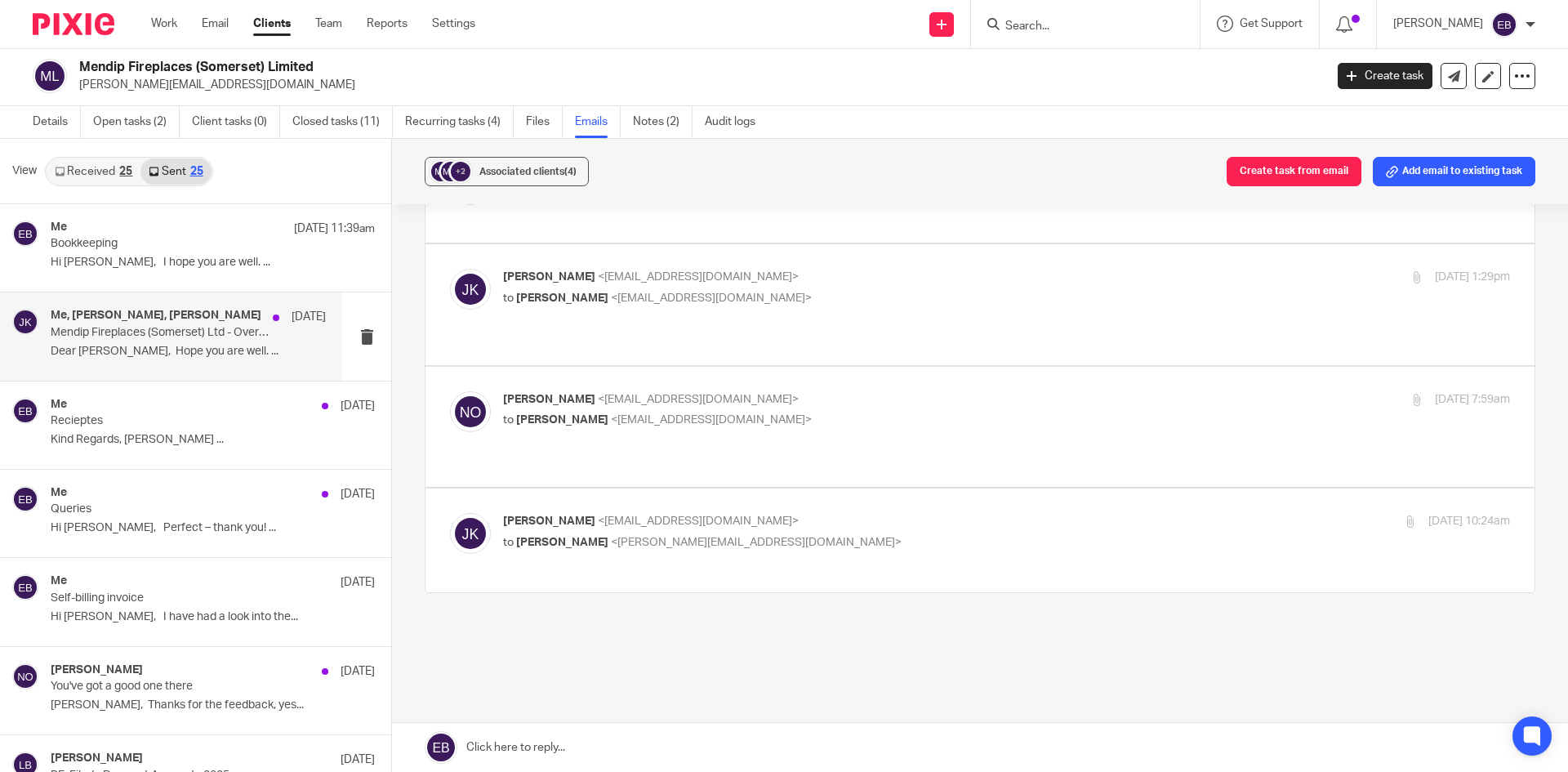
click at [187, 345] on p "Dear Jeremy, Hope you are well. ..." at bounding box center [188, 351] width 276 height 14
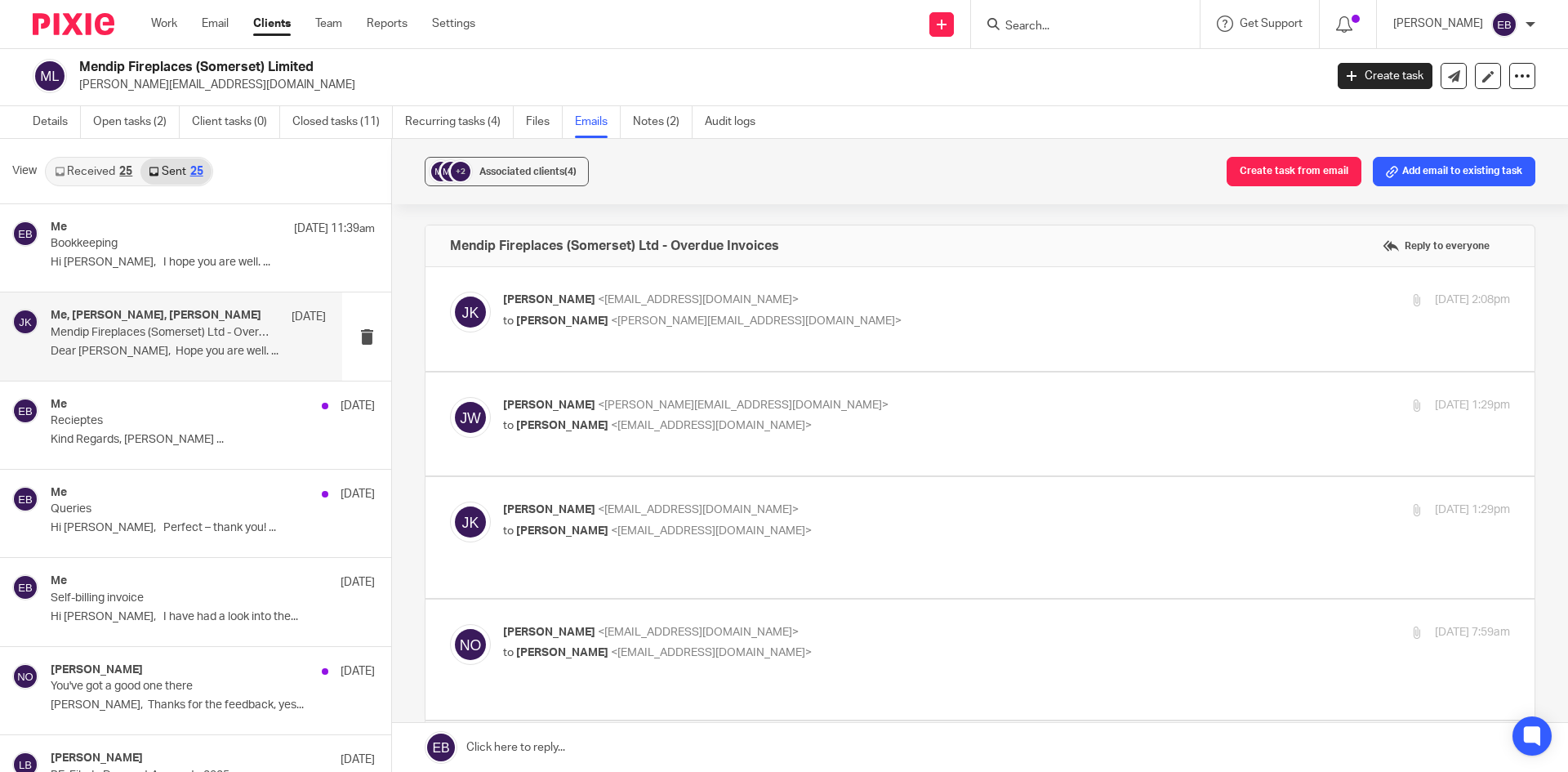
click at [1003, 311] on div "Johanne Kassardjian <johannekassardjian@probusinessuk.com> to Jeremy White <jer…" at bounding box center [839, 310] width 671 height 38
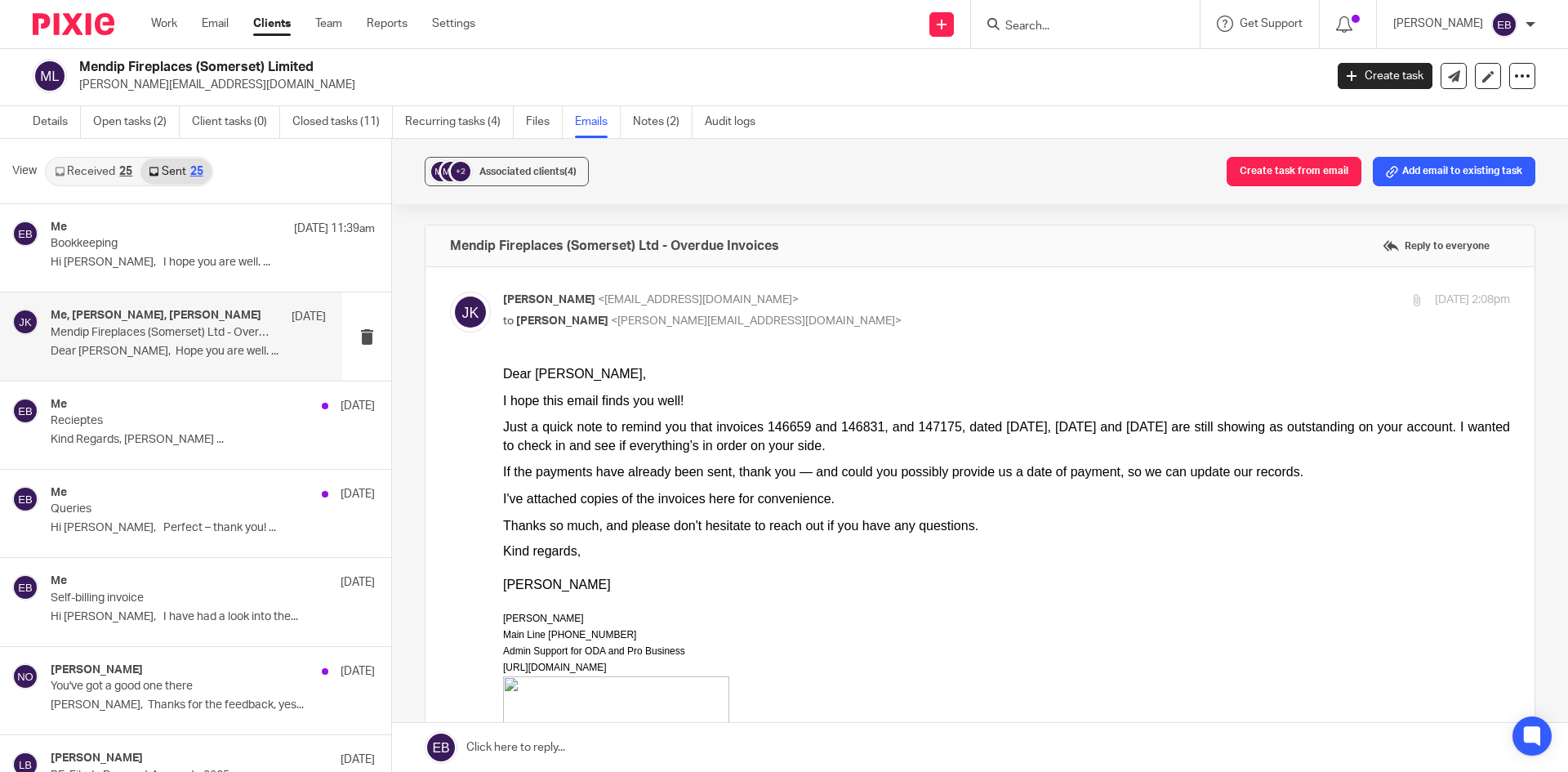
drag, startPoint x: 1003, startPoint y: 311, endPoint x: 973, endPoint y: 317, distance: 30.6
click at [1003, 310] on div "Johanne Kassardjian <johannekassardjian@probusinessuk.com> to Jeremy White <jer…" at bounding box center [839, 310] width 671 height 38
checkbox input "false"
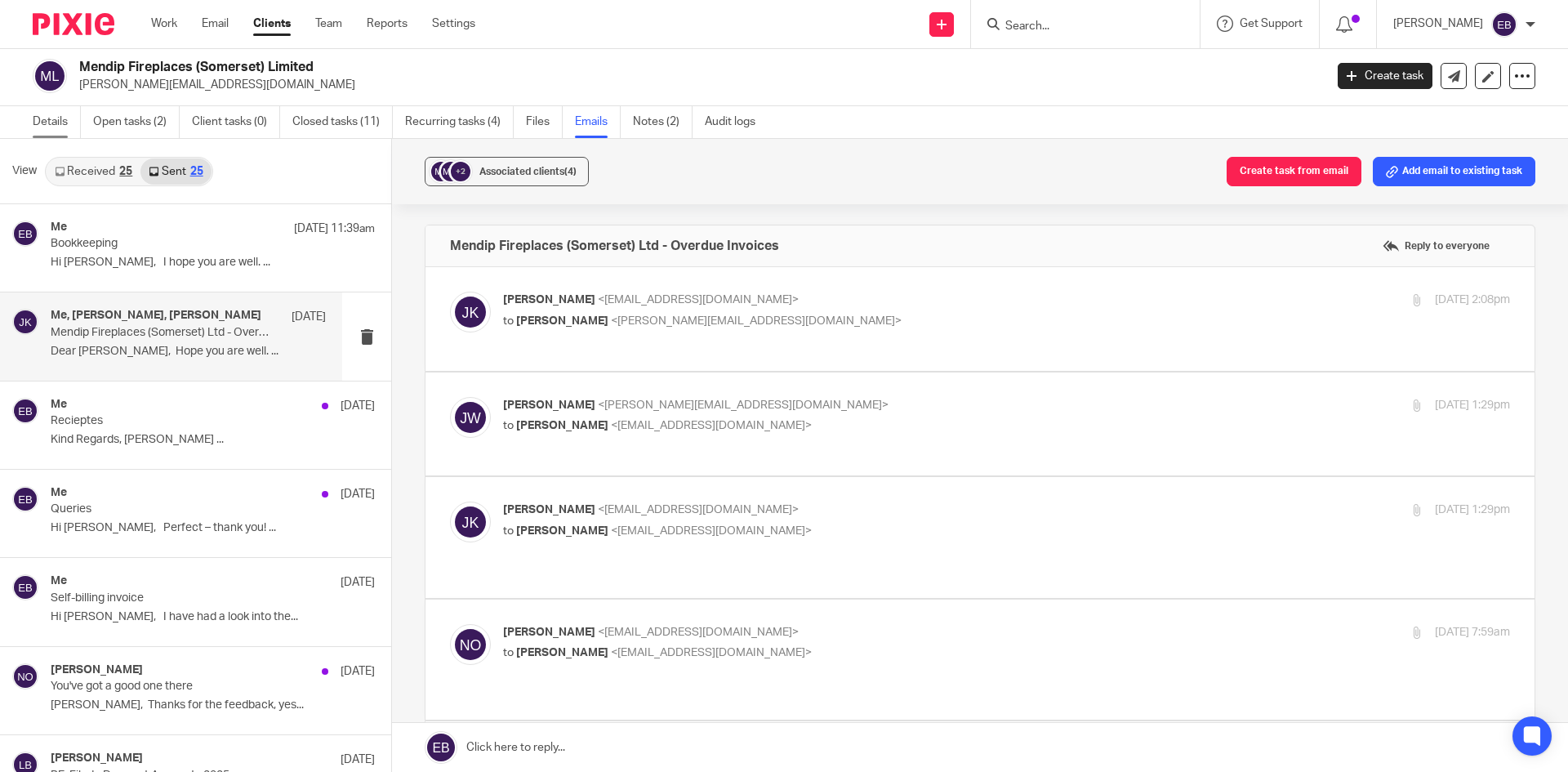
drag, startPoint x: 55, startPoint y: 118, endPoint x: 605, endPoint y: 358, distance: 600.1
click at [55, 118] on link "Details" at bounding box center [57, 122] width 48 height 32
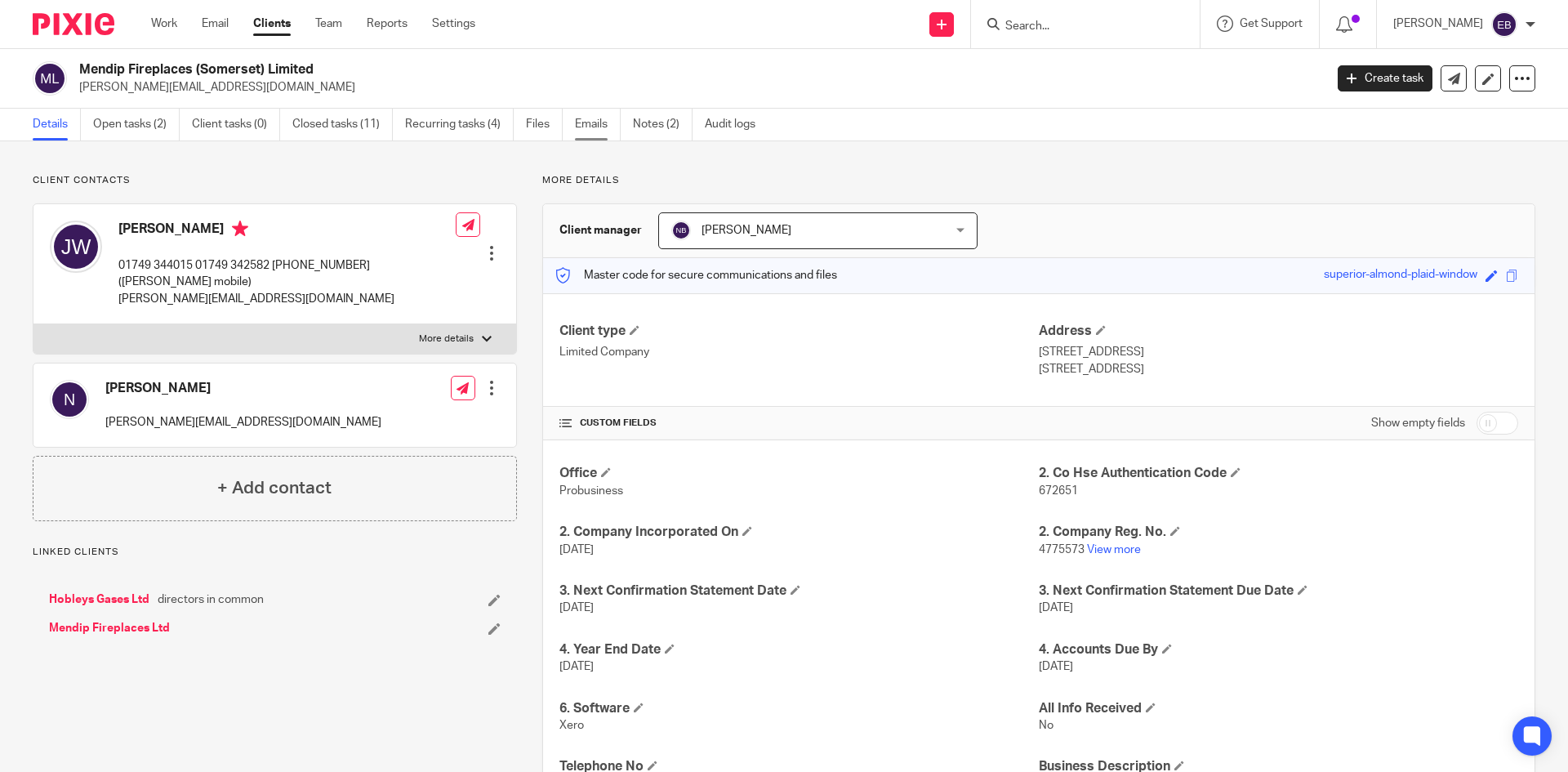
click at [588, 127] on link "Emails" at bounding box center [597, 124] width 45 height 32
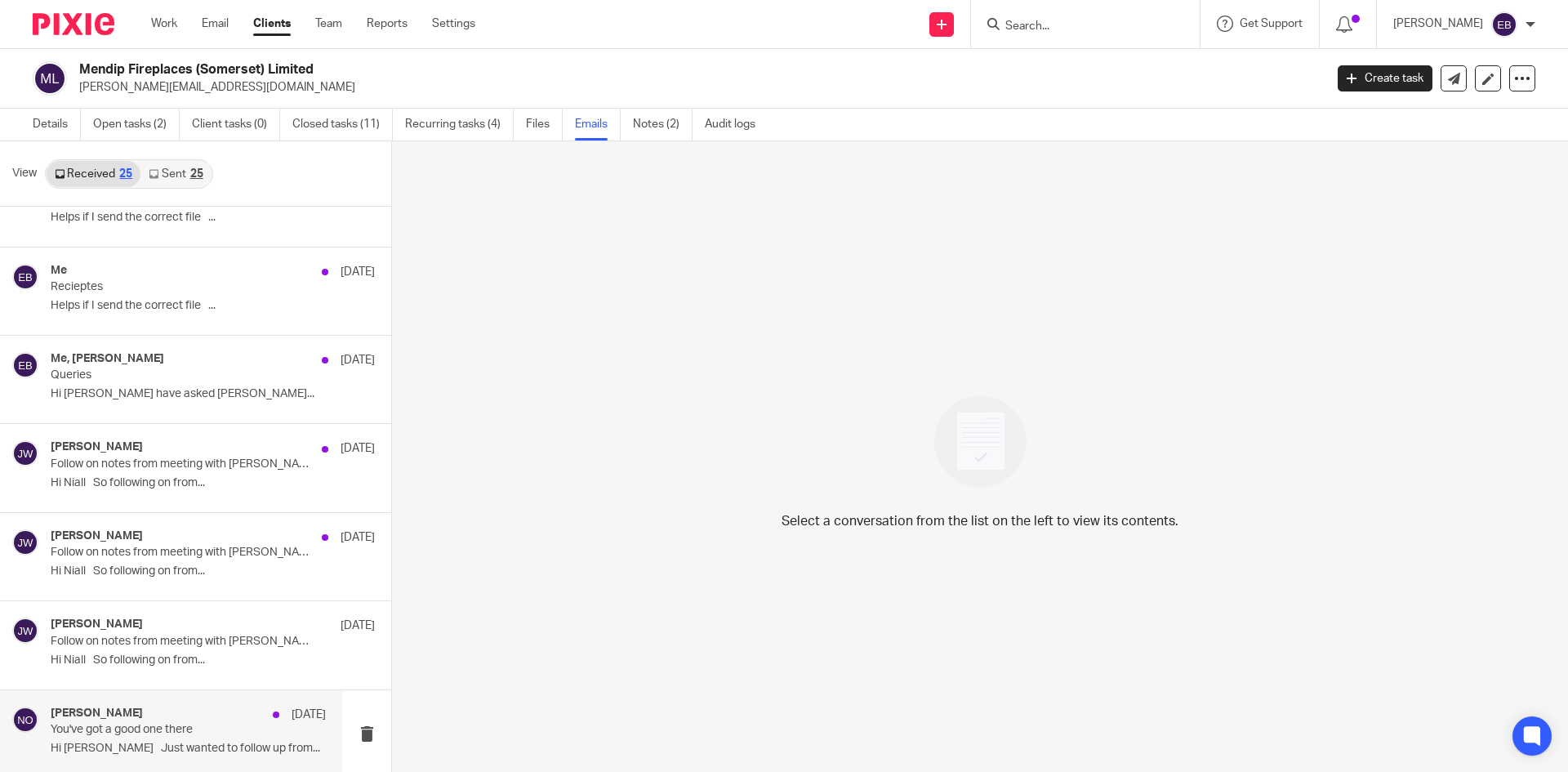
scroll to position [163, 0]
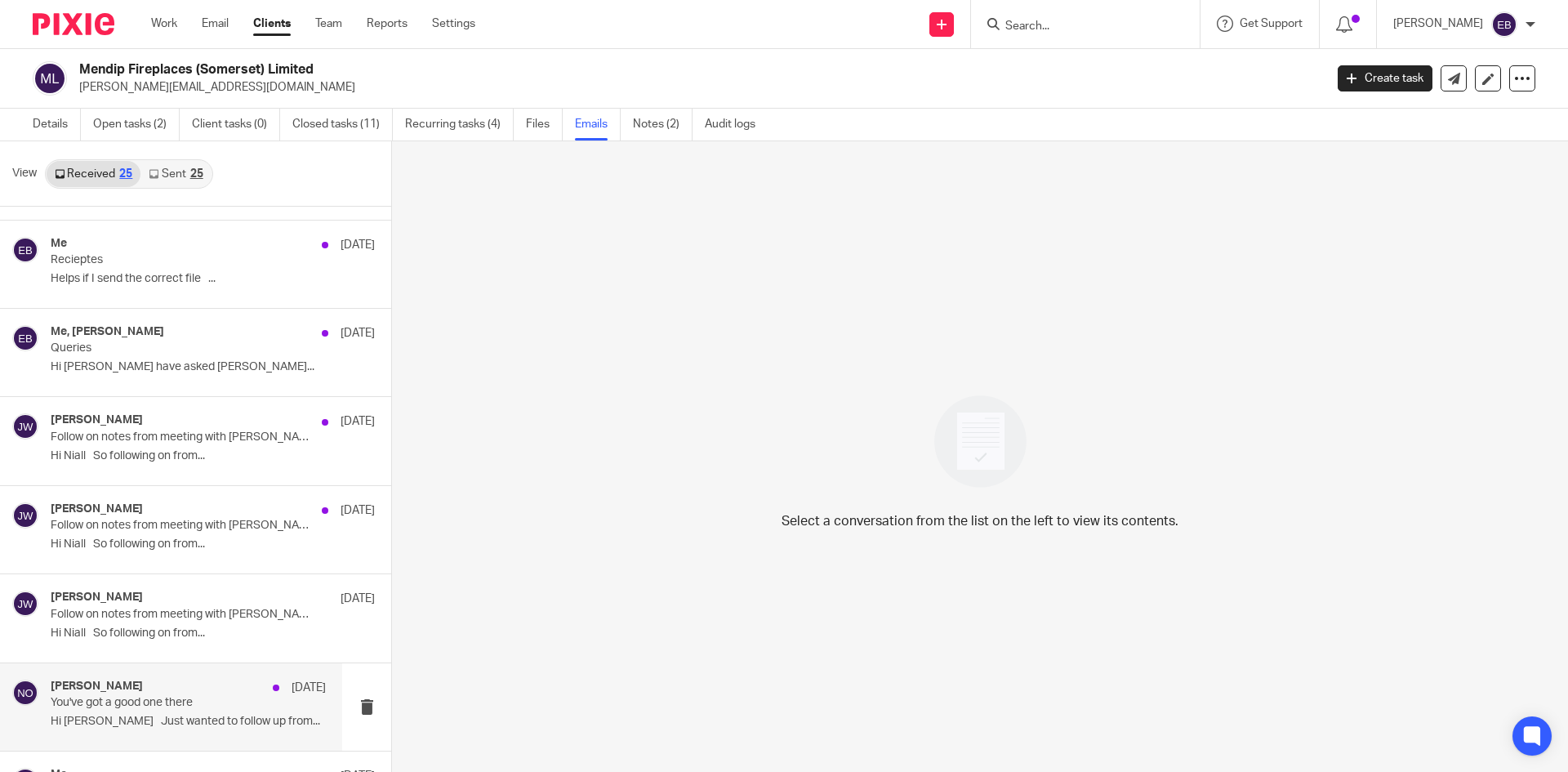
click at [177, 682] on div "Niall O'Driscoll 9 Sep" at bounding box center [188, 687] width 276 height 16
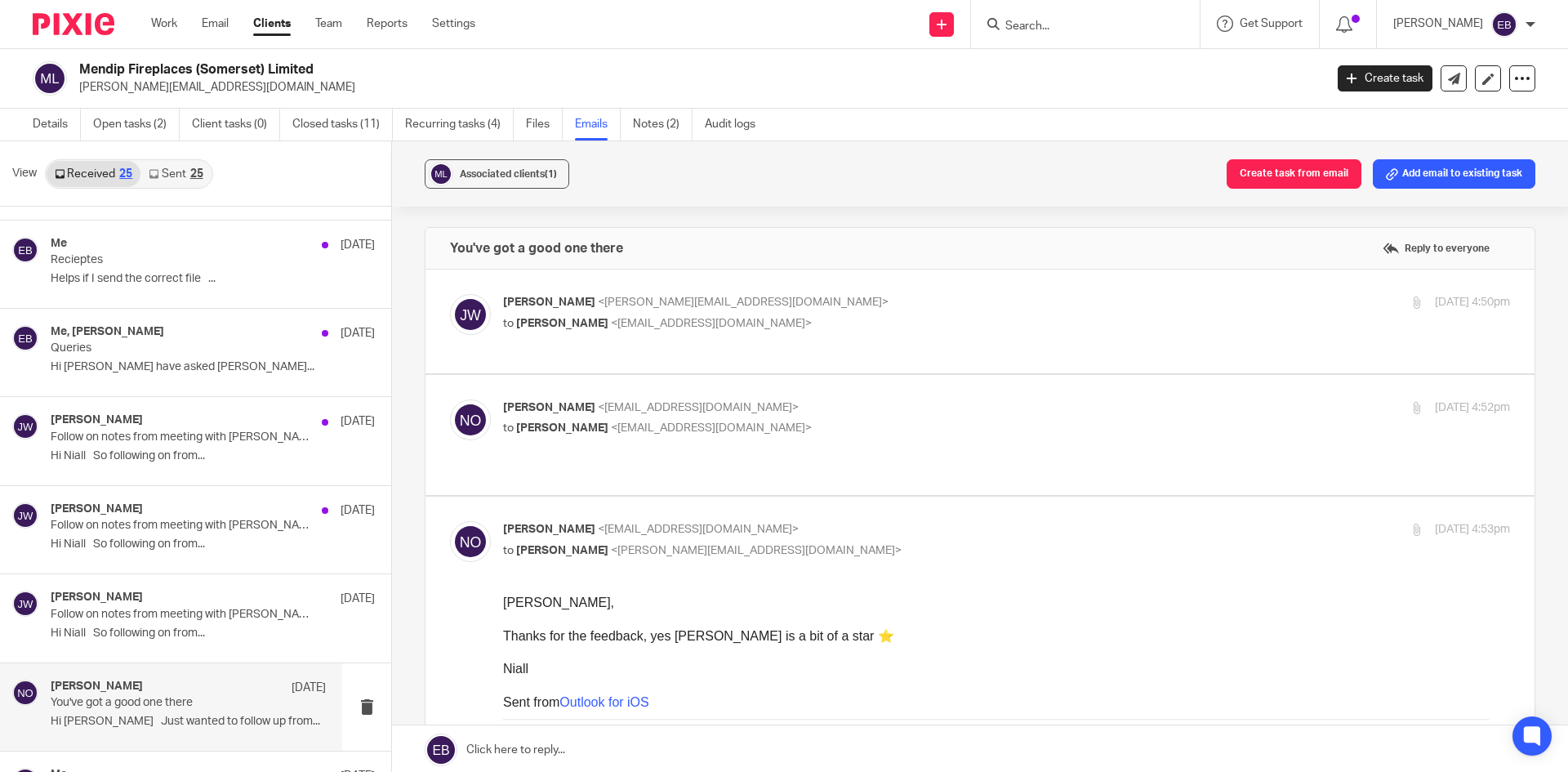
scroll to position [0, 0]
click at [855, 285] on label at bounding box center [980, 321] width 1109 height 104
click at [450, 293] on input "checkbox" at bounding box center [449, 293] width 1 height 1
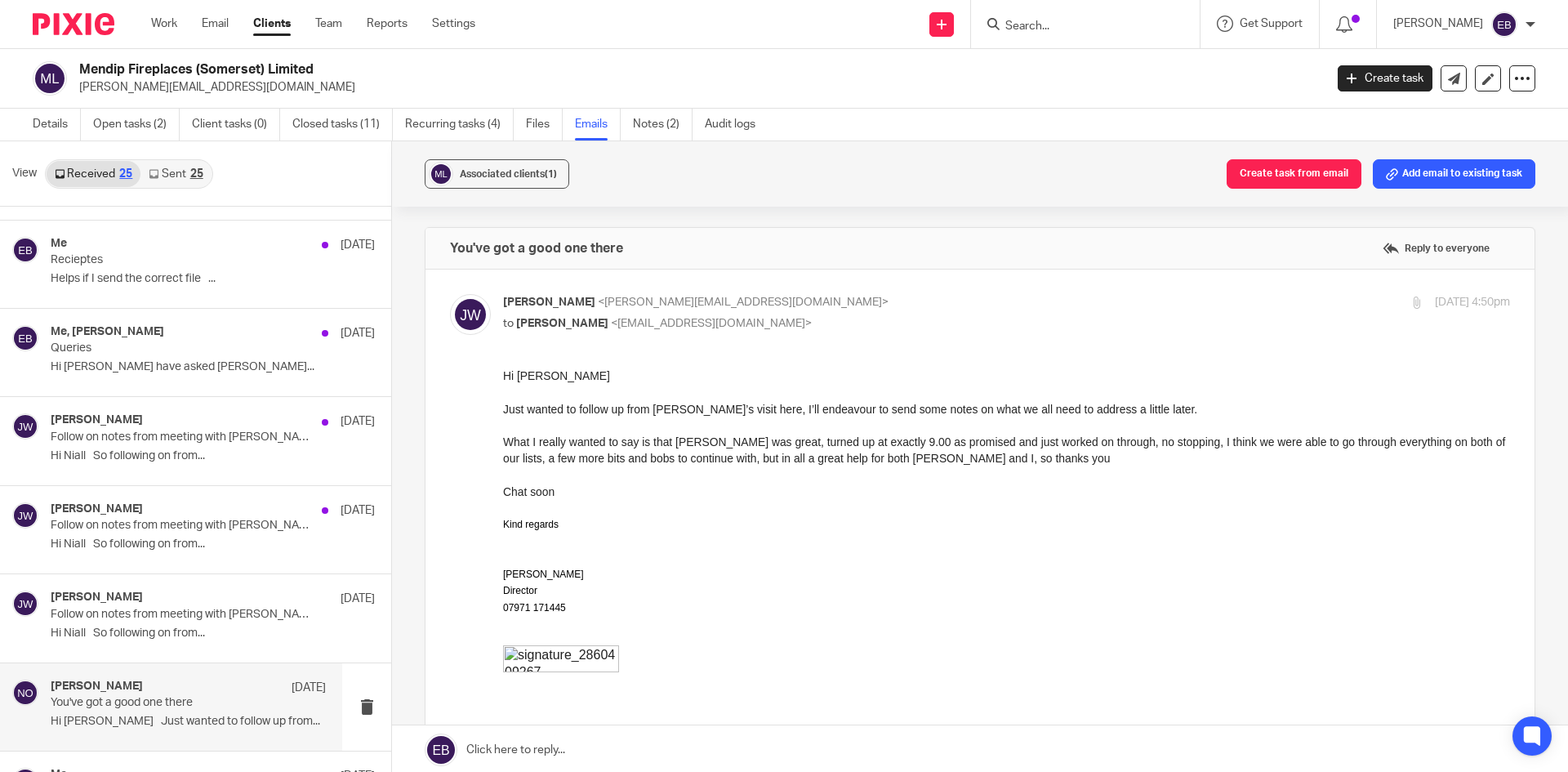
click at [863, 294] on p "Jeremy White <jeremy@mendipfireplaces.co.uk>" at bounding box center [839, 303] width 671 height 17
checkbox input "false"
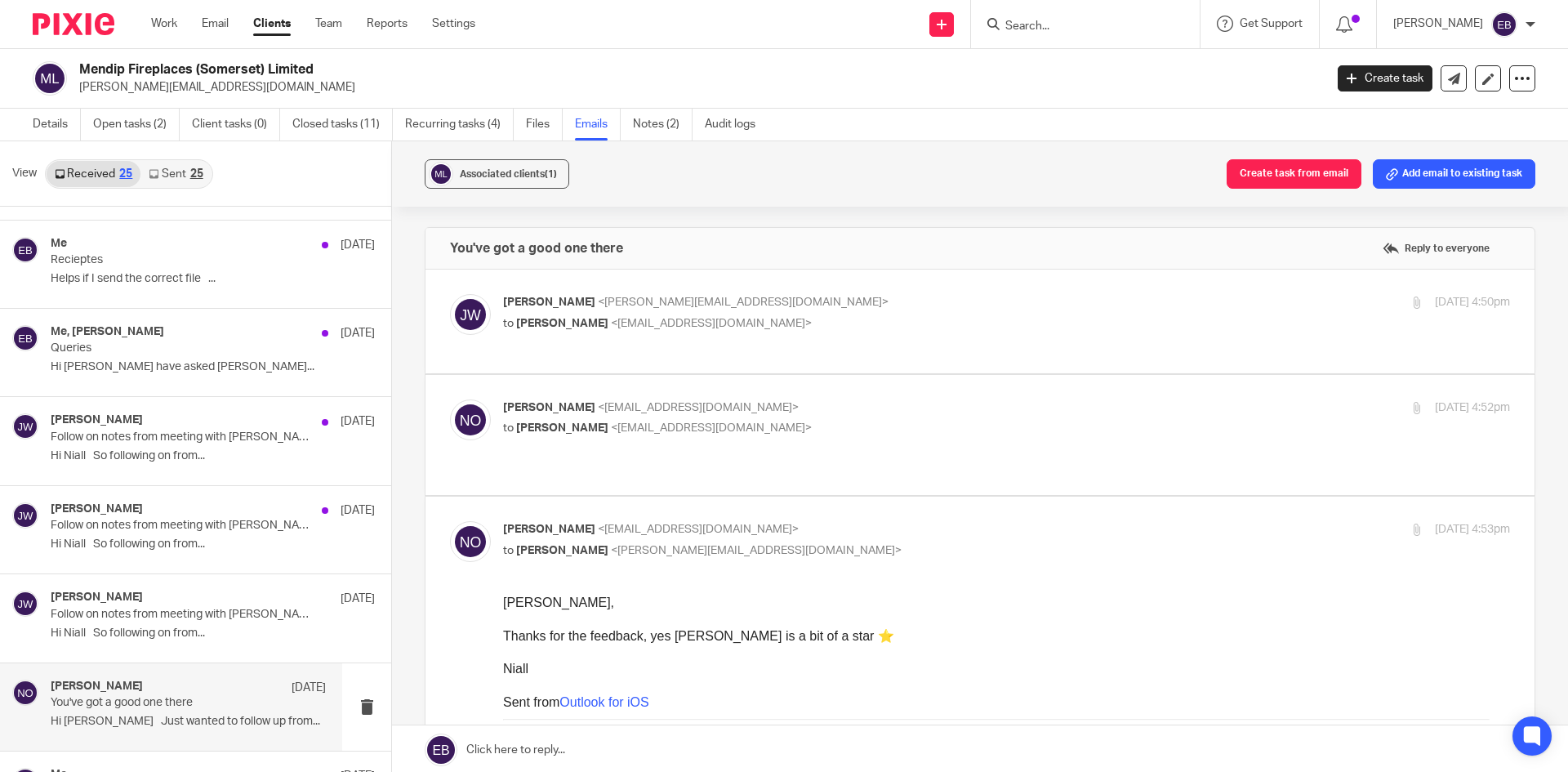
click at [892, 428] on p "to Emily Belcher <emilybelcher@probusinessuk.com>" at bounding box center [839, 429] width 671 height 17
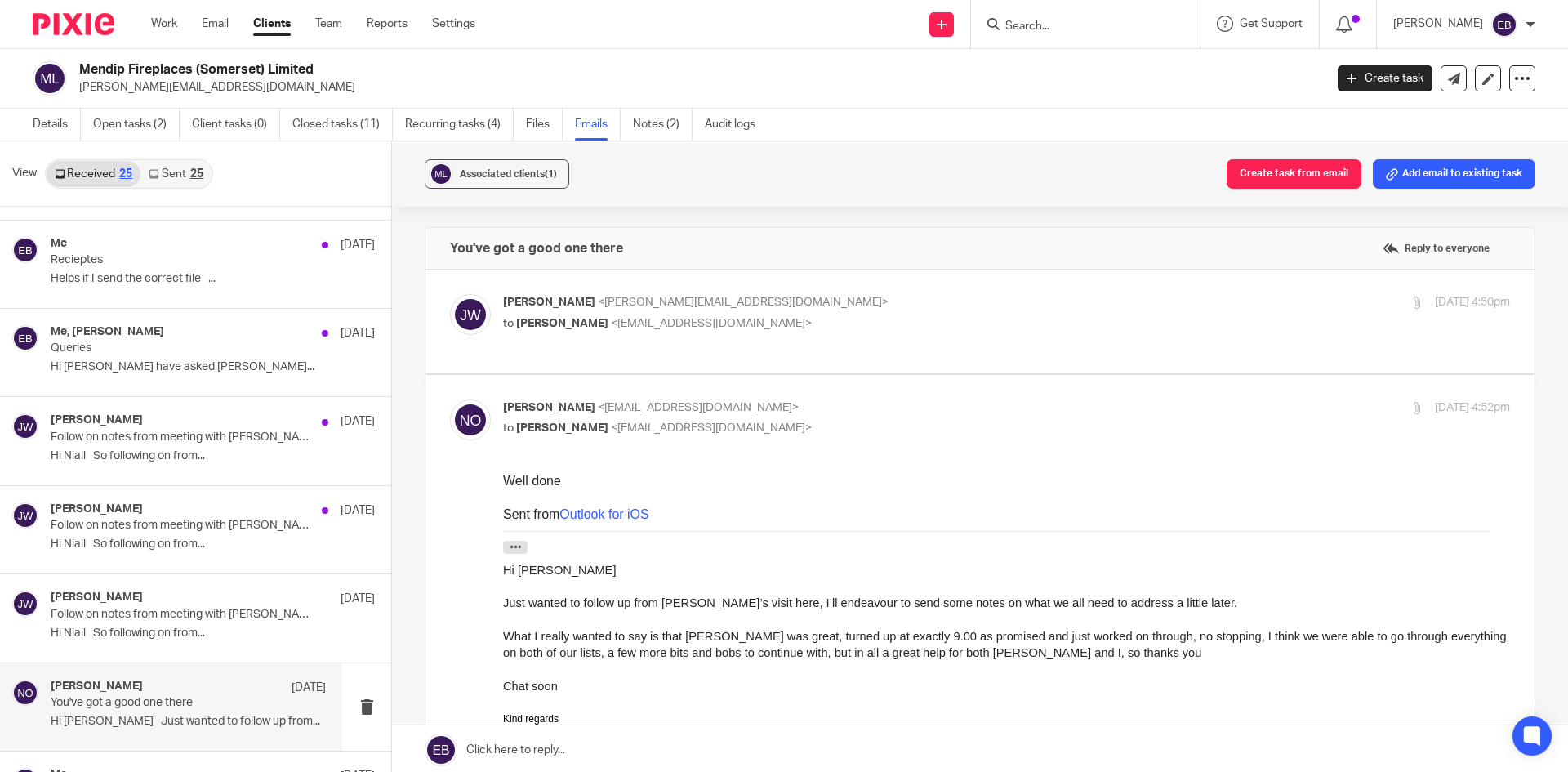
click at [894, 417] on div "Niall O'Driscoll <niallodriscoll@probusinessuk.com> to Emily Belcher <emilybelc…" at bounding box center [839, 418] width 671 height 38
checkbox input "false"
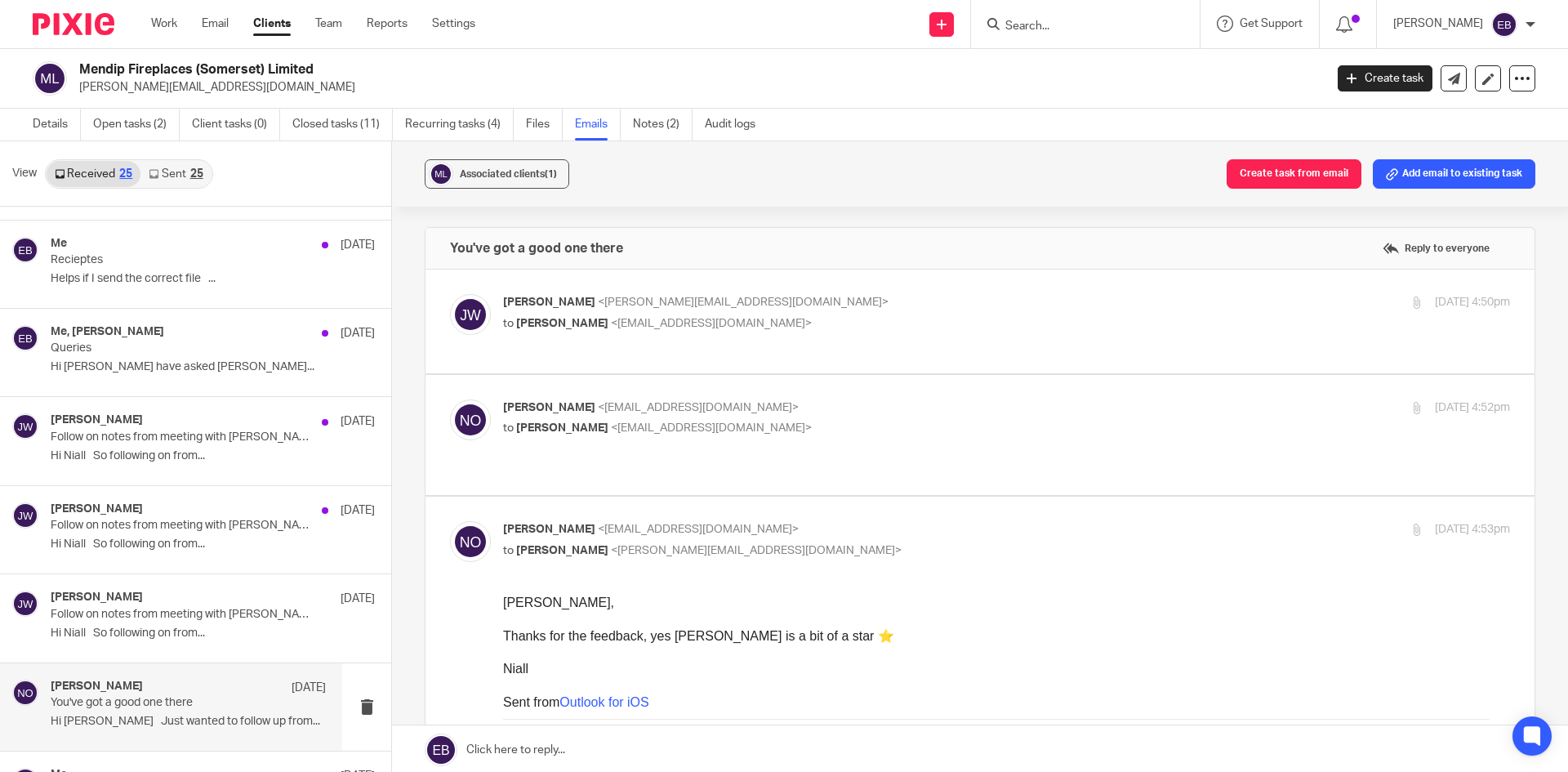
scroll to position [81, 0]
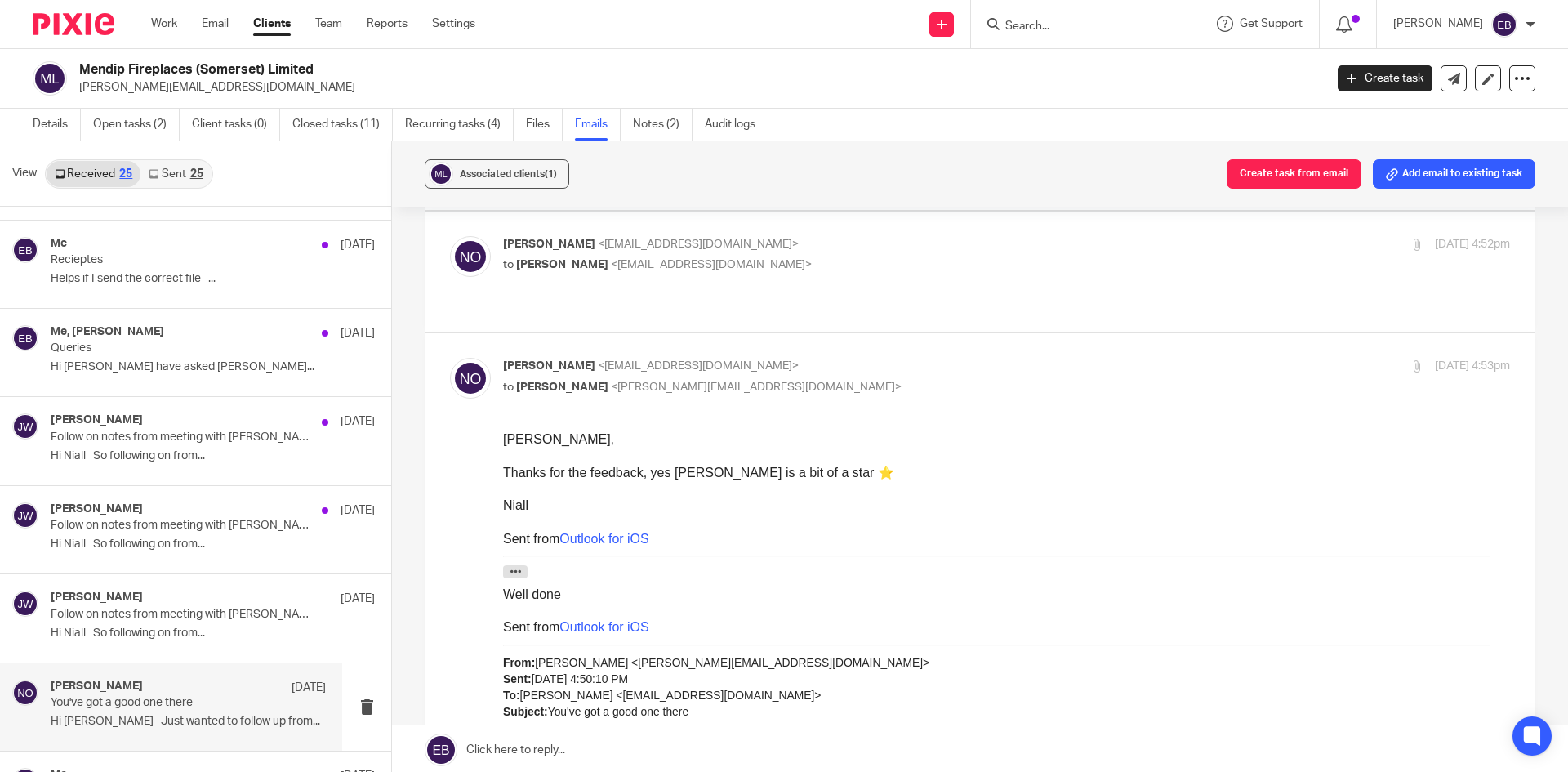
click at [864, 391] on p "to Jeremy White <jeremy@mendipfireplaces.co.uk>" at bounding box center [839, 388] width 671 height 17
checkbox input "false"
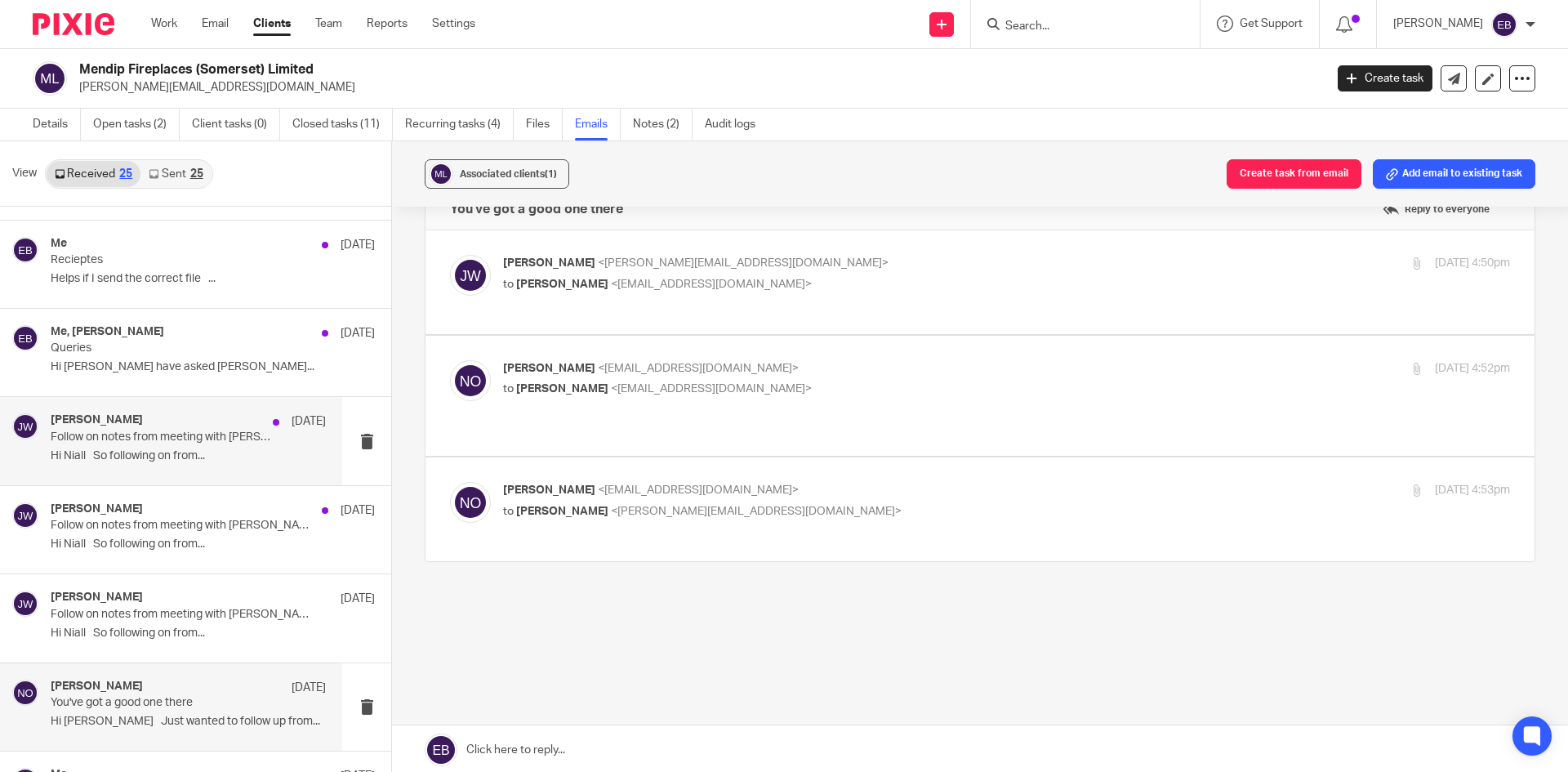
scroll to position [55, 0]
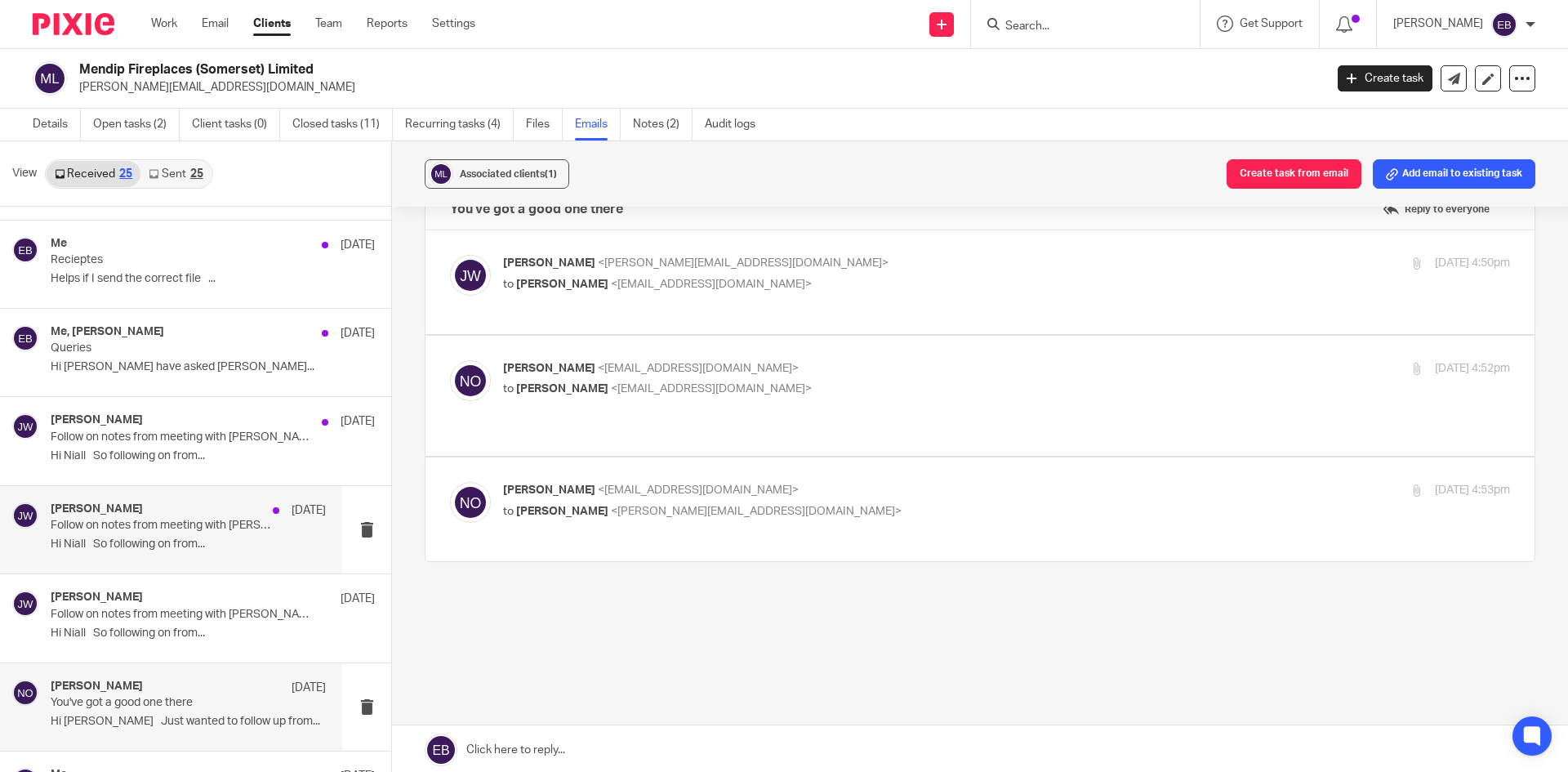
click at [154, 552] on div "Jeremy White 10 Sep Follow on notes from meeting with Emily Hi Niall So followi…" at bounding box center [188, 529] width 276 height 55
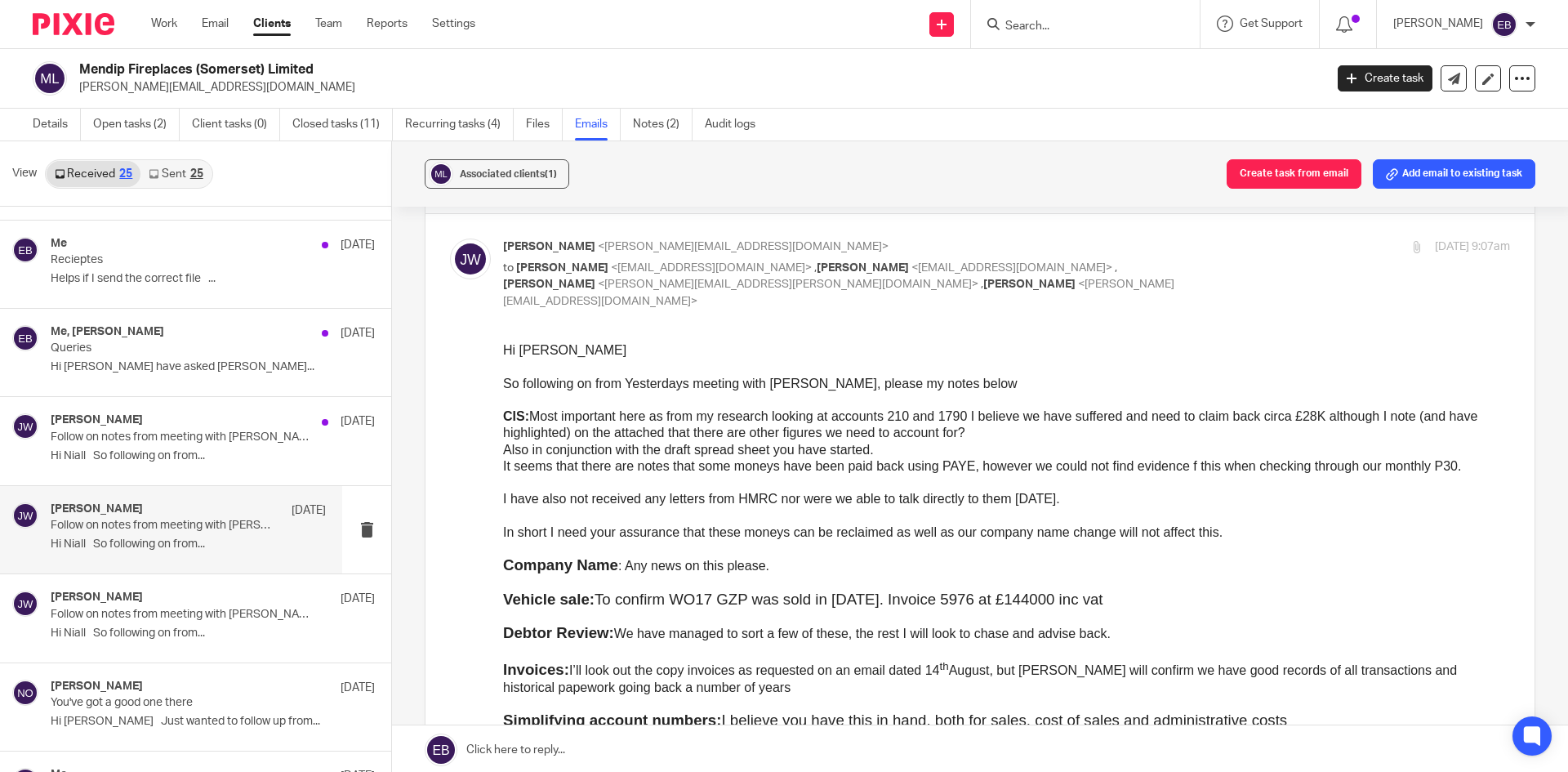
scroll to position [0, 0]
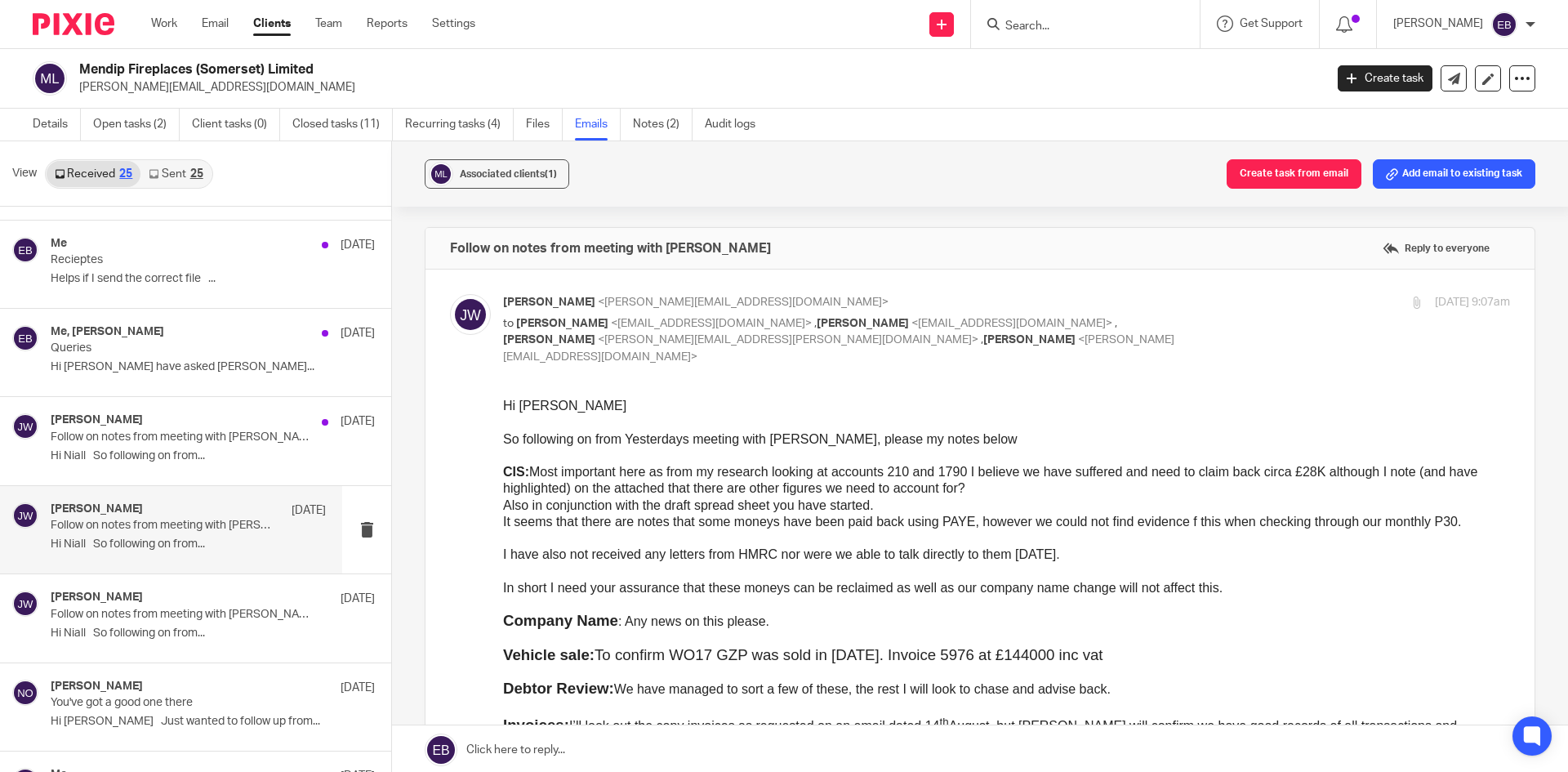
click at [1221, 317] on div "Jeremy White <jeremy@mendipfireplaces.co.uk> to Niall O'Driscoll <niallodriscol…" at bounding box center [1006, 329] width 1007 height 71
checkbox input "false"
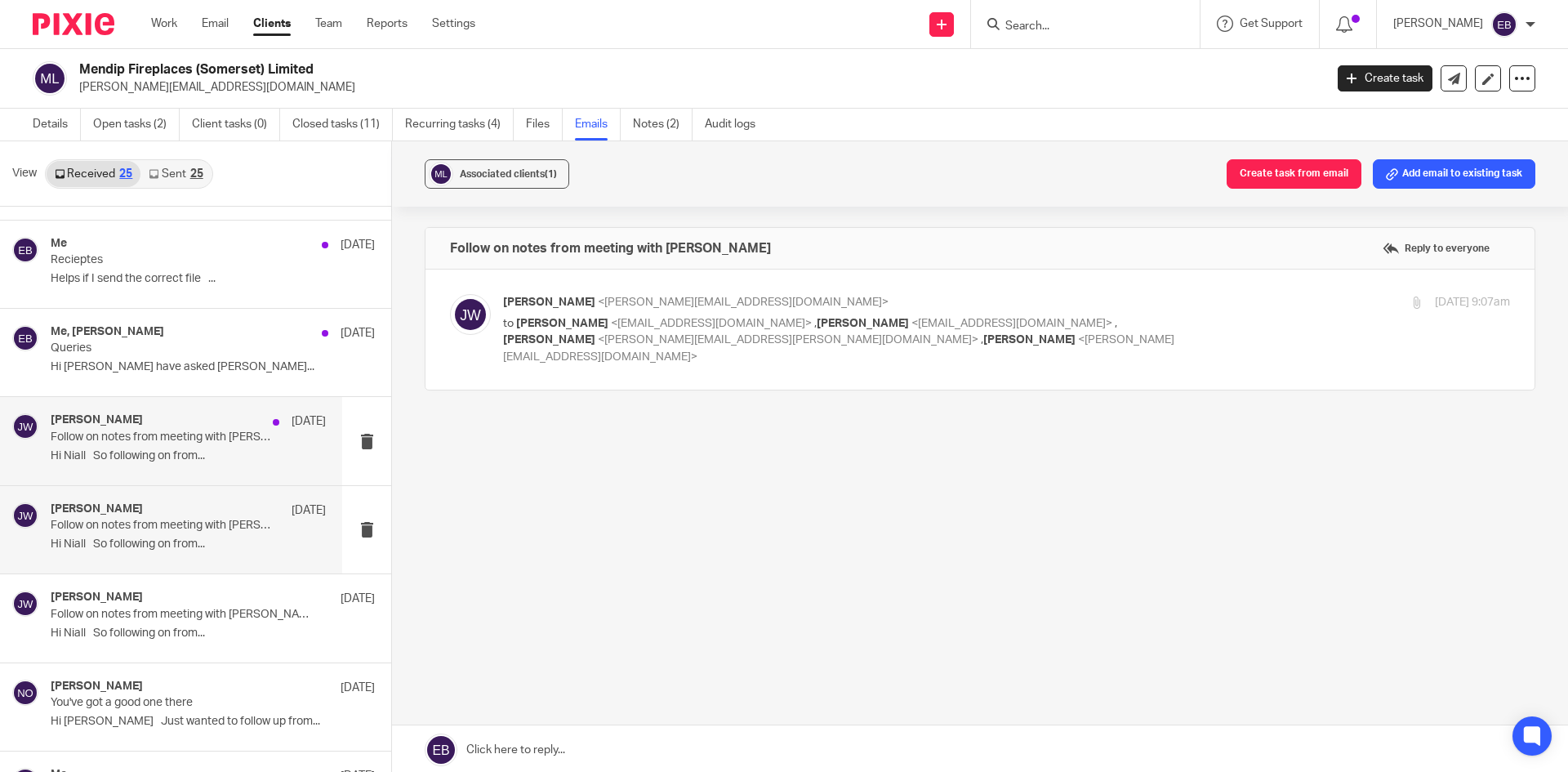
click at [129, 435] on p "Follow on notes from meeting with Emily" at bounding box center [161, 437] width 221 height 14
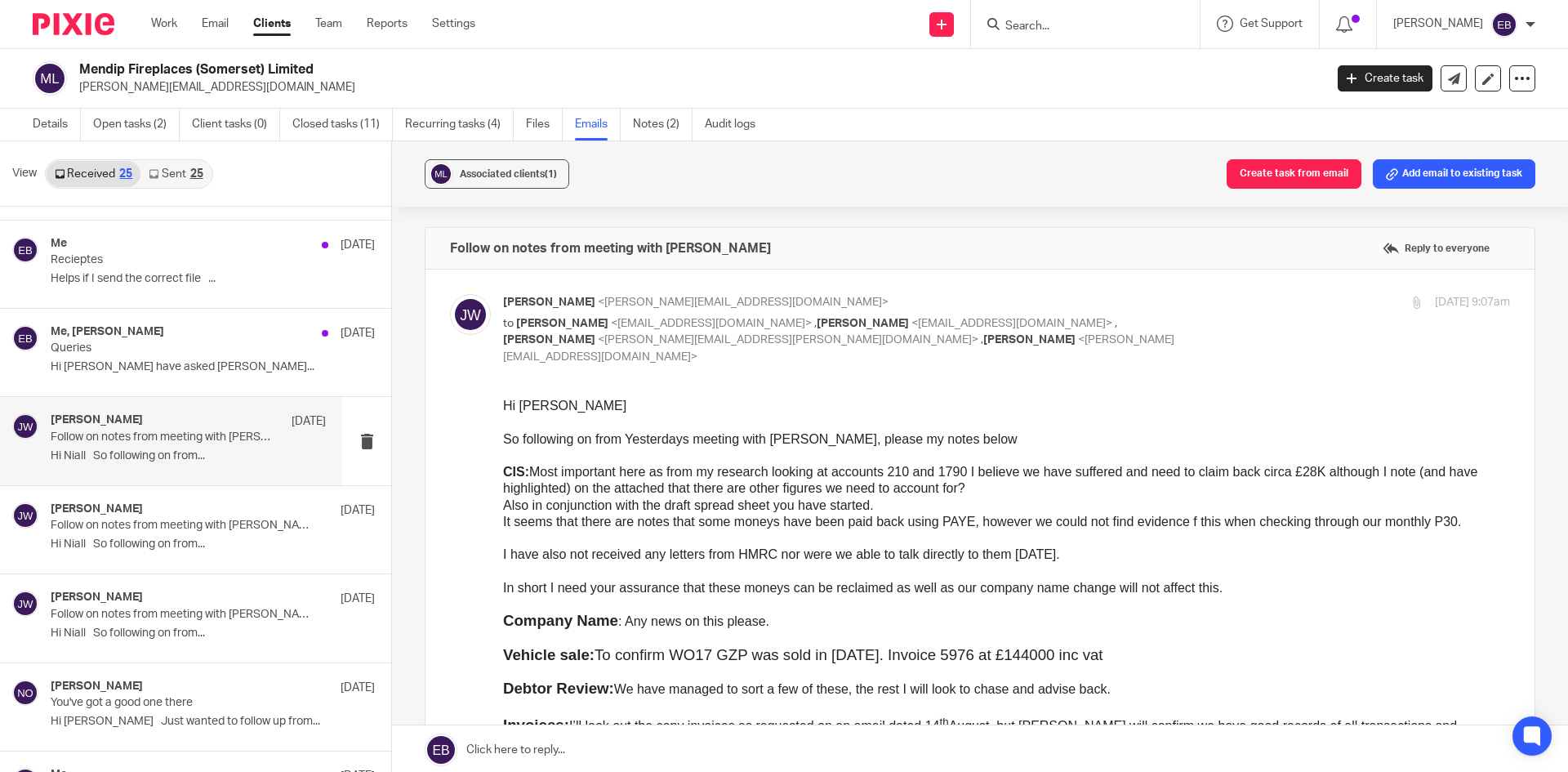
click at [1211, 301] on div "10 Sep 2025 9:07am" at bounding box center [1342, 303] width 336 height 17
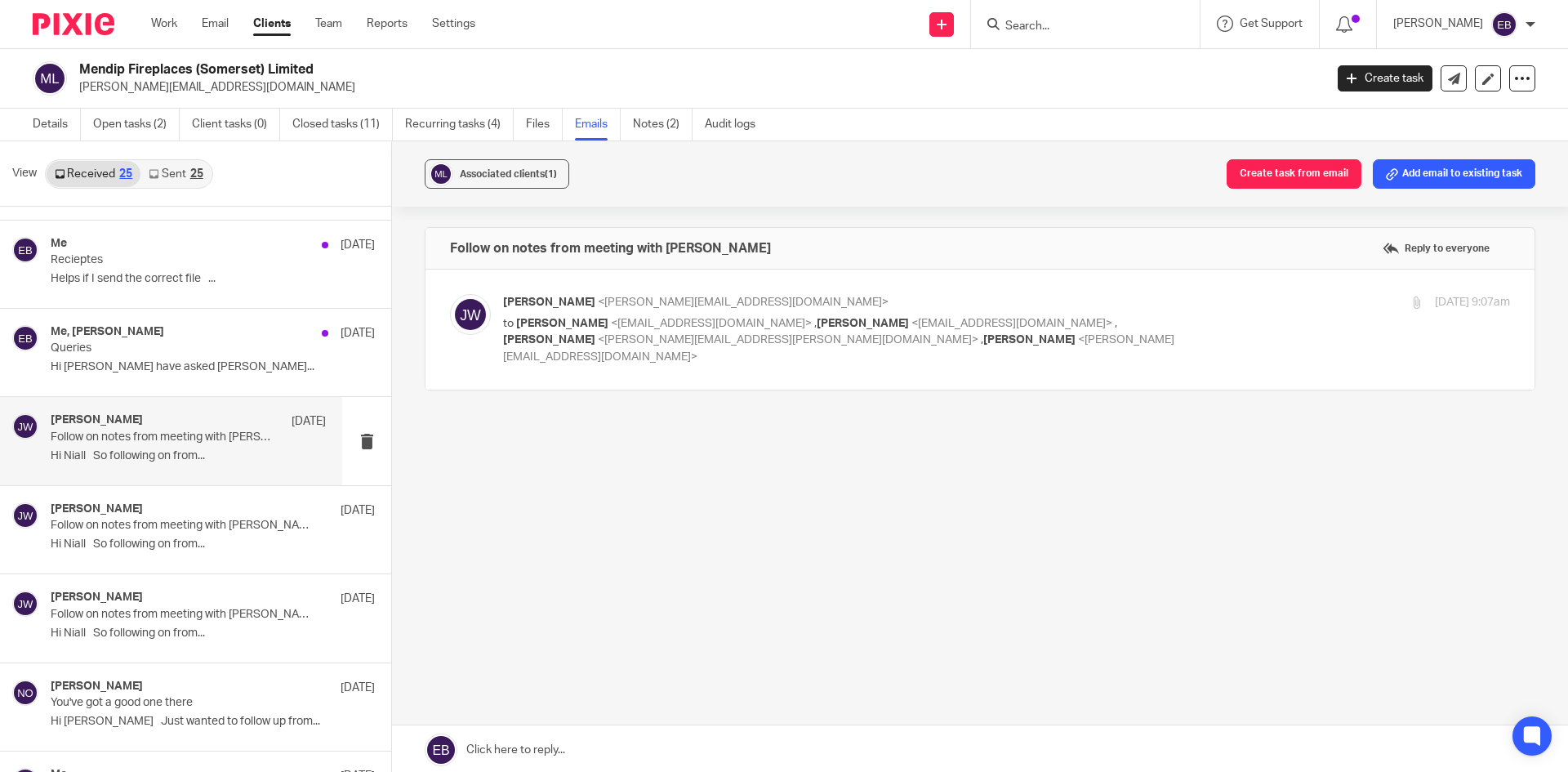
click at [1115, 274] on label at bounding box center [980, 330] width 1109 height 120
click at [450, 293] on input "checkbox" at bounding box center [449, 293] width 1 height 1
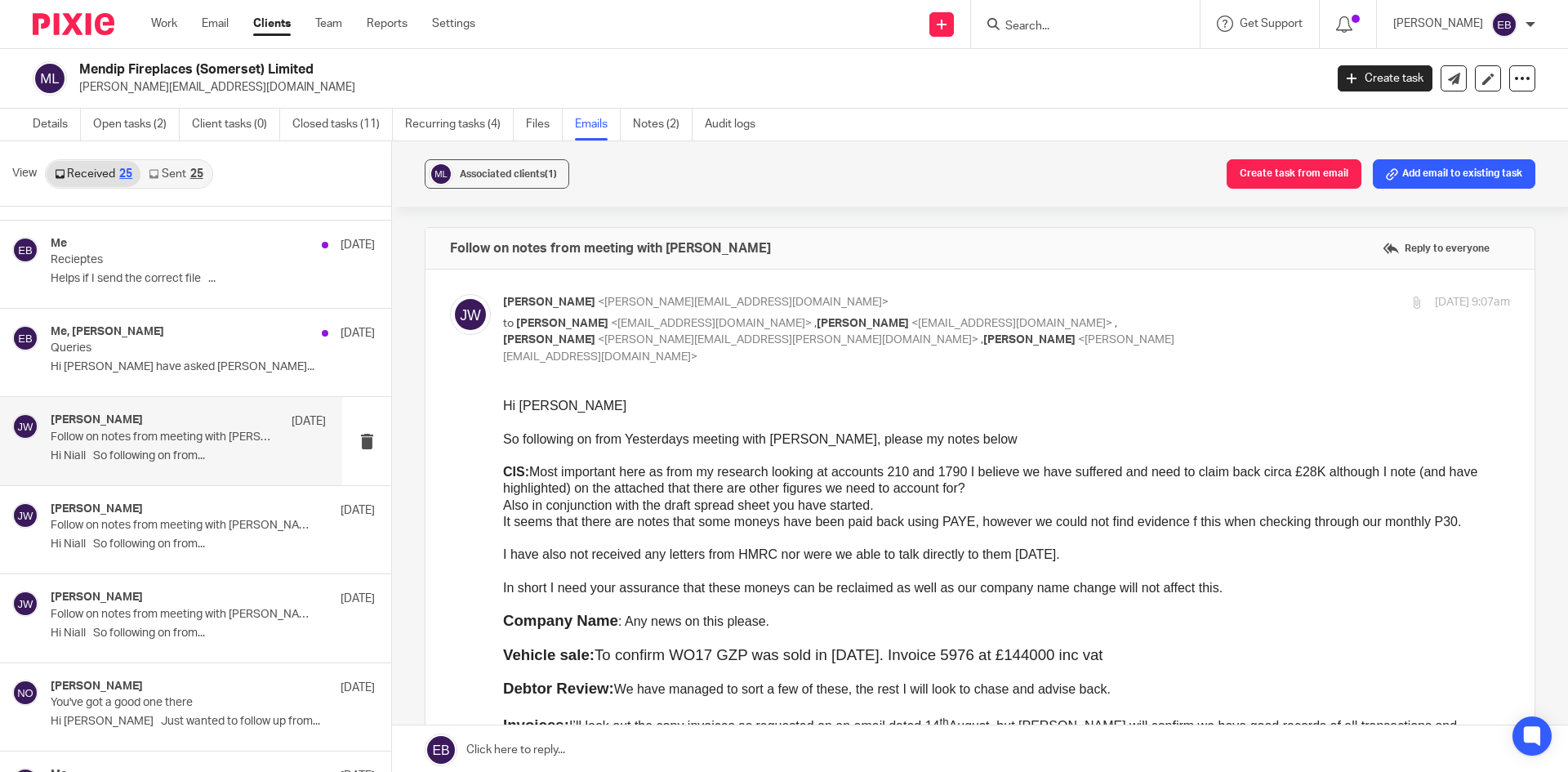
click at [450, 293] on input "checkbox" at bounding box center [449, 293] width 1 height 1
checkbox input "false"
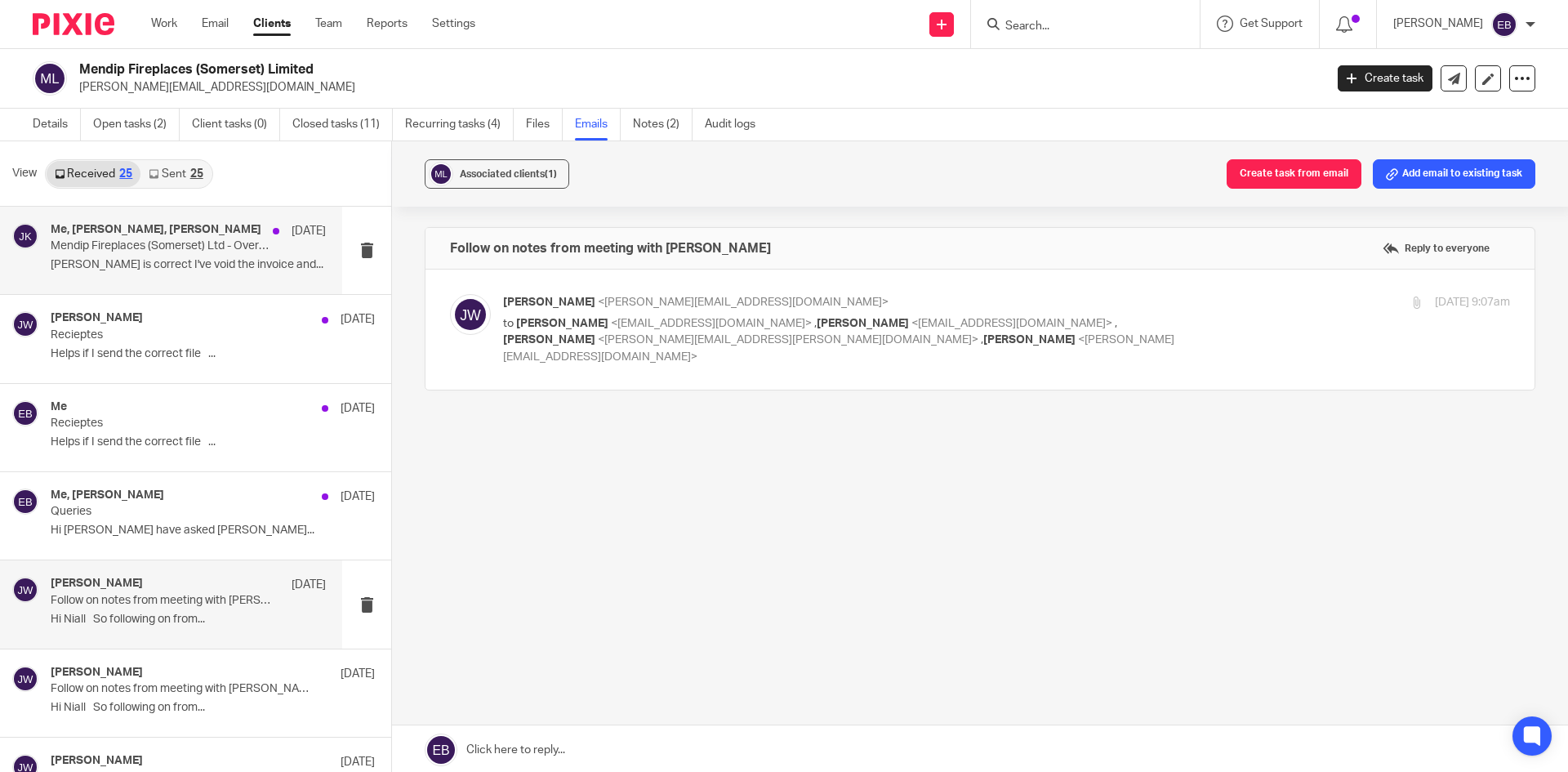
click at [210, 272] on p "Jeremy is correct I've void the invoice and..." at bounding box center [188, 265] width 276 height 14
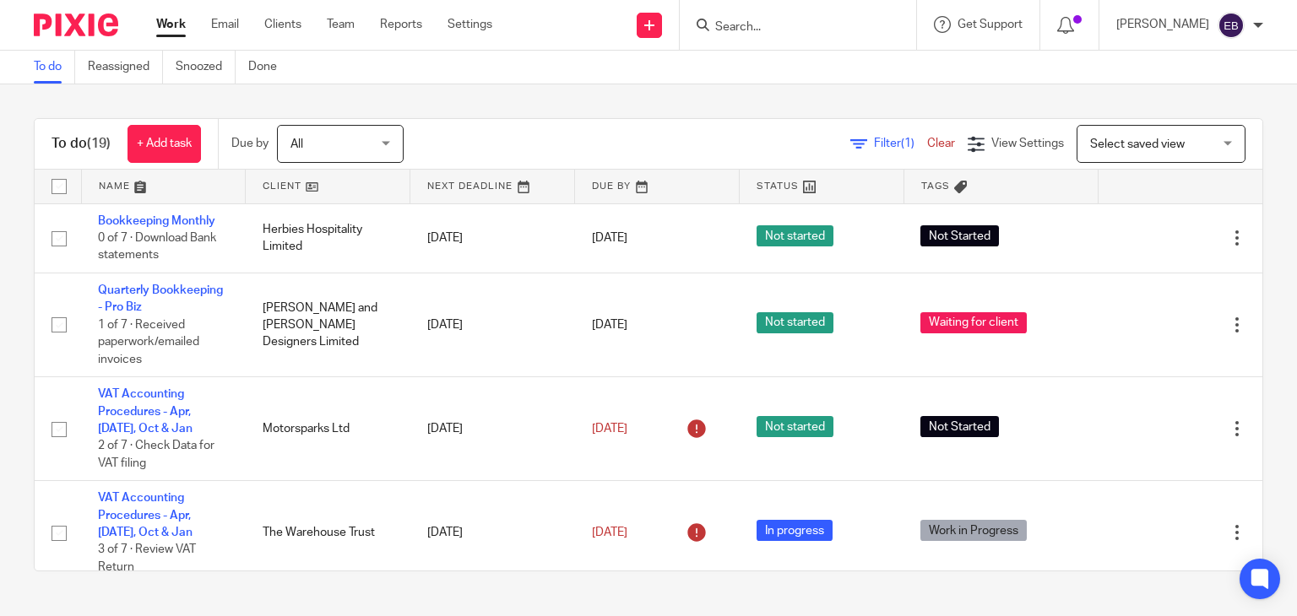
click at [922, 109] on div "To do (19) + Add task Due by All All Today Tomorrow This week Next week This mo…" at bounding box center [648, 344] width 1297 height 521
click at [778, 18] on form at bounding box center [803, 24] width 180 height 21
click at [773, 29] on input "Search" at bounding box center [789, 27] width 152 height 15
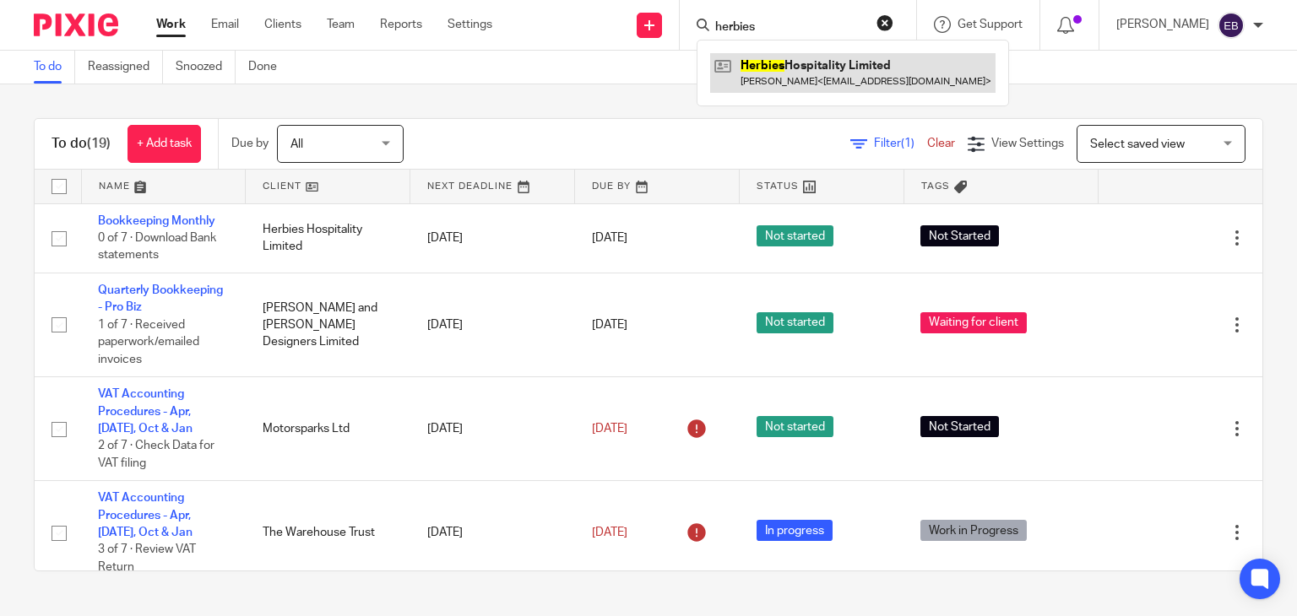
type input "herbies"
click at [800, 65] on link at bounding box center [852, 72] width 285 height 39
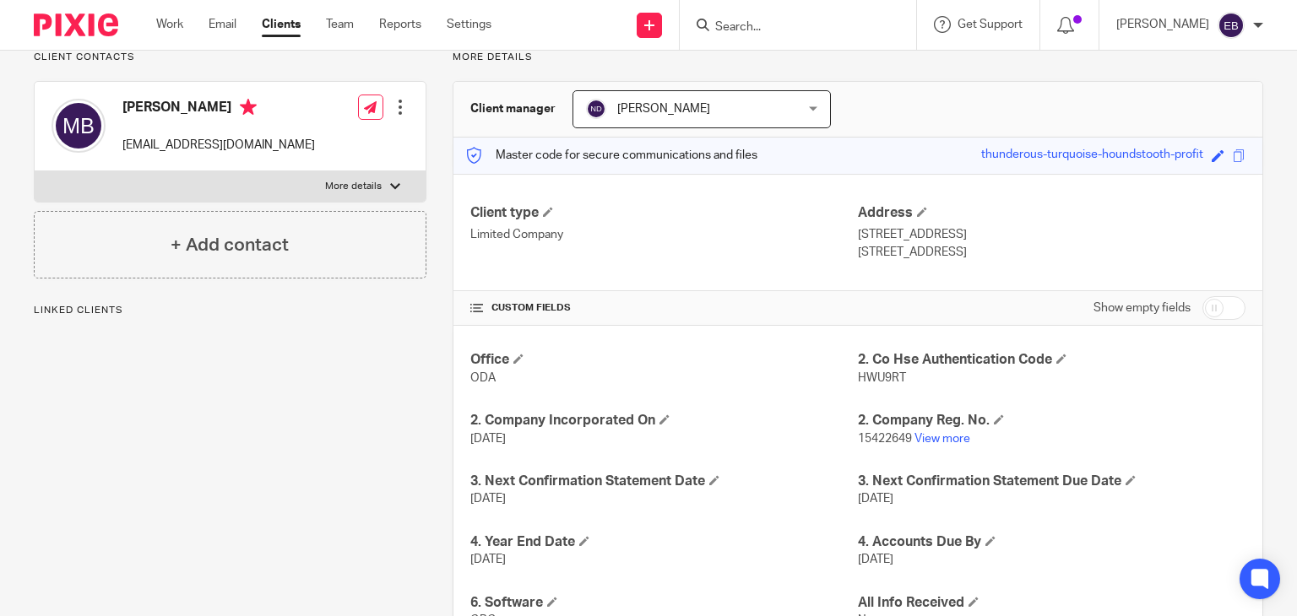
scroll to position [338, 0]
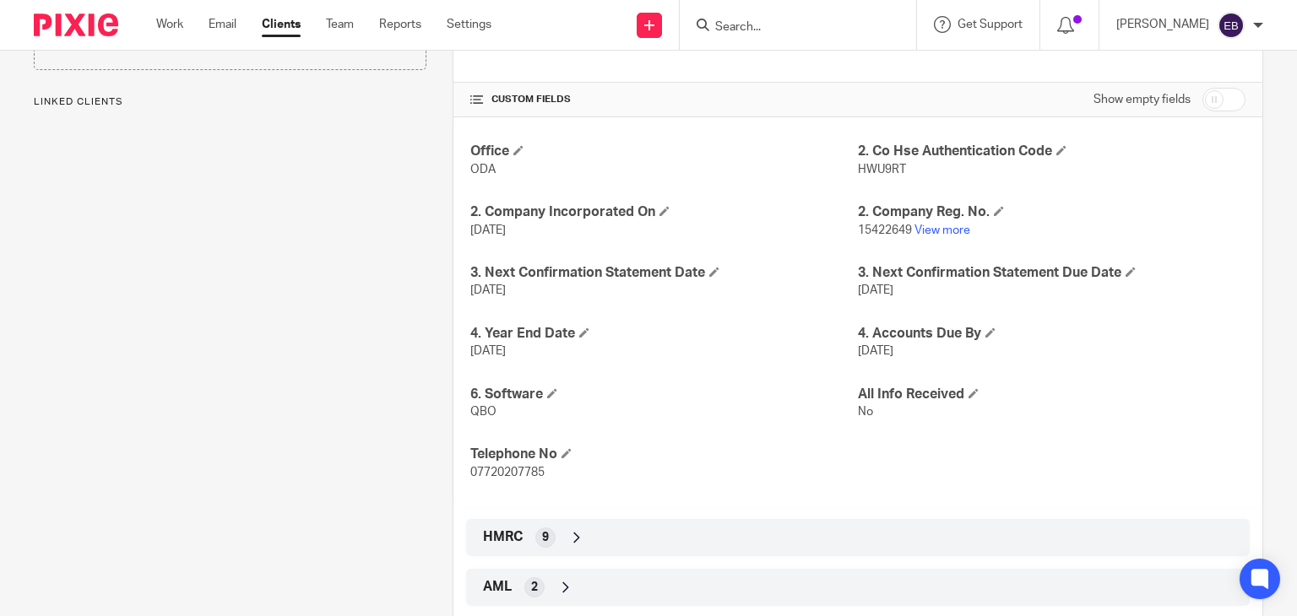
click at [551, 543] on div "HMRC 9" at bounding box center [858, 537] width 758 height 29
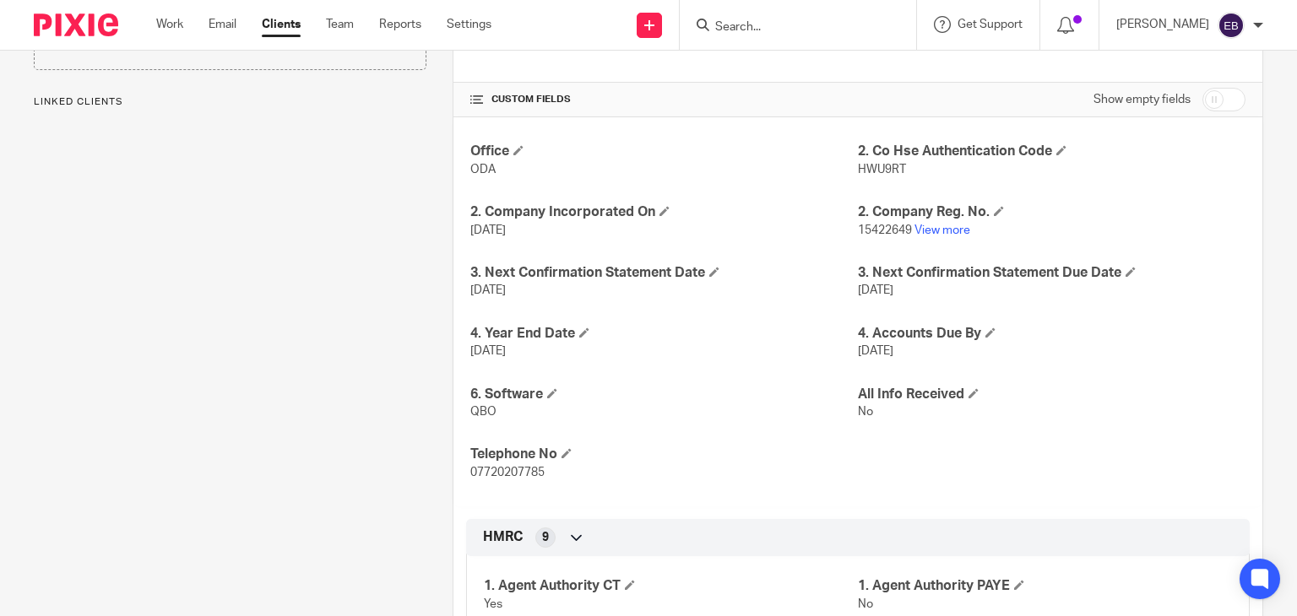
scroll to position [695, 0]
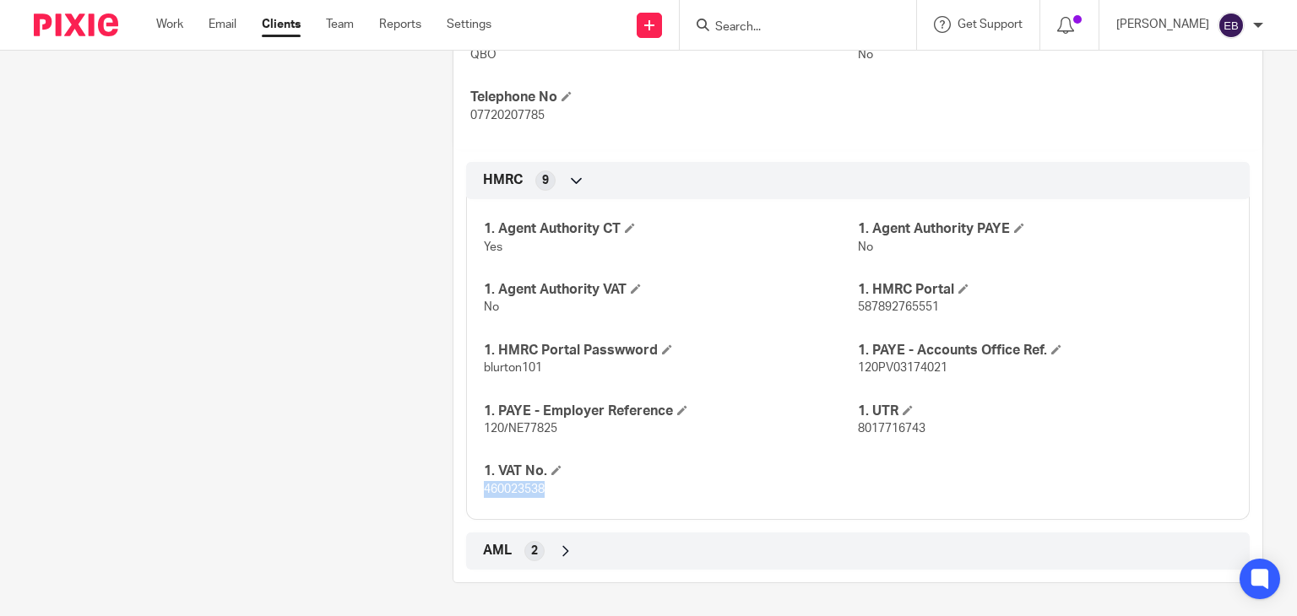
drag, startPoint x: 551, startPoint y: 493, endPoint x: 480, endPoint y: 503, distance: 70.8
click at [480, 503] on div "1. Agent Authority CT Yes 1. Agent Authority PAYE No 1. Agent Authority VAT No …" at bounding box center [858, 354] width 784 height 334
copy span "460023538"
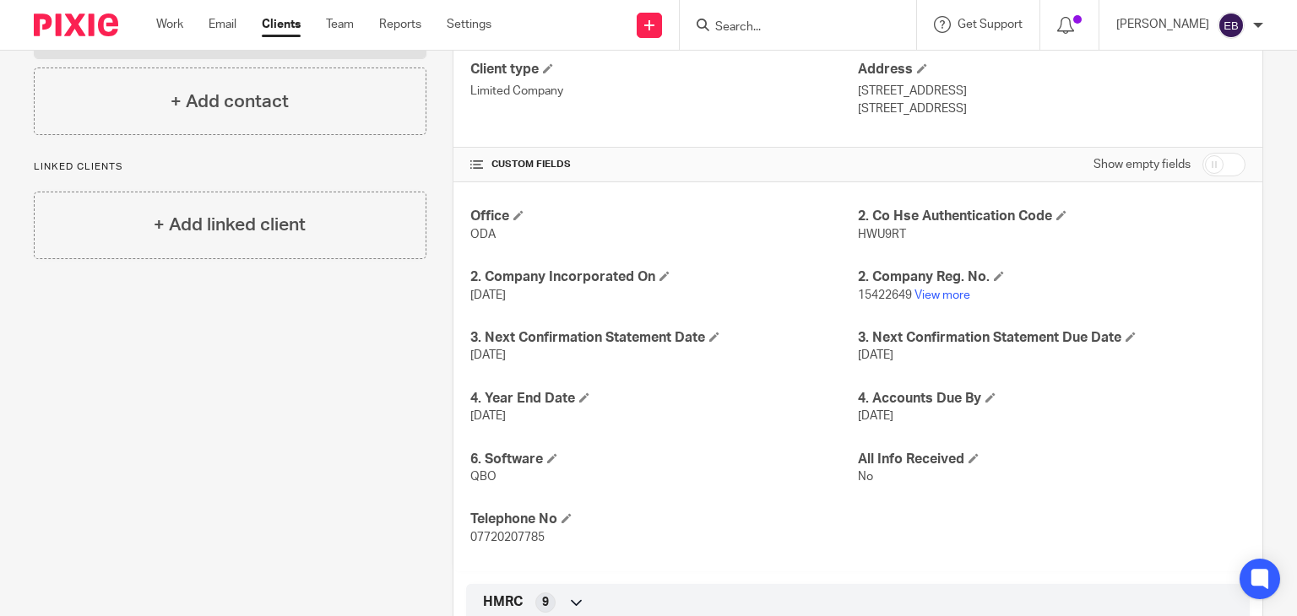
scroll to position [0, 0]
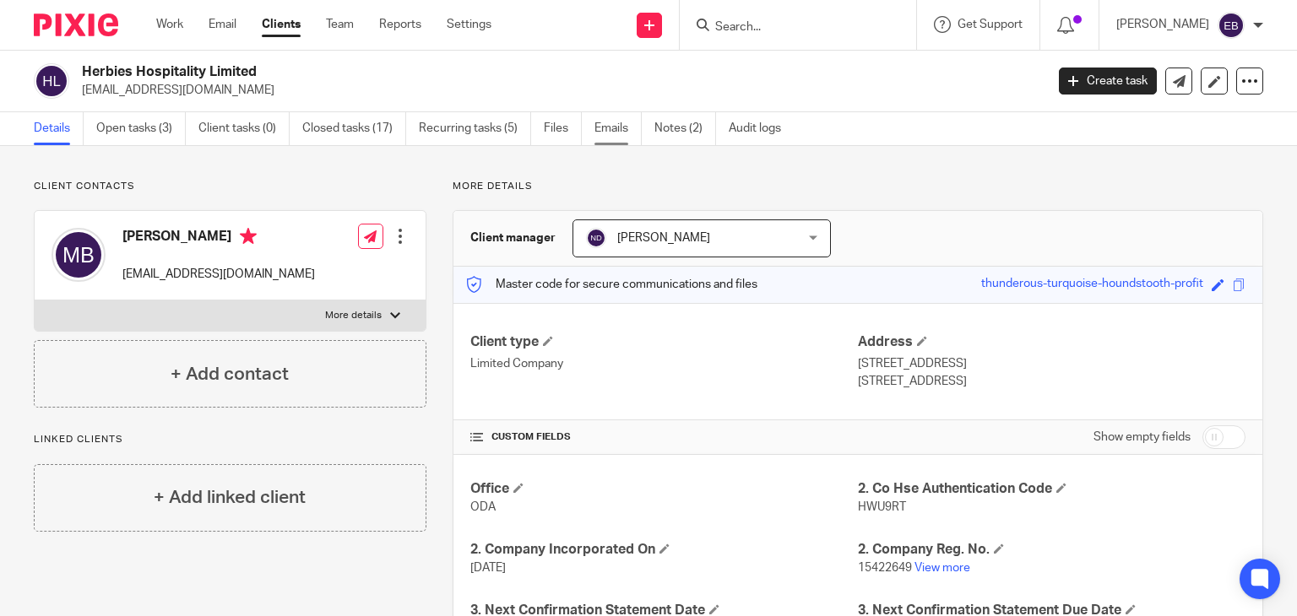
click at [618, 127] on link "Emails" at bounding box center [617, 128] width 47 height 33
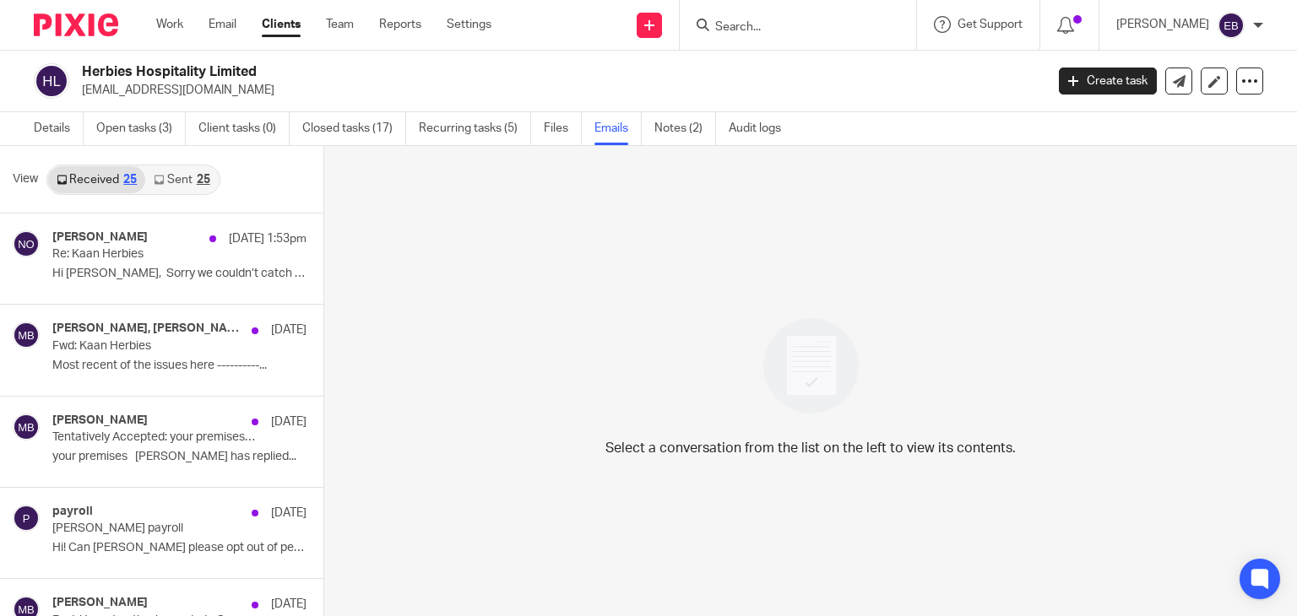
click at [165, 184] on link "Sent 25" at bounding box center [181, 179] width 73 height 27
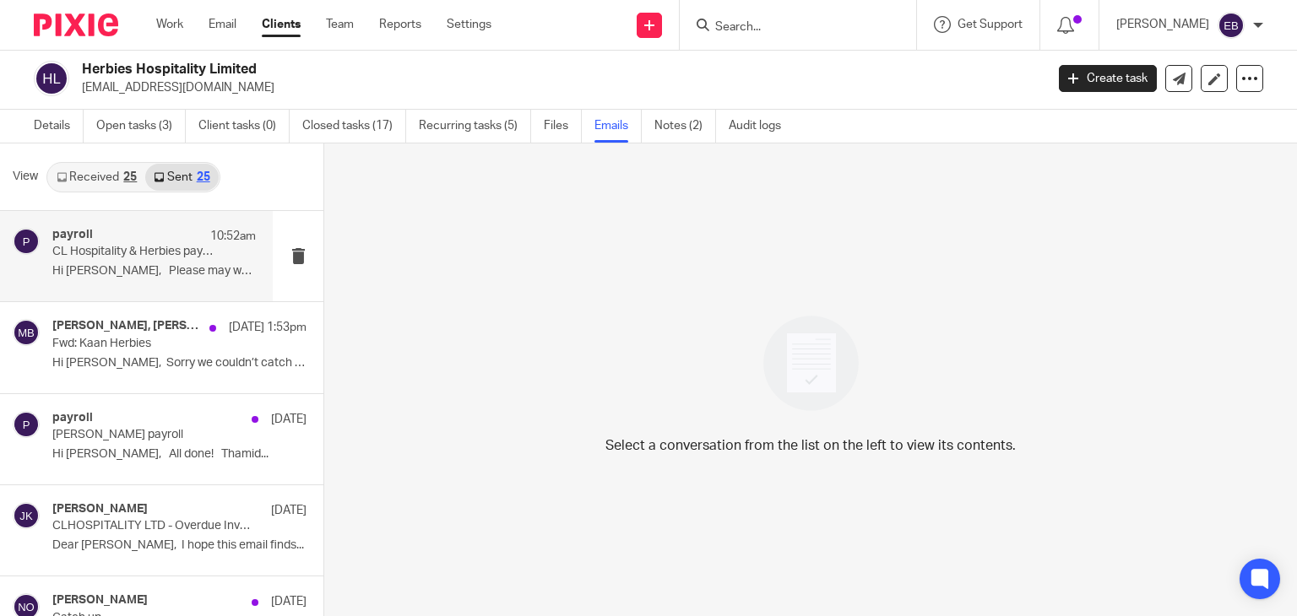
click at [149, 268] on p "Hi [PERSON_NAME], Please may we kindly..." at bounding box center [153, 271] width 203 height 14
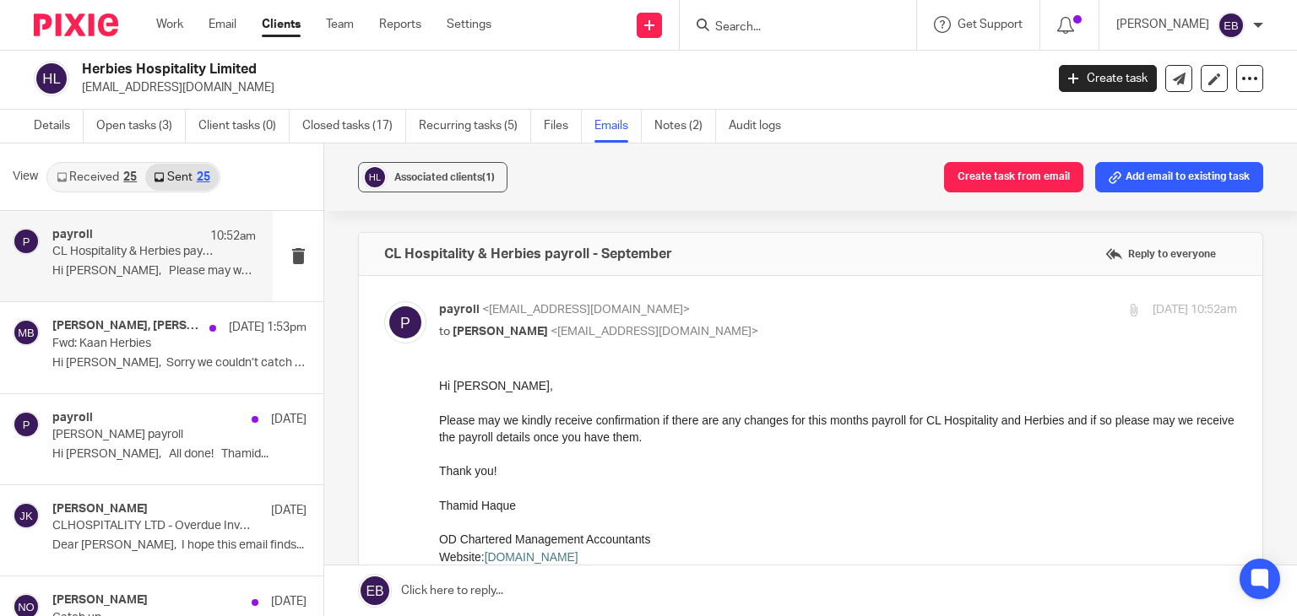
scroll to position [0, 0]
click at [755, 306] on p "payroll <[EMAIL_ADDRESS][DOMAIN_NAME]>" at bounding box center [705, 310] width 532 height 18
checkbox input "false"
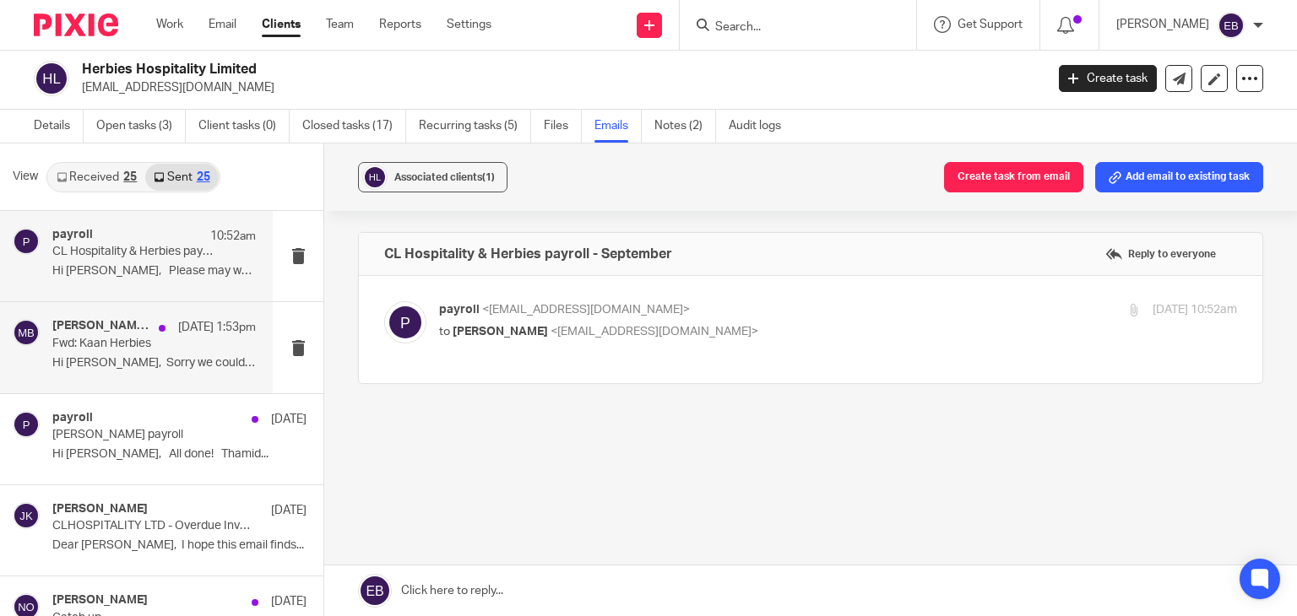
click at [133, 356] on p "Hi [PERSON_NAME], Sorry we couldn’t catch up..." at bounding box center [153, 363] width 203 height 14
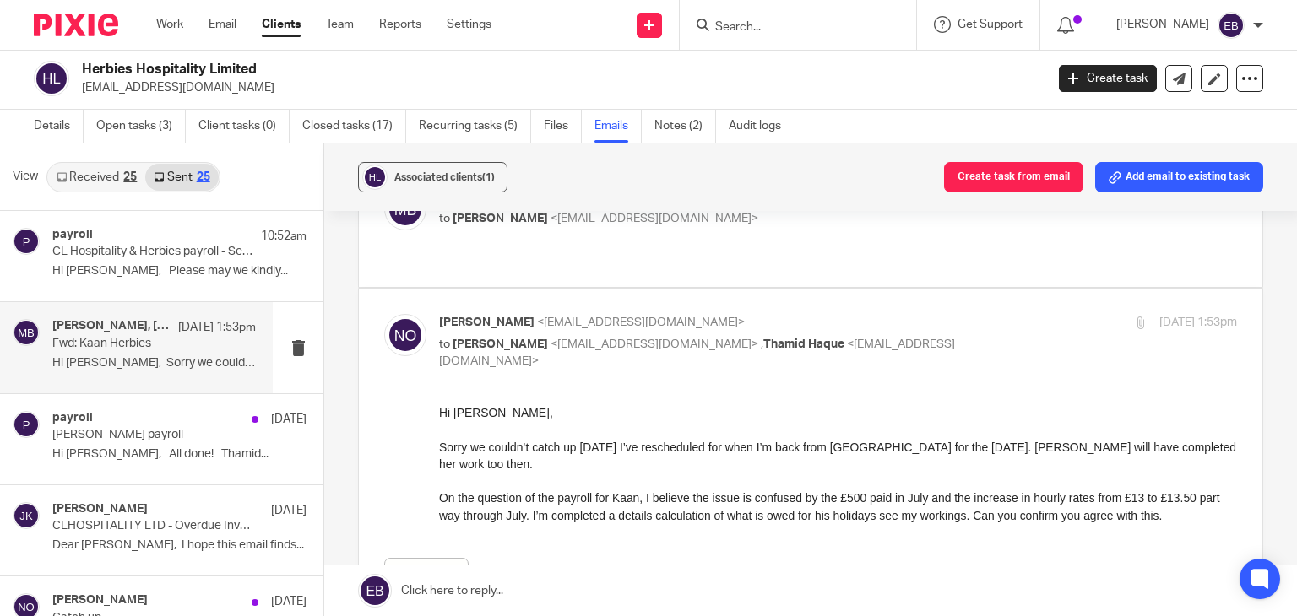
scroll to position [84, 0]
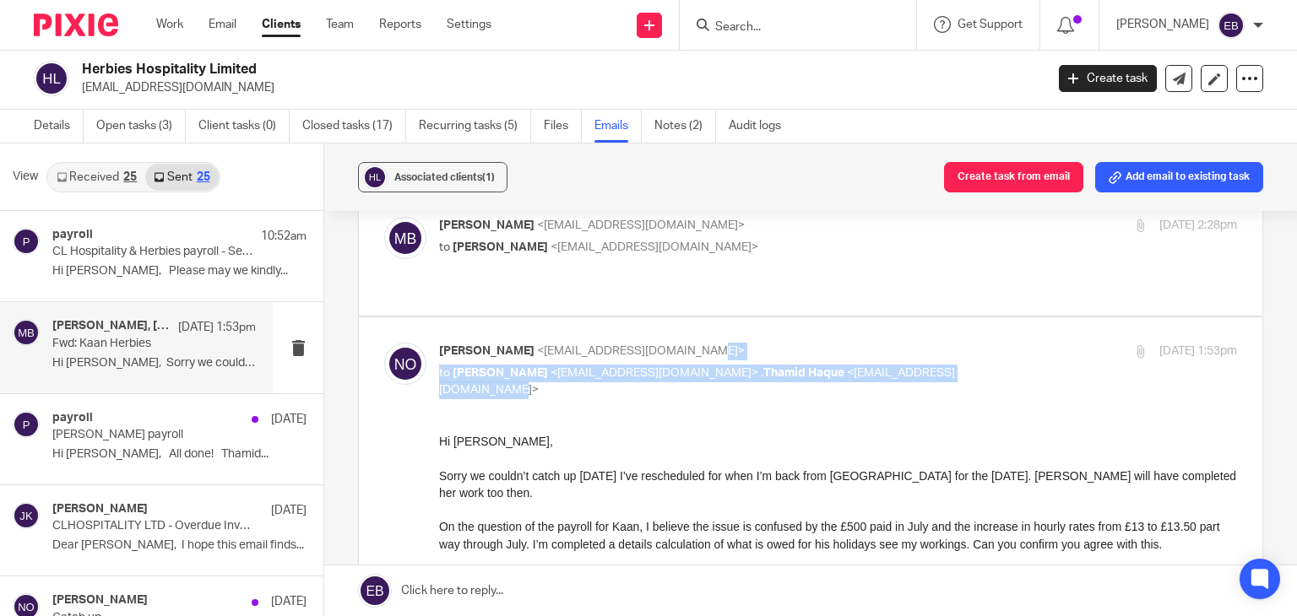
click at [943, 343] on div "[PERSON_NAME] <[EMAIL_ADDRESS][DOMAIN_NAME]> to [PERSON_NAME] <[EMAIL_ADDRESS][…" at bounding box center [705, 371] width 532 height 57
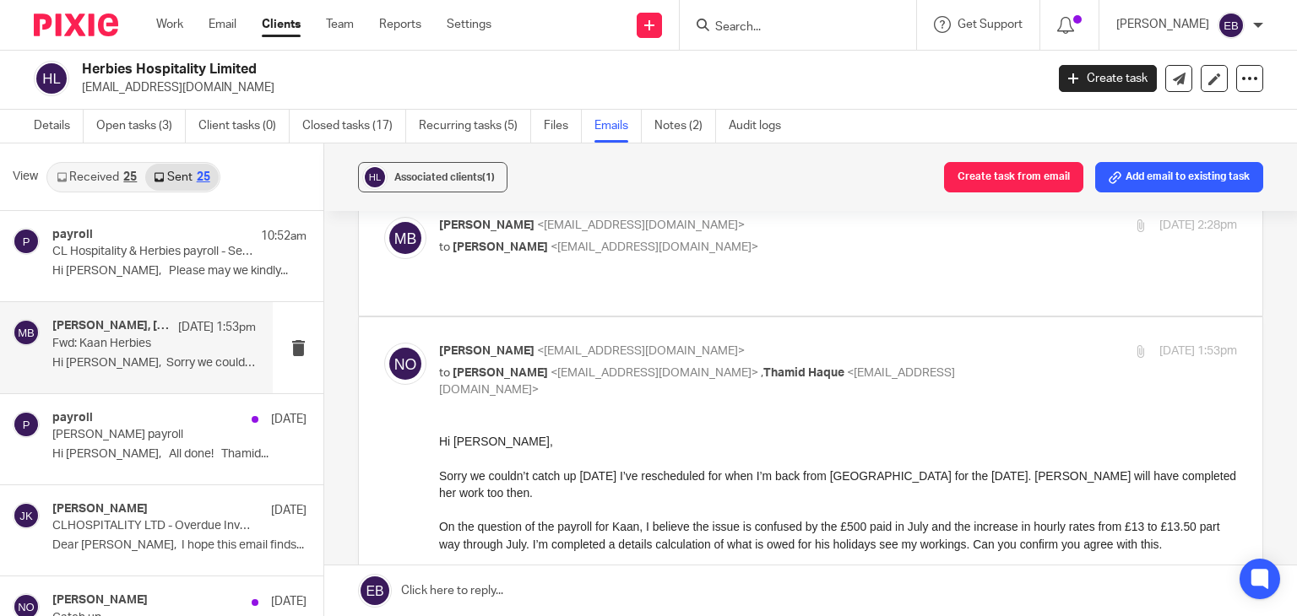
click at [834, 249] on p "to [PERSON_NAME] <[EMAIL_ADDRESS][DOMAIN_NAME]>" at bounding box center [705, 248] width 532 height 18
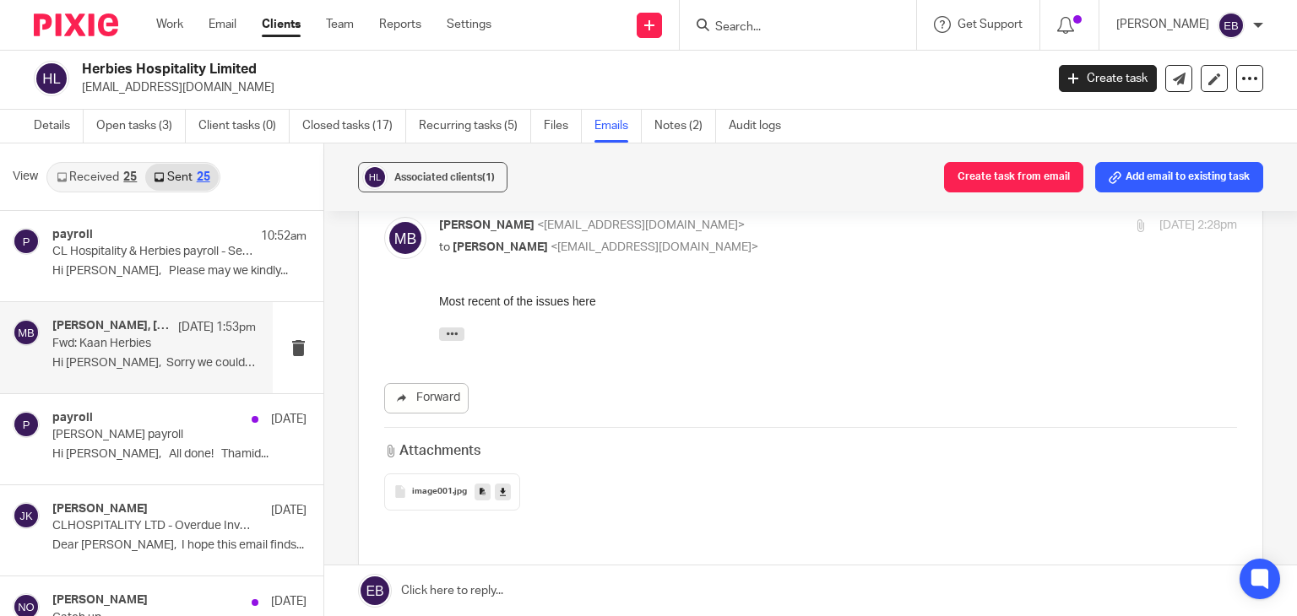
scroll to position [0, 0]
click at [829, 247] on p "to [PERSON_NAME] <[EMAIL_ADDRESS][DOMAIN_NAME]>" at bounding box center [705, 248] width 532 height 18
checkbox input "false"
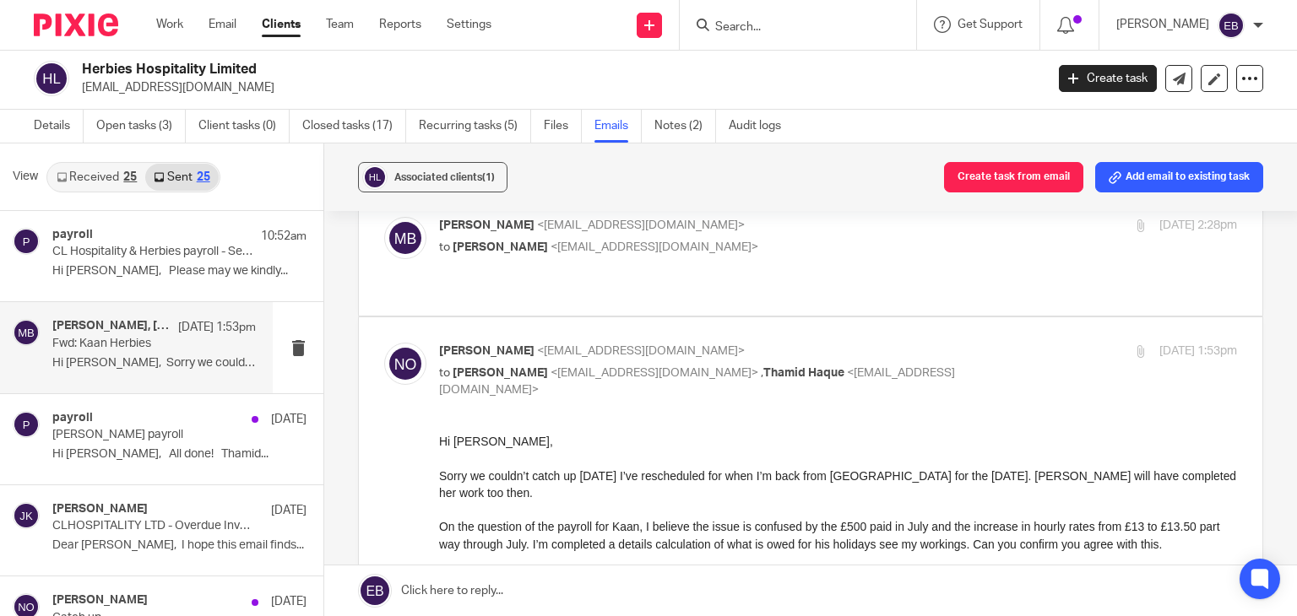
click at [892, 343] on p "[PERSON_NAME] <[EMAIL_ADDRESS][DOMAIN_NAME]>" at bounding box center [705, 352] width 532 height 18
checkbox input "false"
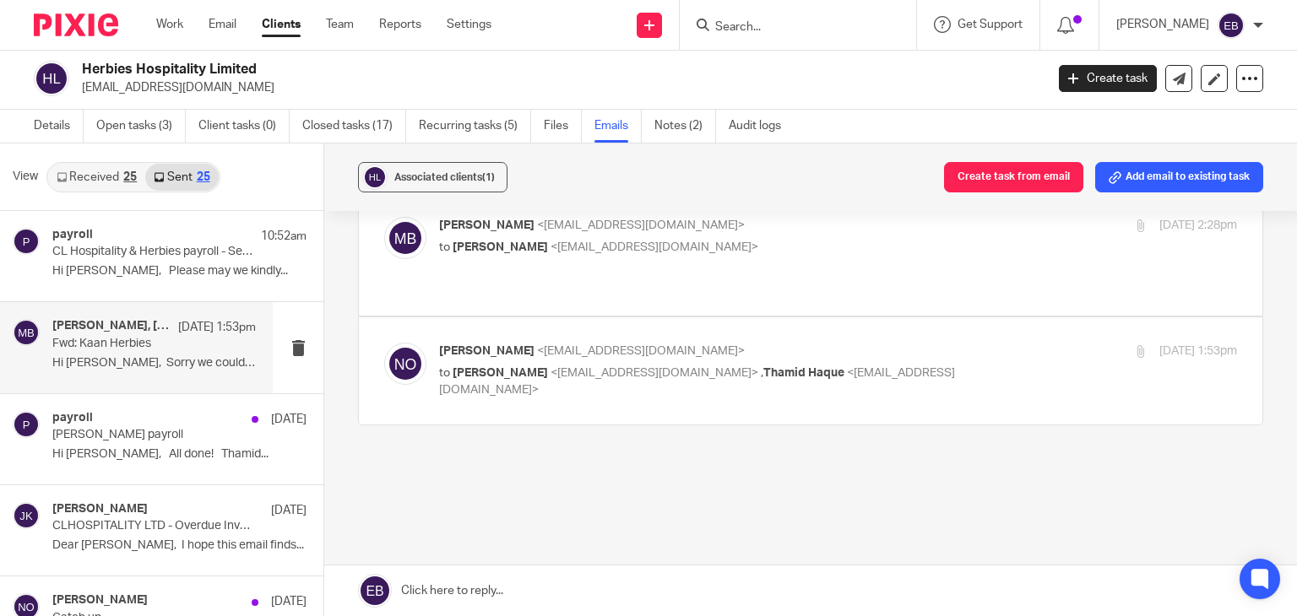
scroll to position [81, 0]
click at [178, 33] on link "Work" at bounding box center [169, 24] width 27 height 17
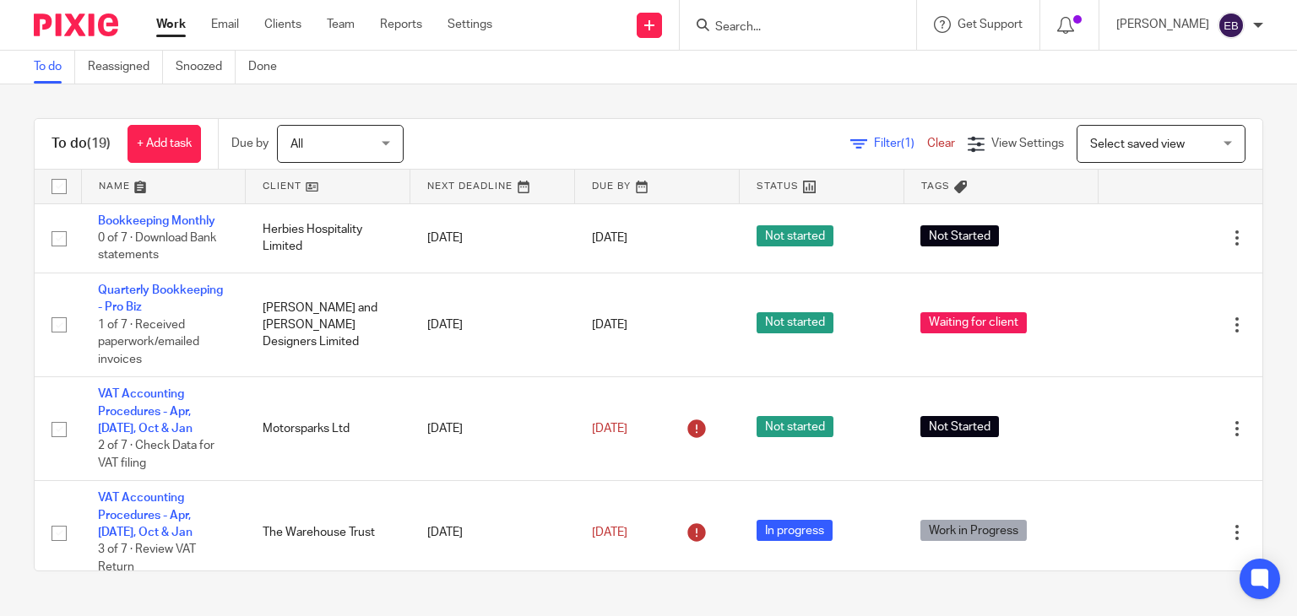
click at [764, 26] on input "Search" at bounding box center [789, 27] width 152 height 15
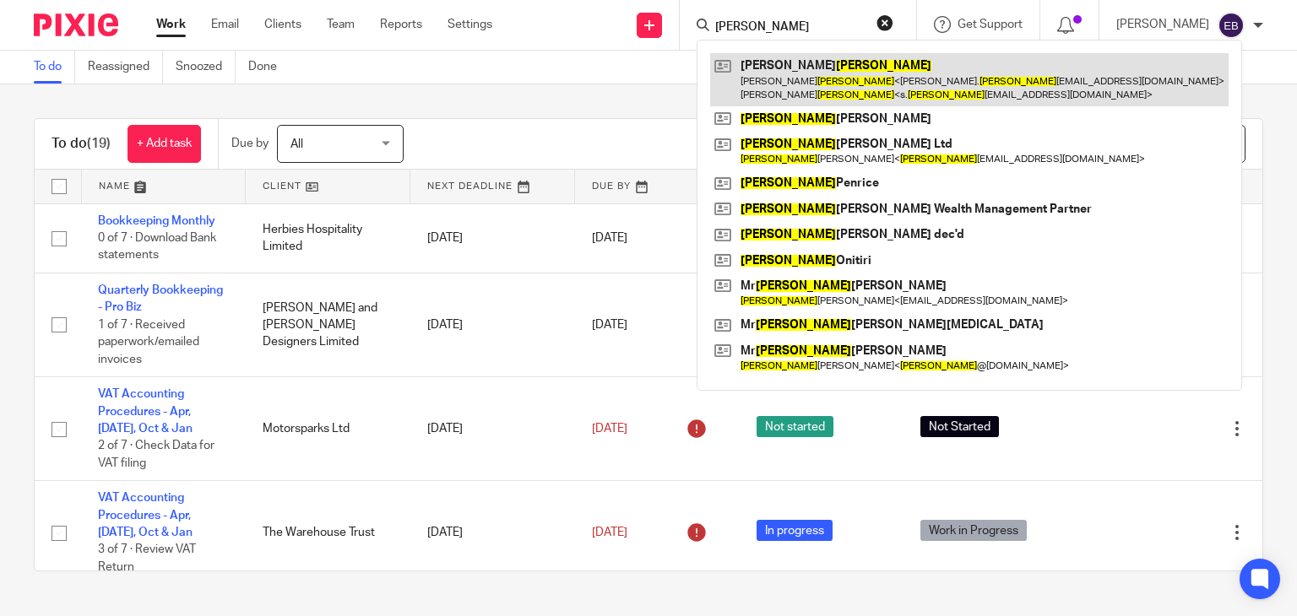
type input "andrews"
click at [814, 69] on link at bounding box center [969, 79] width 518 height 52
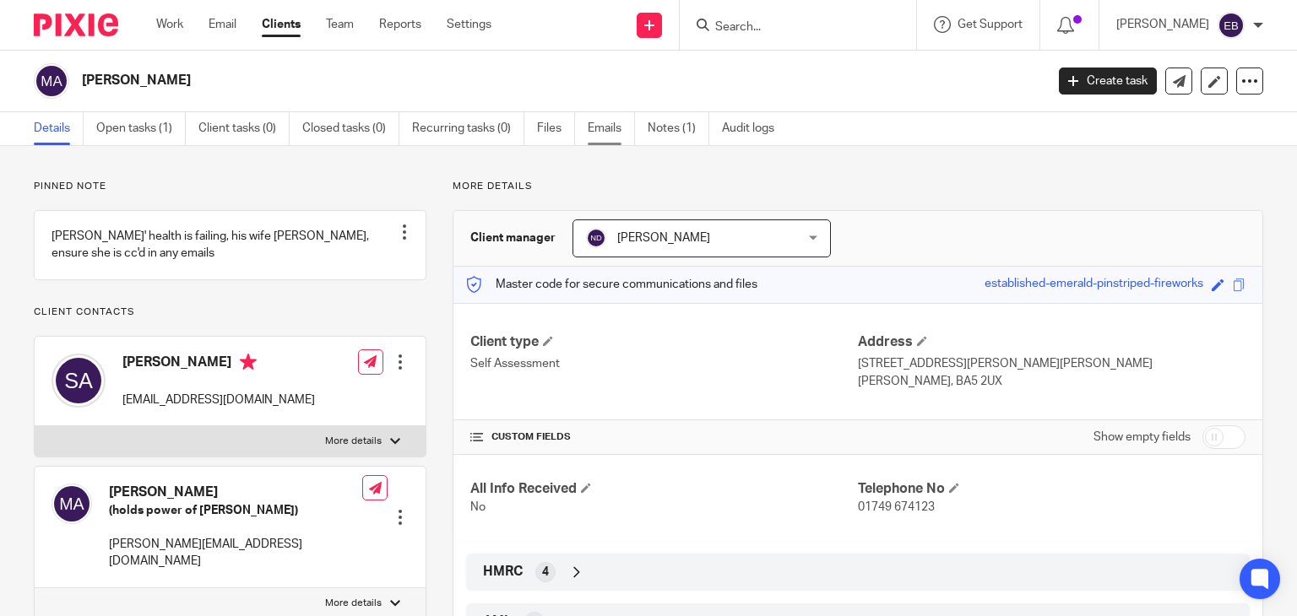
click at [620, 134] on link "Emails" at bounding box center [611, 128] width 47 height 33
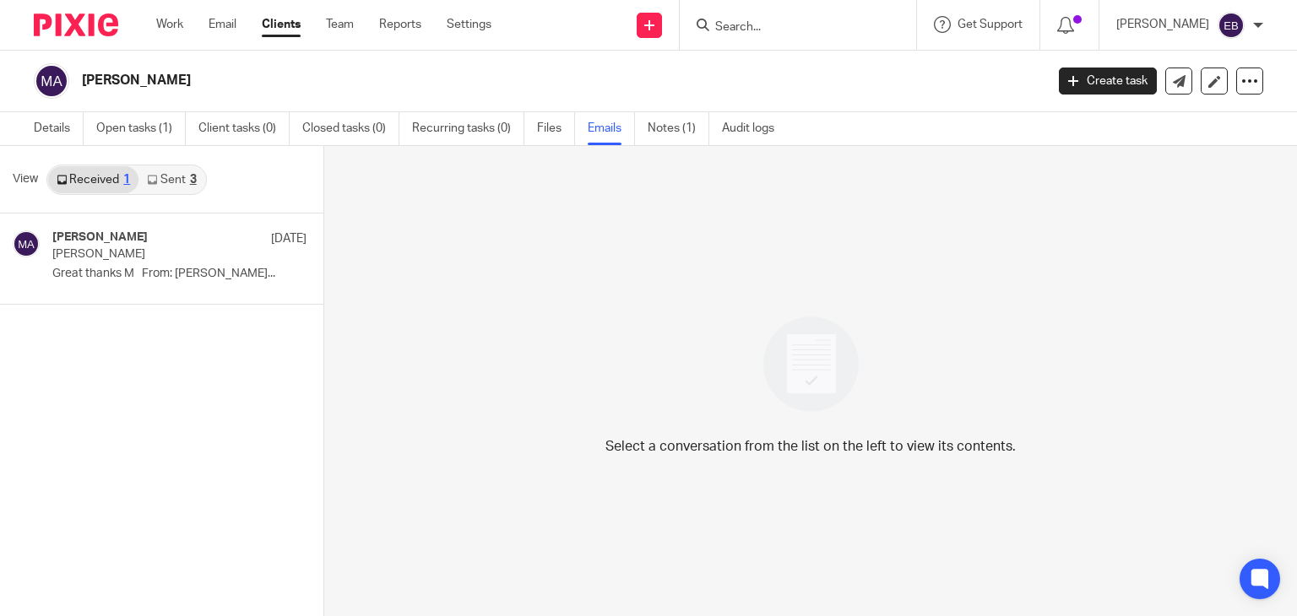
click at [179, 181] on link "Sent 3" at bounding box center [171, 179] width 66 height 27
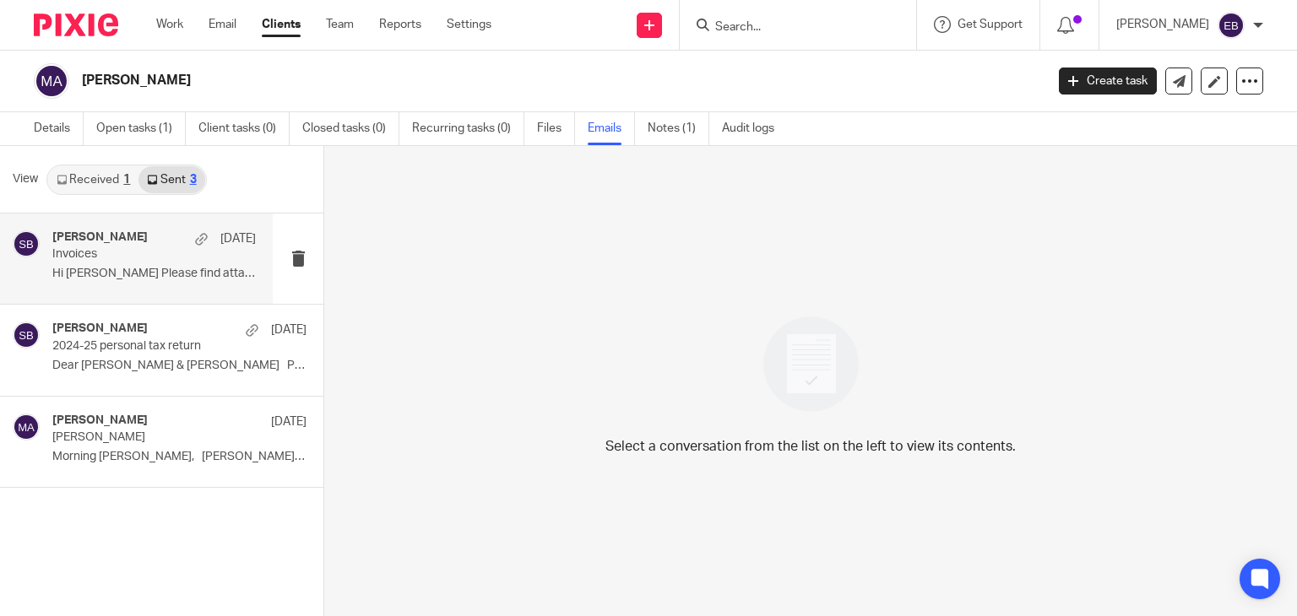
click at [152, 241] on div "Sonia Bird 17 Sep" at bounding box center [153, 239] width 203 height 17
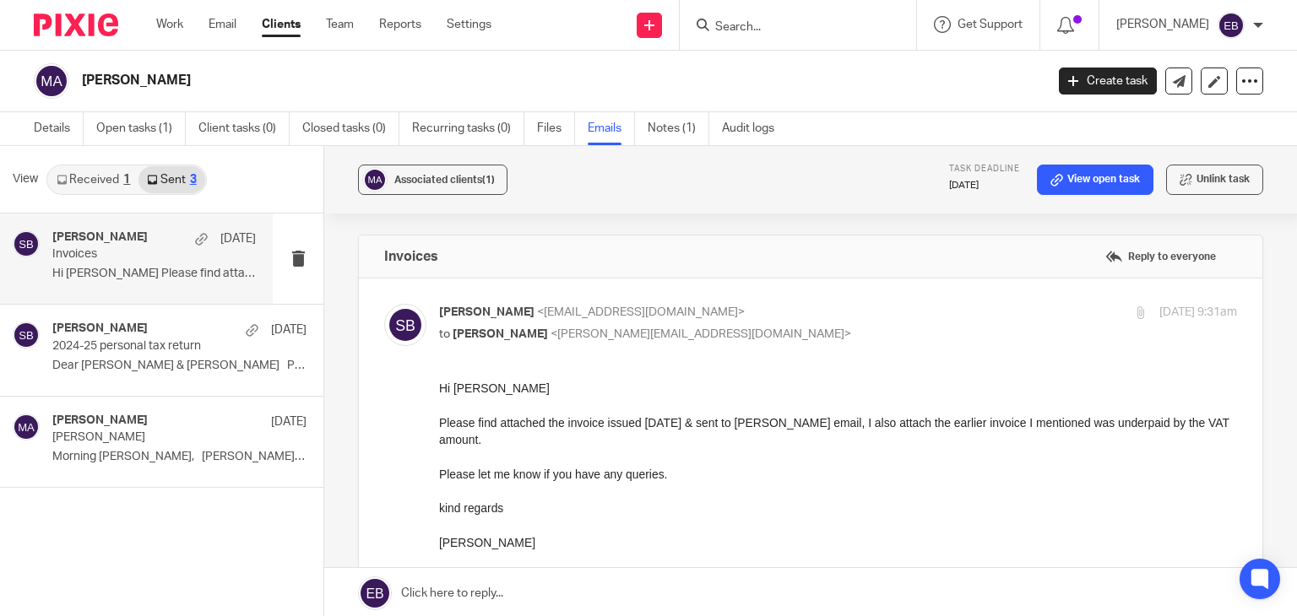
click at [841, 317] on p "Sonia Bird <soniabird@probusinessuk.com>" at bounding box center [705, 313] width 532 height 18
checkbox input "false"
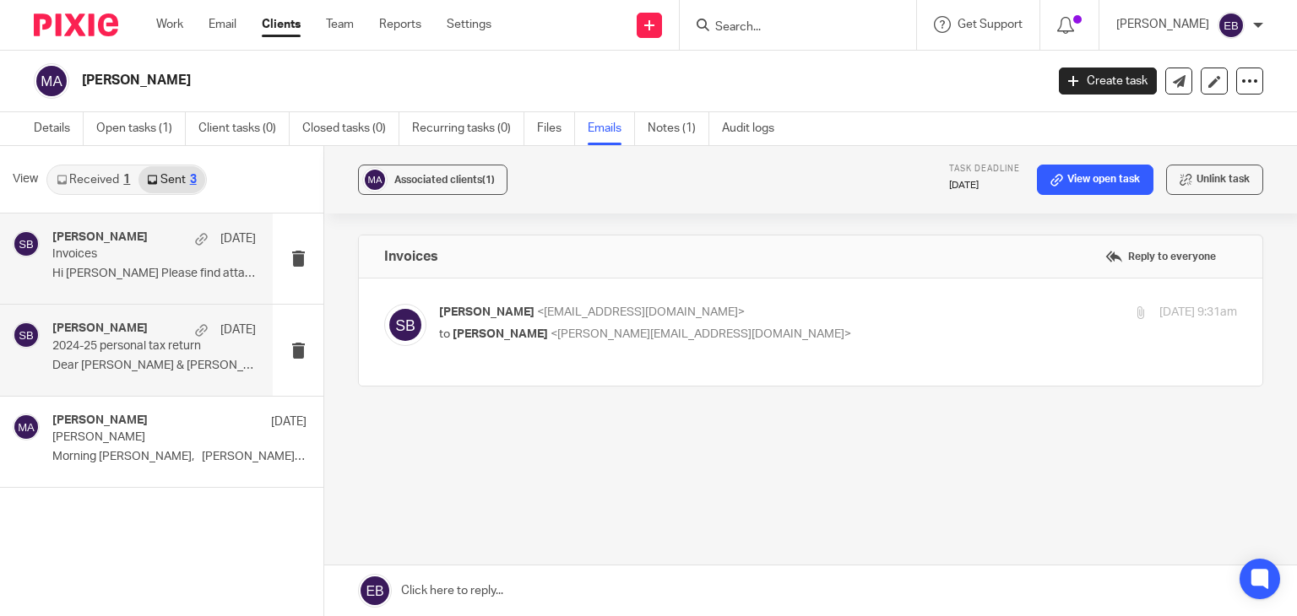
click at [143, 347] on p "2024-25 personal tax return" at bounding box center [133, 346] width 163 height 14
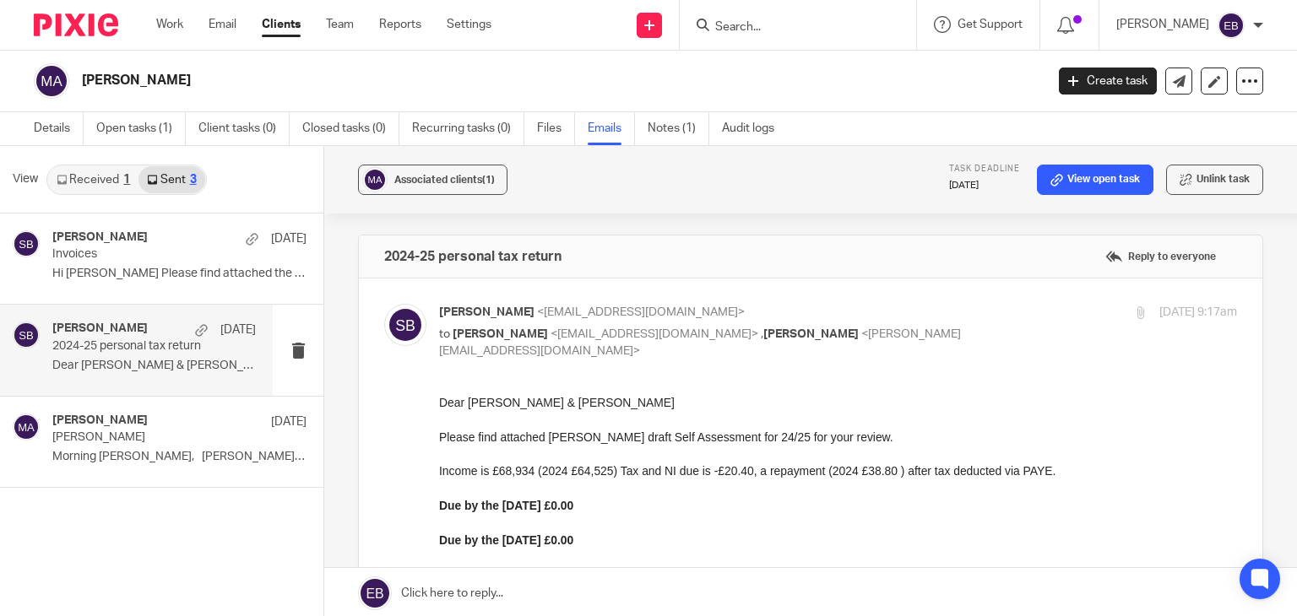
click at [881, 317] on p "Sonia Bird <soniabird@probusinessuk.com>" at bounding box center [705, 313] width 532 height 18
checkbox input "false"
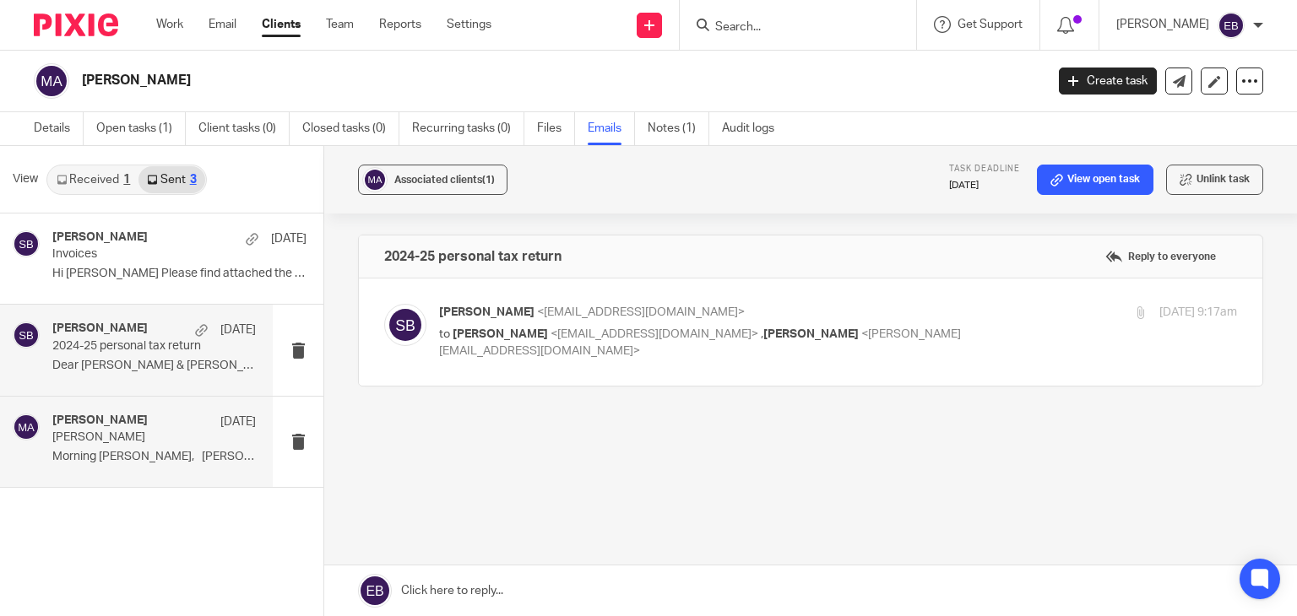
click at [184, 472] on div "Erik Molnar 11 Jul 2024 Stuart Andrews Morning Martin, Stuart Andrews has..." at bounding box center [136, 442] width 273 height 90
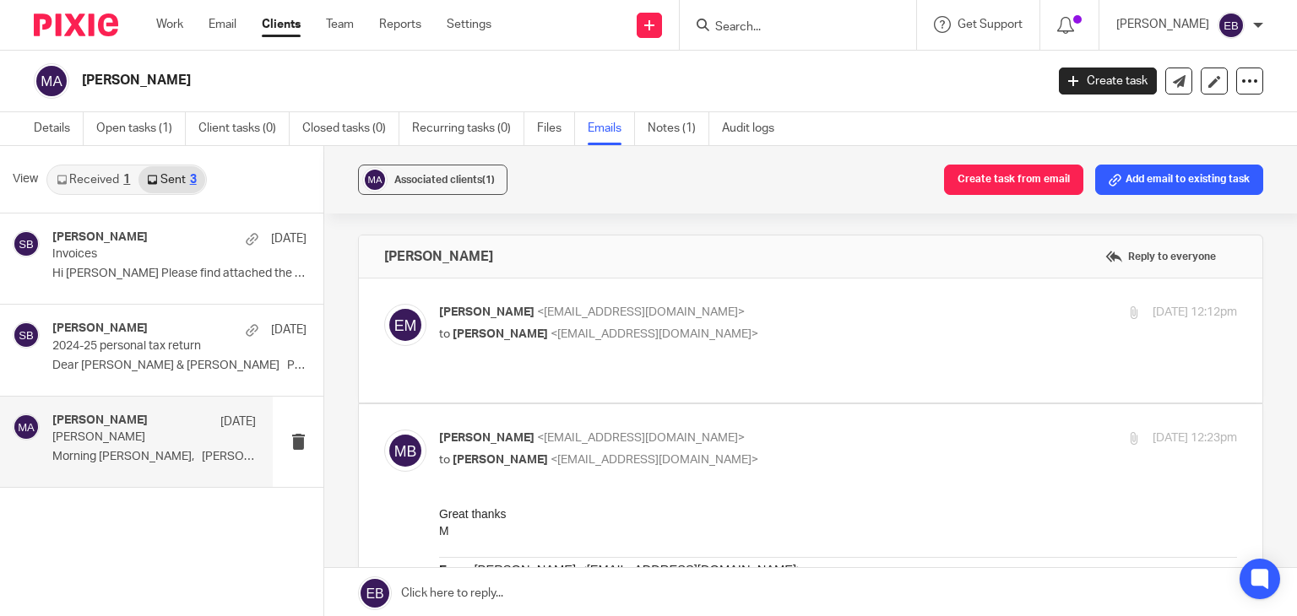
click at [760, 332] on p "to Martin Bowe <martinbowe@probusinessuk.com>" at bounding box center [705, 335] width 532 height 18
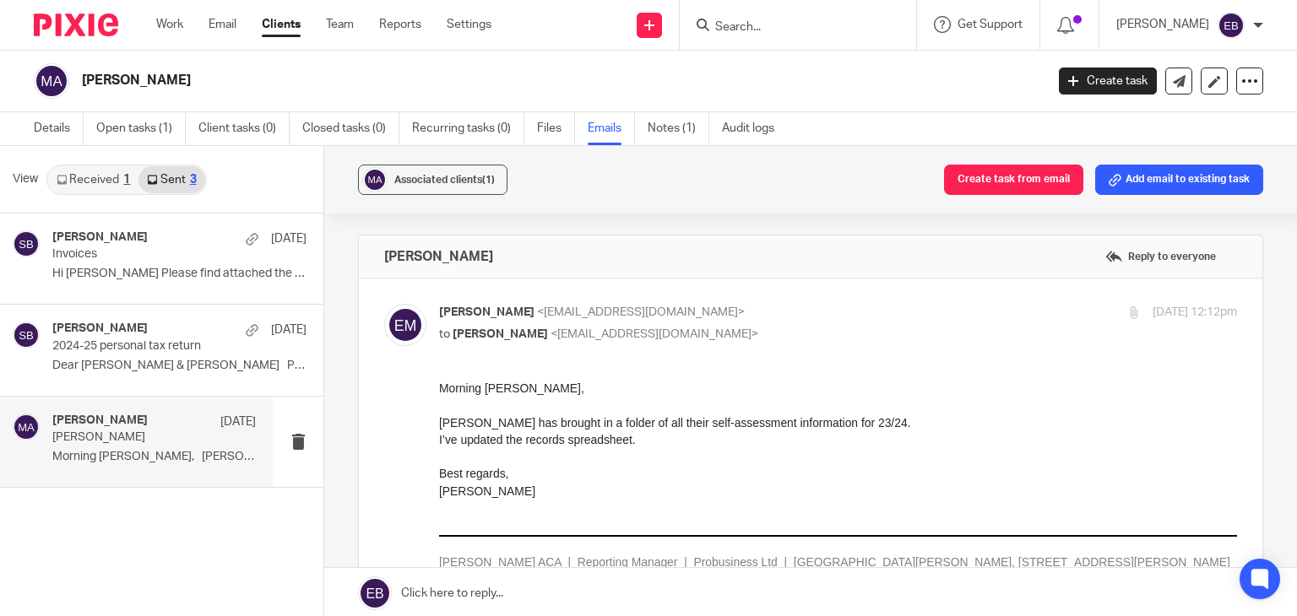
click at [757, 315] on p "Erik Molnar <erikmolnar@probusinessuk.com>" at bounding box center [705, 313] width 532 height 18
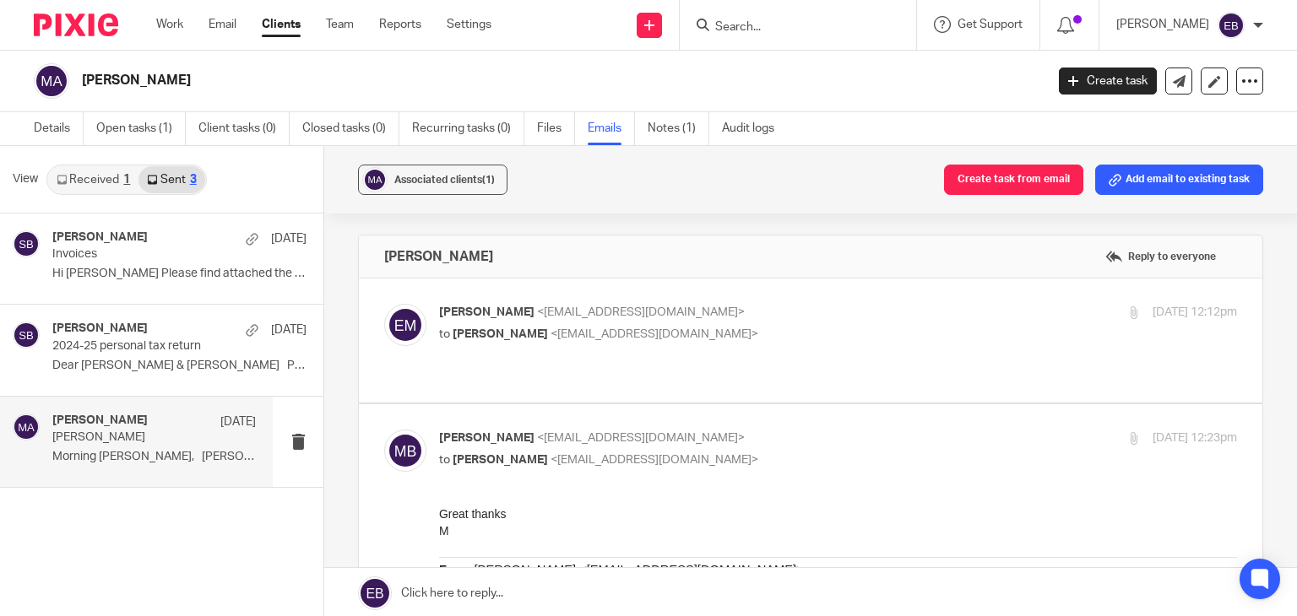
click at [789, 307] on p "Erik Molnar <erikmolnar@probusinessuk.com>" at bounding box center [705, 313] width 532 height 18
checkbox input "true"
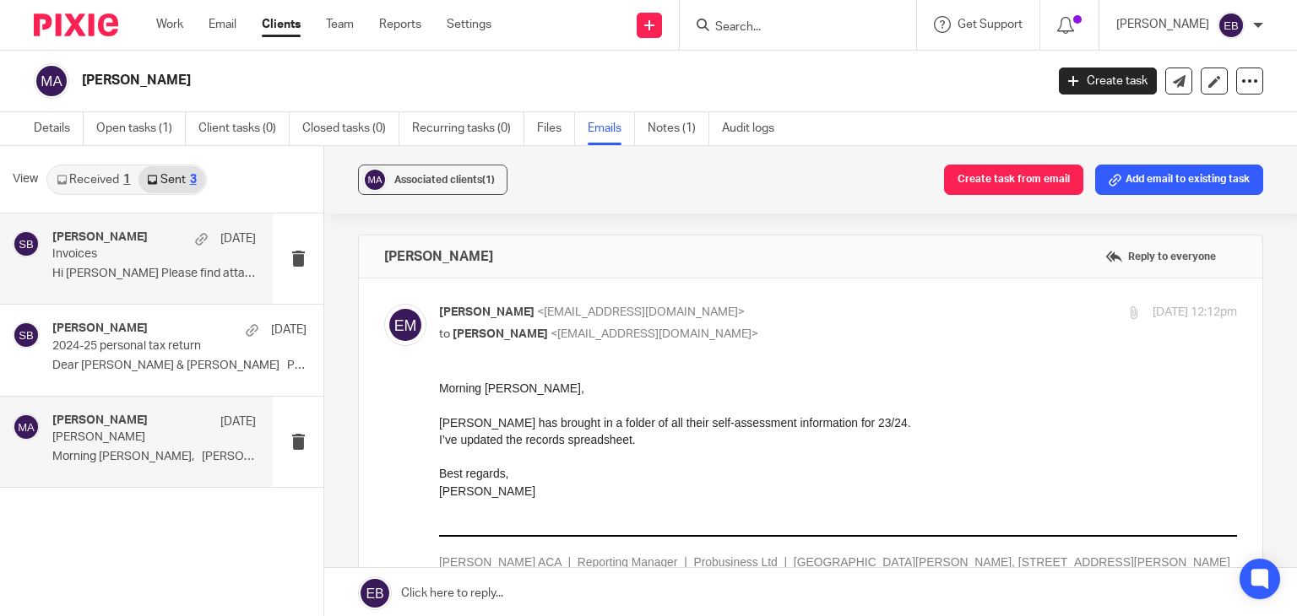
click at [131, 254] on p "Invoices" at bounding box center [133, 254] width 163 height 14
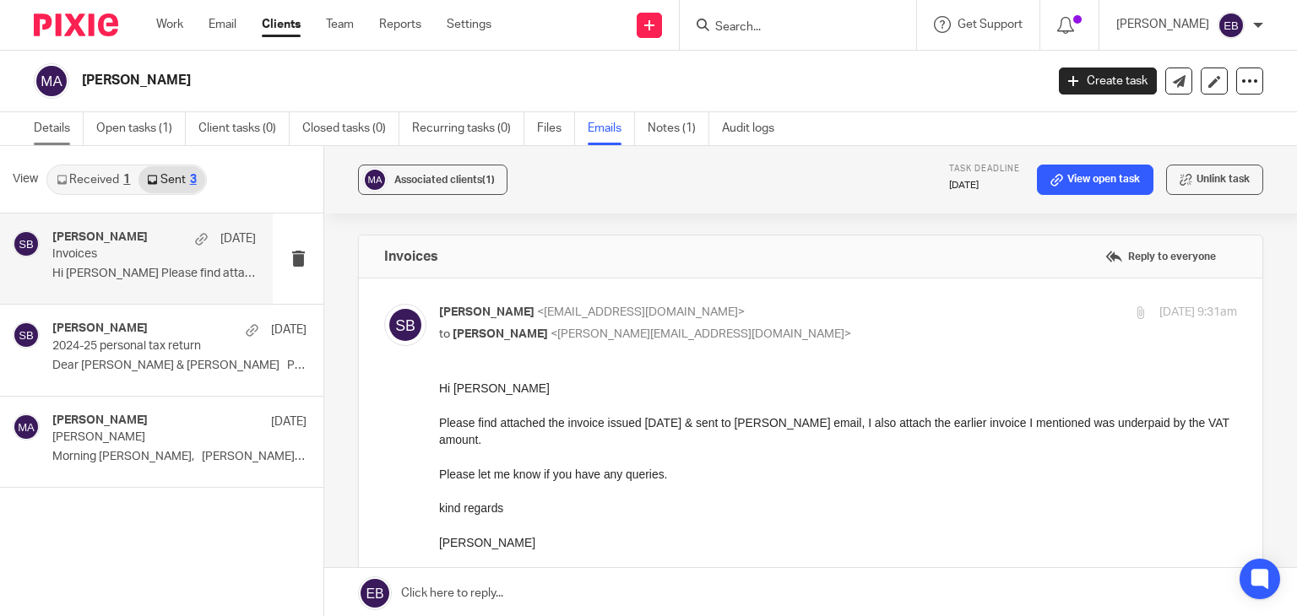
click at [49, 131] on link "Details" at bounding box center [59, 128] width 50 height 33
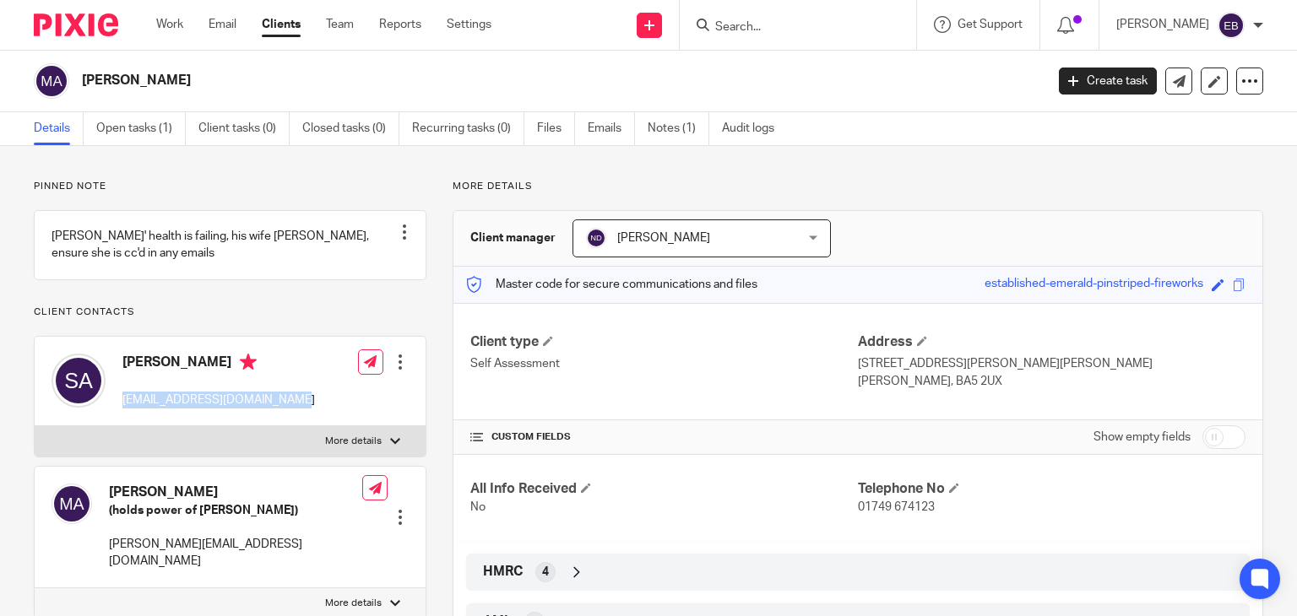
drag, startPoint x: 298, startPoint y: 417, endPoint x: 125, endPoint y: 433, distance: 173.8
click at [122, 426] on div "[PERSON_NAME] [EMAIL_ADDRESS][DOMAIN_NAME] Edit contact Create client from cont…" at bounding box center [230, 381] width 391 height 89
copy p "[EMAIL_ADDRESS][DOMAIN_NAME]"
drag, startPoint x: 283, startPoint y: 566, endPoint x: 107, endPoint y: 583, distance: 176.4
click at [107, 583] on div "[PERSON_NAME] (holds power of [PERSON_NAME]) [PERSON_NAME][EMAIL_ADDRESS][DOMAI…" at bounding box center [230, 528] width 391 height 122
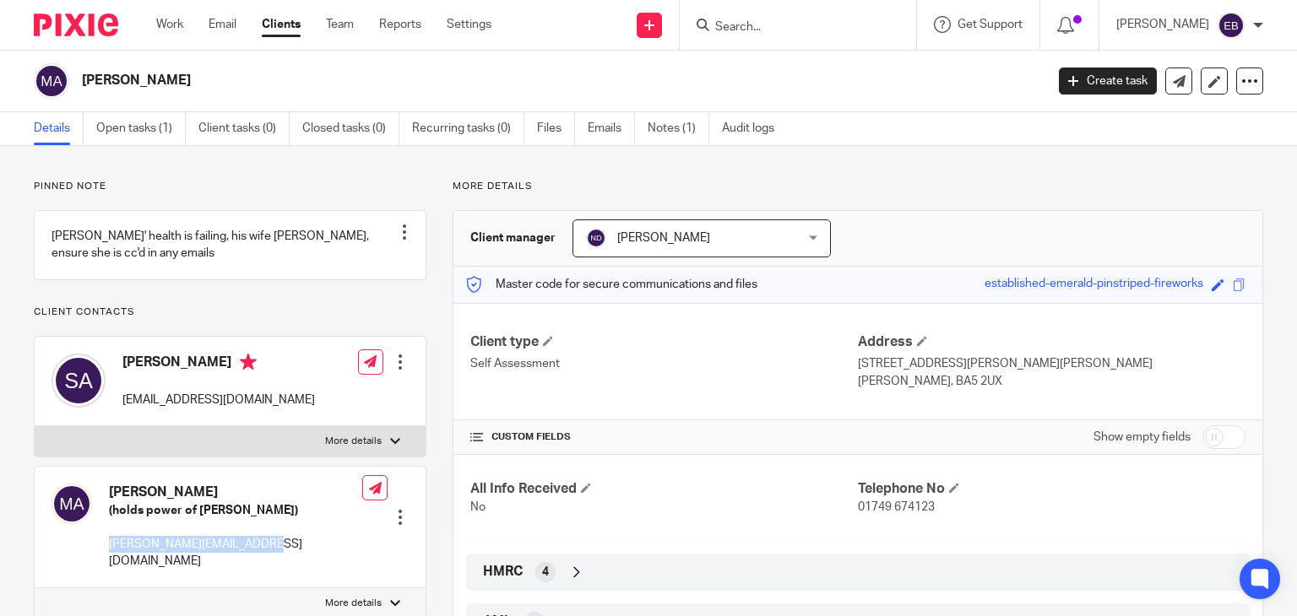
copy p "[PERSON_NAME][EMAIL_ADDRESS][DOMAIN_NAME]"
click at [601, 129] on link "Emails" at bounding box center [611, 128] width 47 height 33
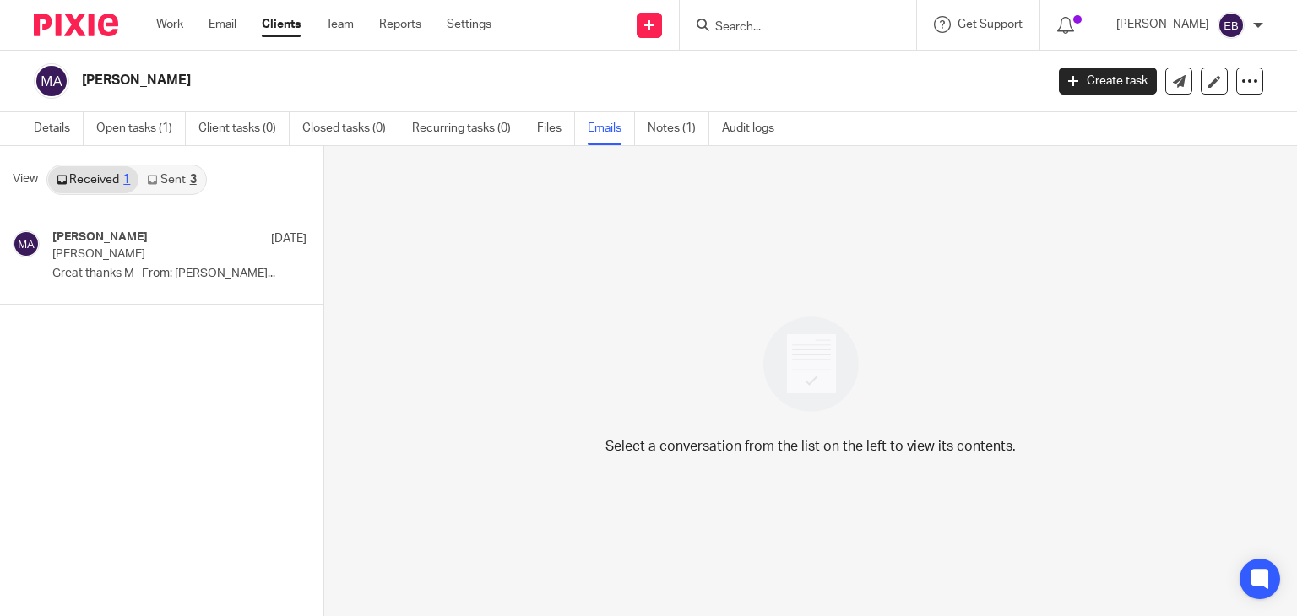
click at [163, 188] on link "Sent 3" at bounding box center [171, 179] width 66 height 27
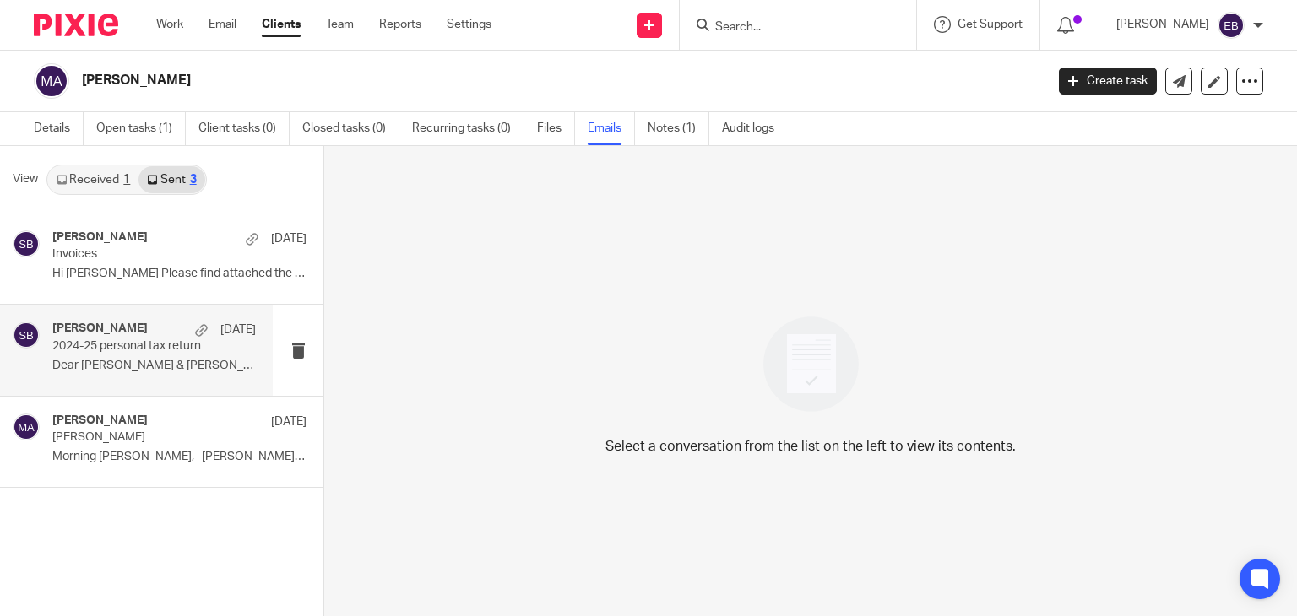
click at [138, 347] on p "2024-25 personal tax return" at bounding box center [133, 346] width 163 height 14
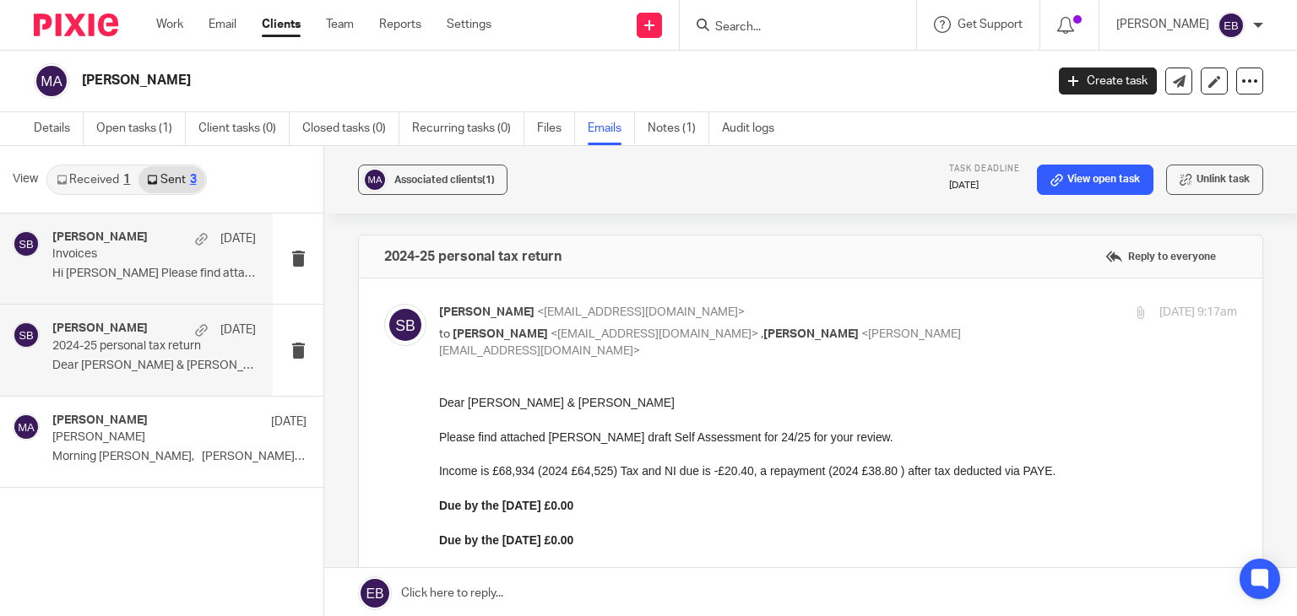
click at [129, 264] on div "Sonia Bird 17 Sep Invoices Hi Marie Please find attached the invoice..." at bounding box center [153, 259] width 203 height 57
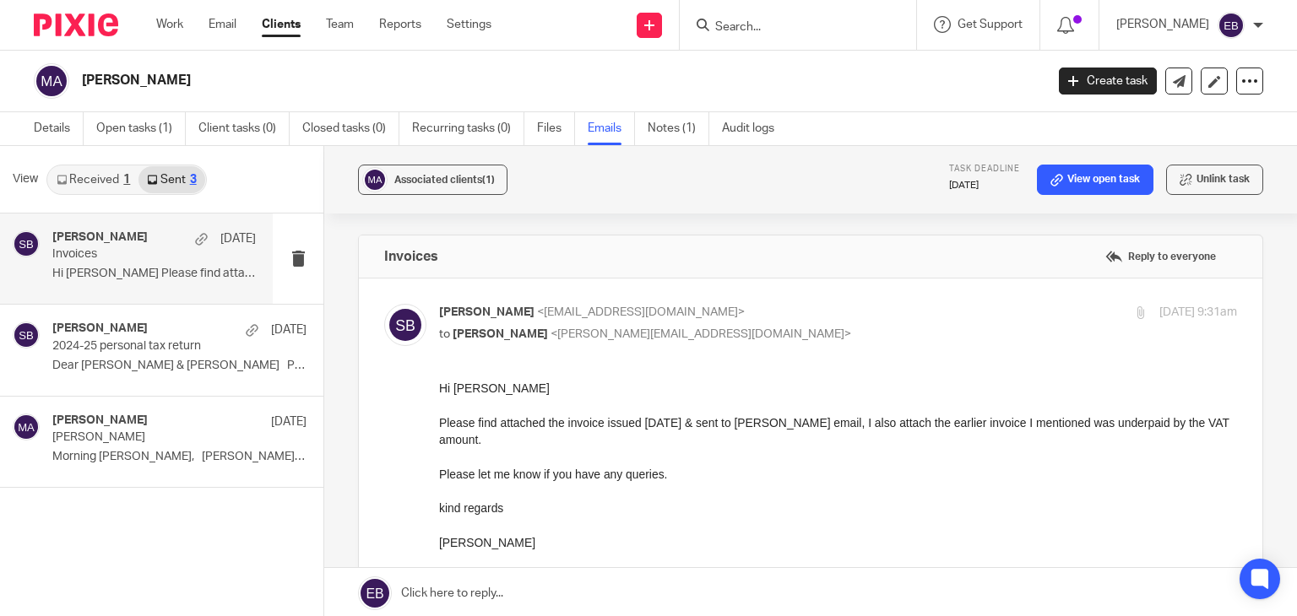
click at [784, 301] on label at bounding box center [810, 533] width 903 height 508
click at [384, 303] on input "checkbox" at bounding box center [383, 303] width 1 height 1
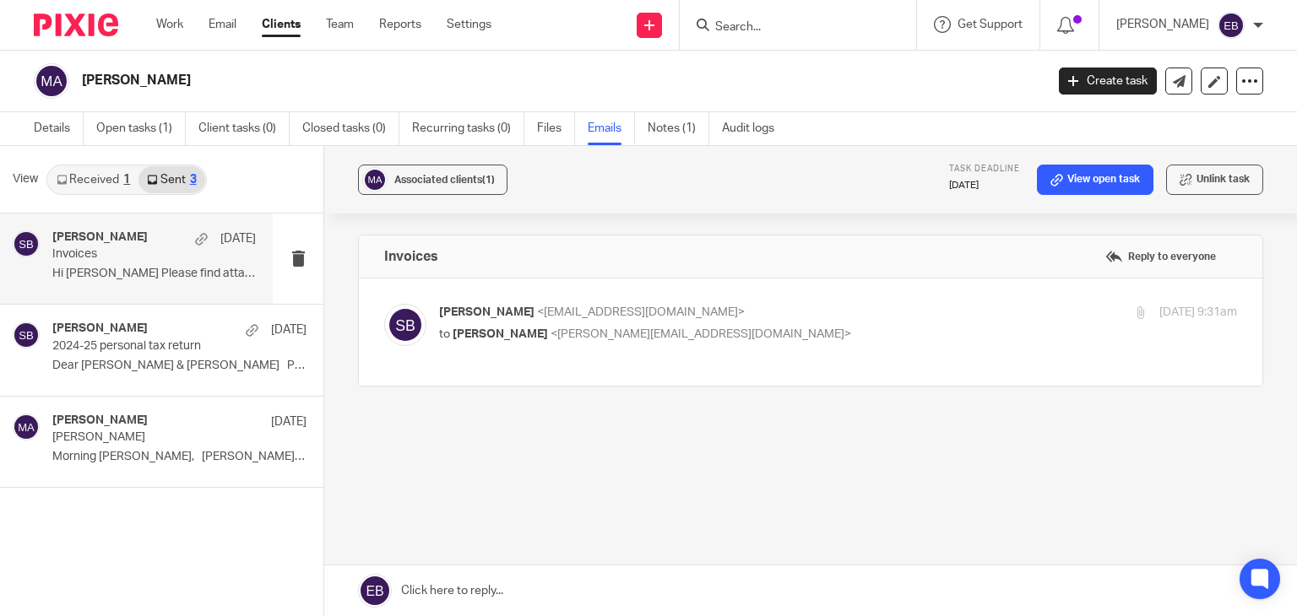
click at [786, 301] on label at bounding box center [810, 332] width 903 height 107
click at [384, 303] on input "checkbox" at bounding box center [383, 303] width 1 height 1
checkbox input "true"
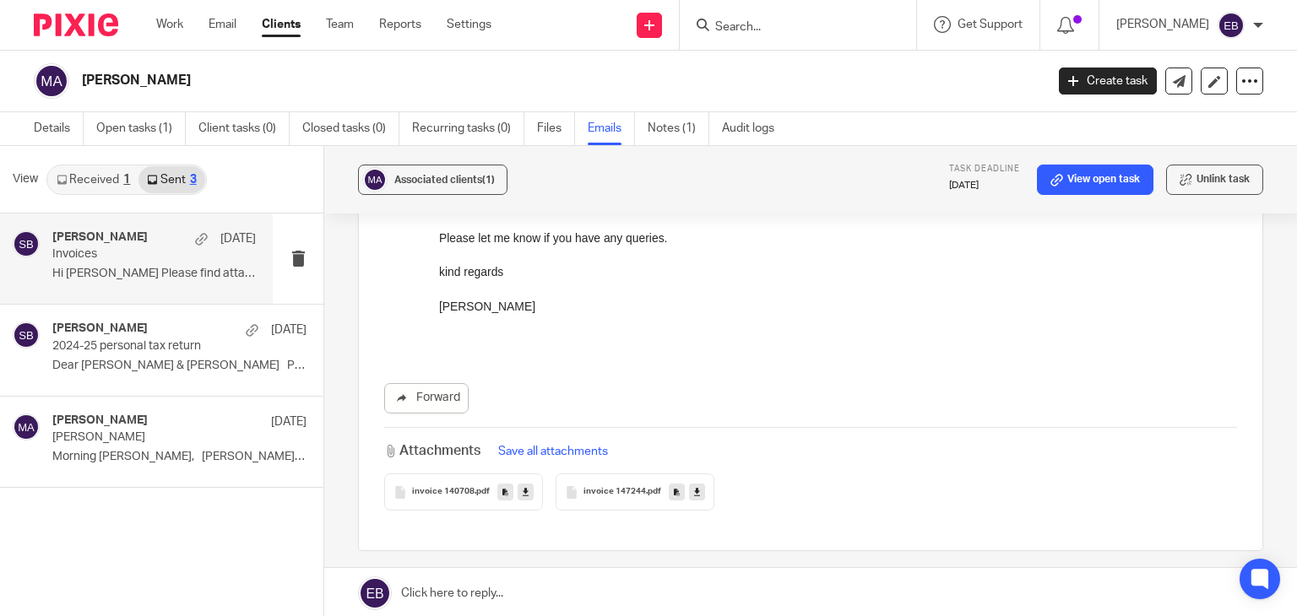
scroll to position [338, 0]
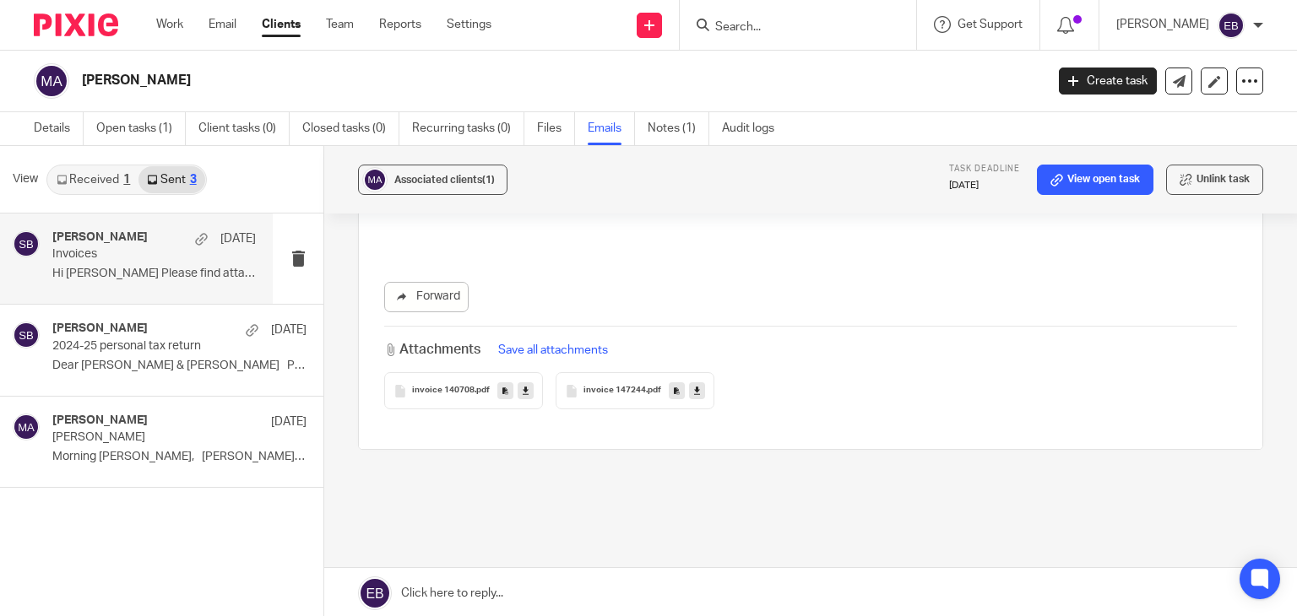
click at [523, 391] on icon at bounding box center [526, 391] width 6 height 13
click at [696, 391] on link at bounding box center [697, 390] width 16 height 17
click at [849, 200] on div "Associated clients (1) Task deadline 30 Sep 2025 View open task Unlink task" at bounding box center [810, 180] width 973 height 68
click at [57, 130] on link "Details" at bounding box center [59, 128] width 50 height 33
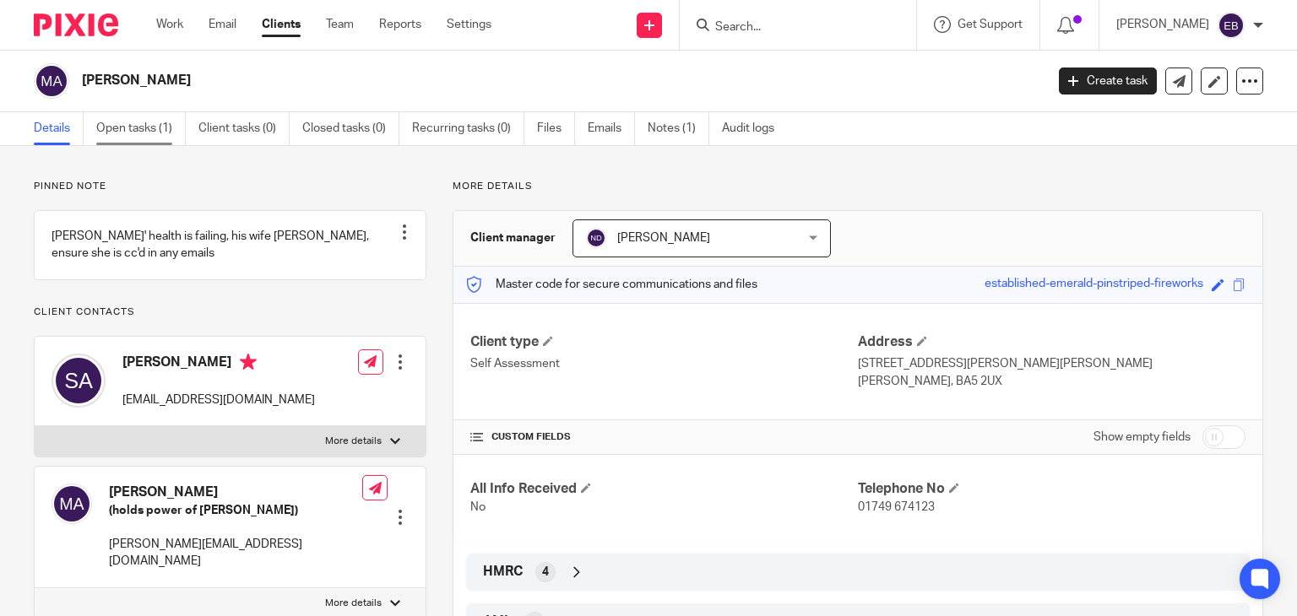
click at [145, 129] on link "Open tasks (1)" at bounding box center [140, 128] width 89 height 33
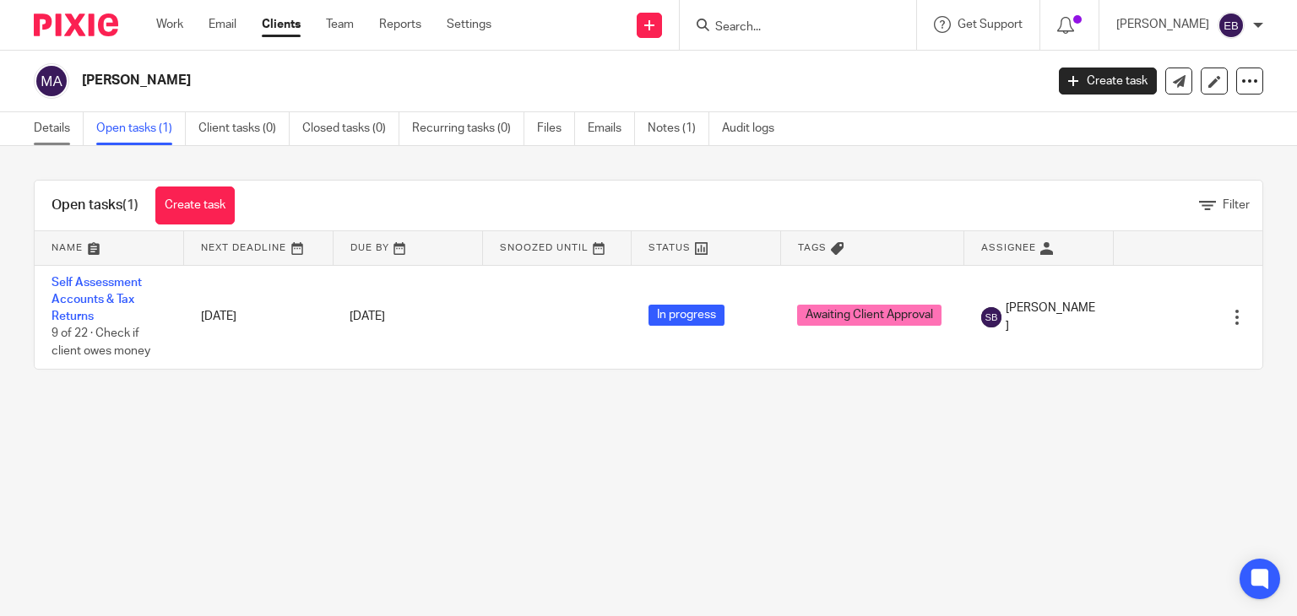
click at [57, 124] on link "Details" at bounding box center [59, 128] width 50 height 33
